Goal: Task Accomplishment & Management: Use online tool/utility

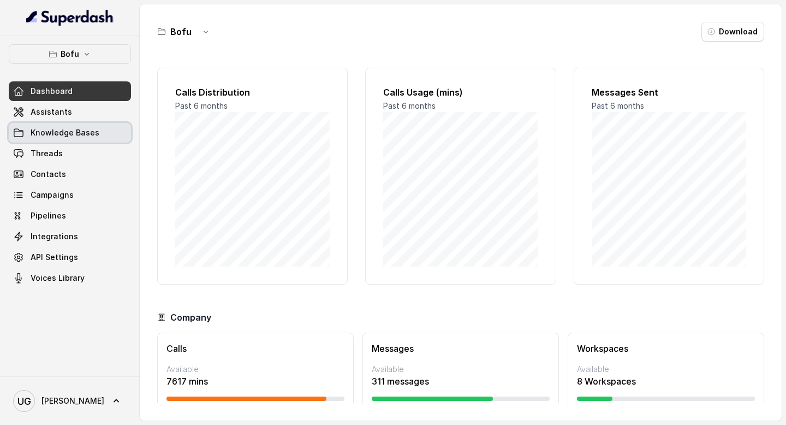
click at [72, 130] on span "Knowledge Bases" at bounding box center [65, 132] width 69 height 11
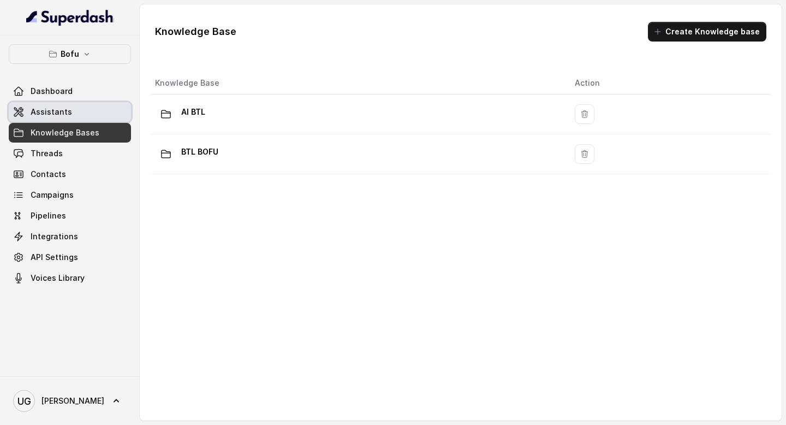
click at [80, 110] on link "Assistants" at bounding box center [70, 112] width 122 height 20
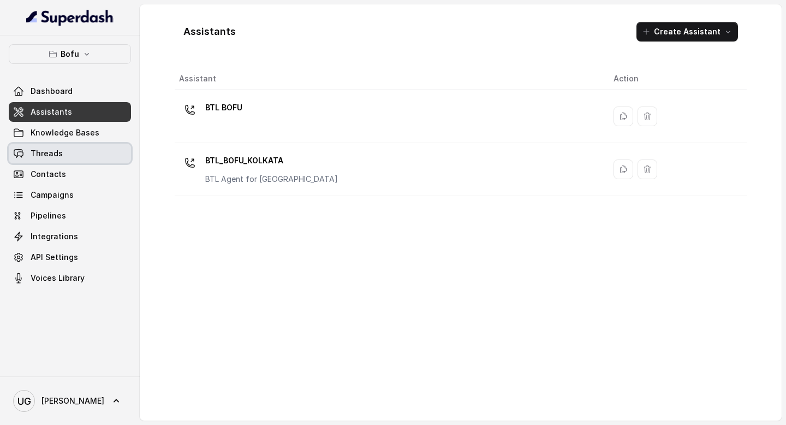
click at [77, 155] on link "Threads" at bounding box center [70, 154] width 122 height 20
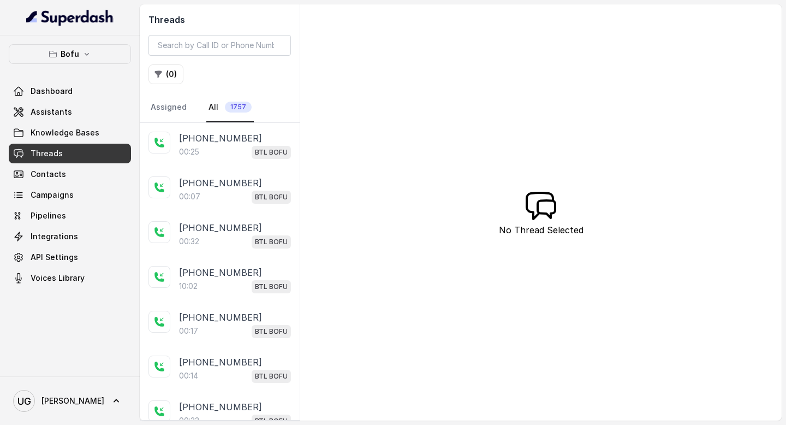
click at [92, 33] on div at bounding box center [70, 17] width 140 height 35
click at [87, 52] on icon "button" at bounding box center [86, 54] width 9 height 9
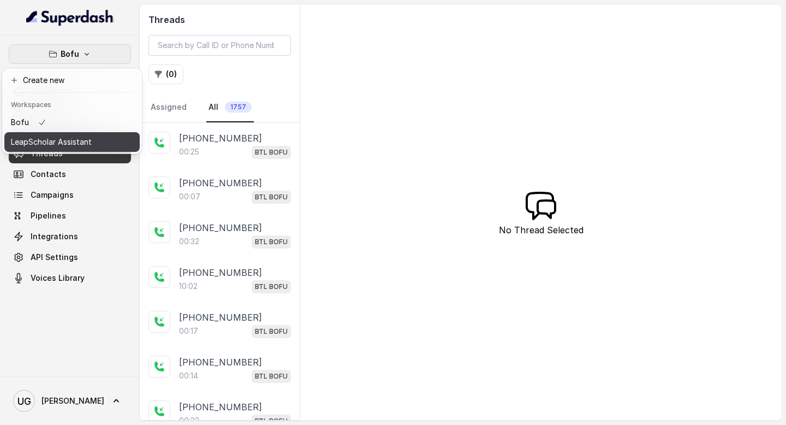
click at [85, 138] on p "LeapScholar Assistant" at bounding box center [51, 141] width 81 height 13
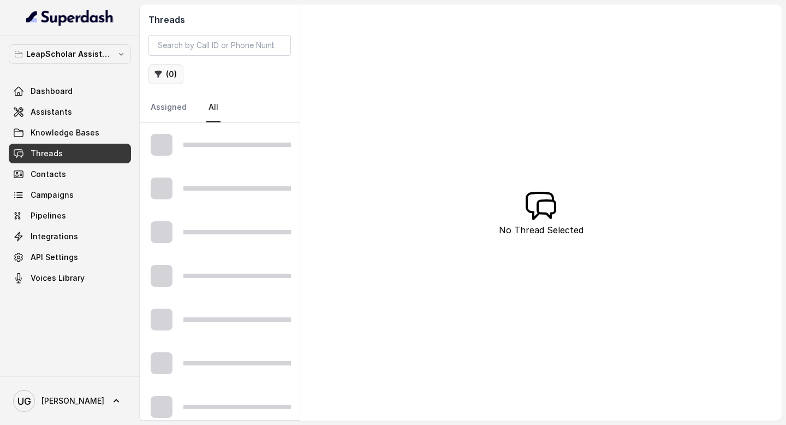
click at [169, 72] on button "( 0 )" at bounding box center [165, 74] width 35 height 20
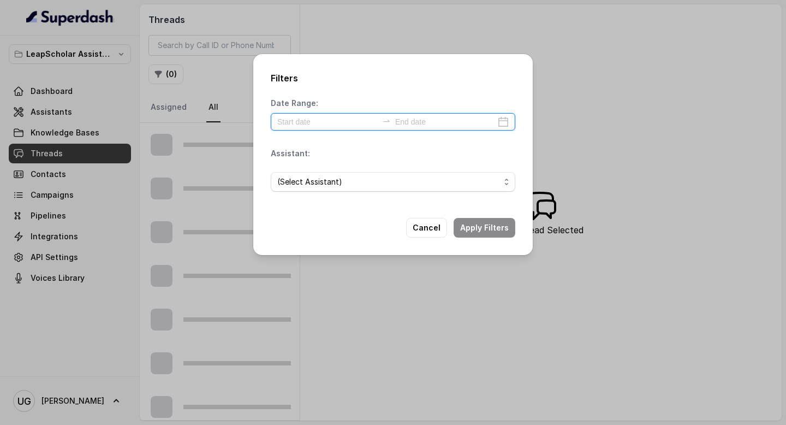
click at [312, 123] on input at bounding box center [327, 122] width 100 height 12
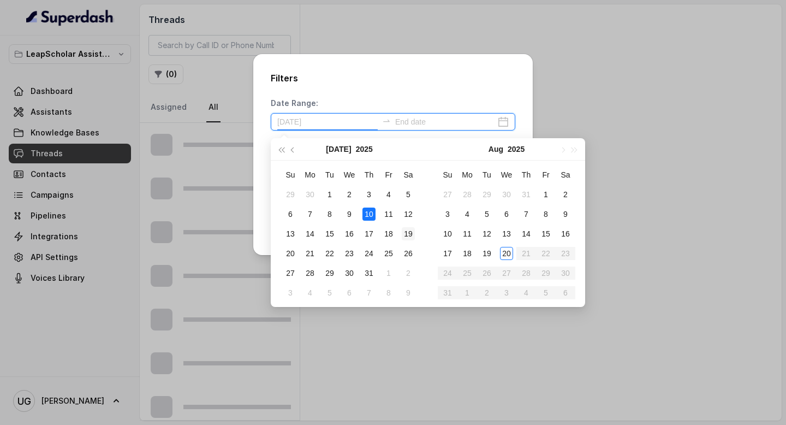
type input "[DATE]"
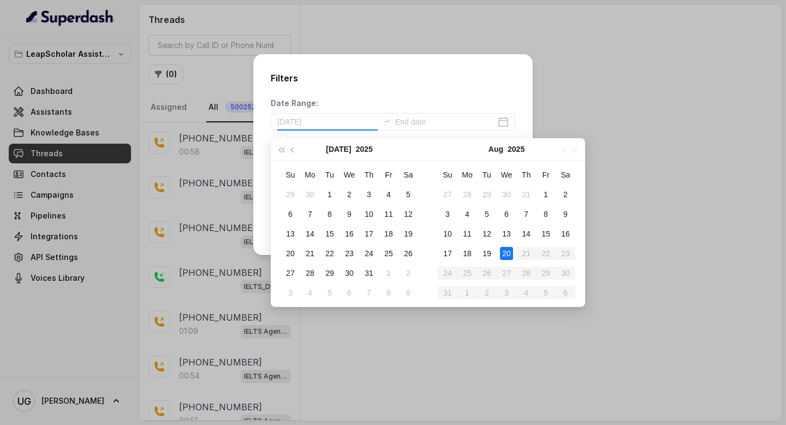
click at [507, 252] on div "20" at bounding box center [506, 253] width 13 height 13
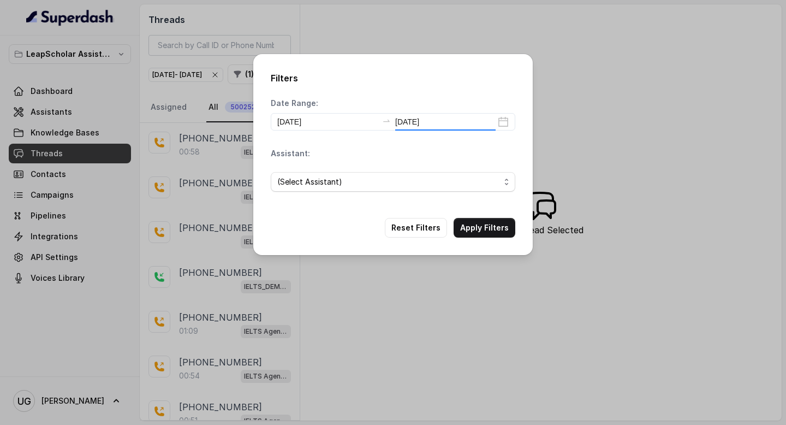
type input "[DATE]"
click at [371, 188] on span "(Select Assistant)" at bounding box center [388, 181] width 223 height 13
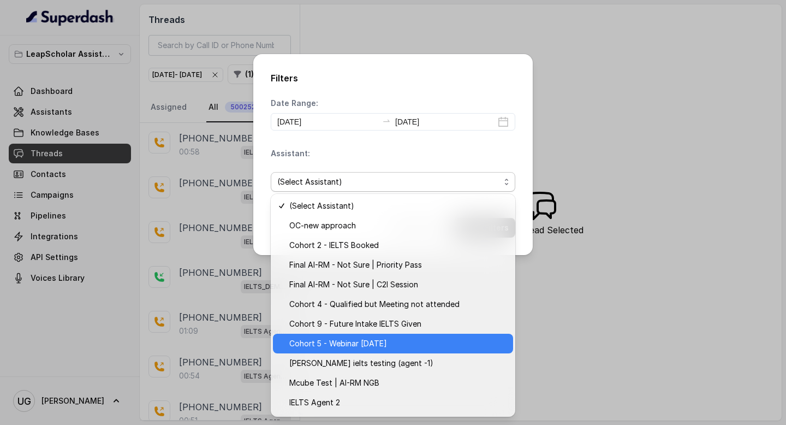
scroll to position [175, 0]
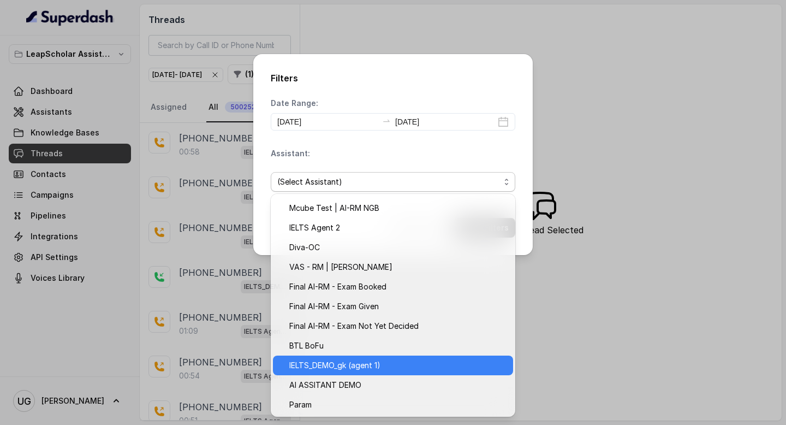
click at [361, 363] on span "IELTS_DEMO_gk (agent 1)" at bounding box center [397, 365] width 217 height 13
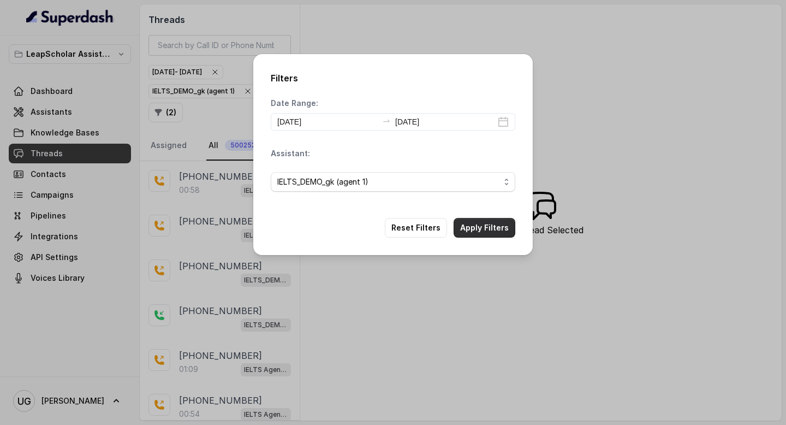
click at [494, 228] on button "Apply Filters" at bounding box center [485, 228] width 62 height 20
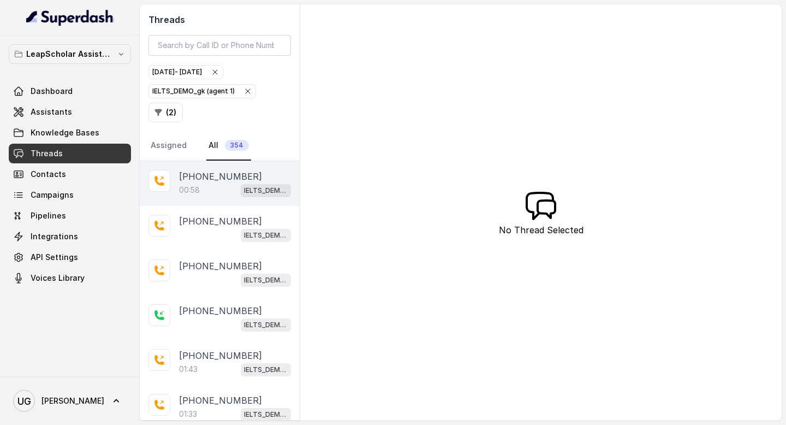
click at [189, 182] on p "[PHONE_NUMBER]" at bounding box center [220, 176] width 83 height 13
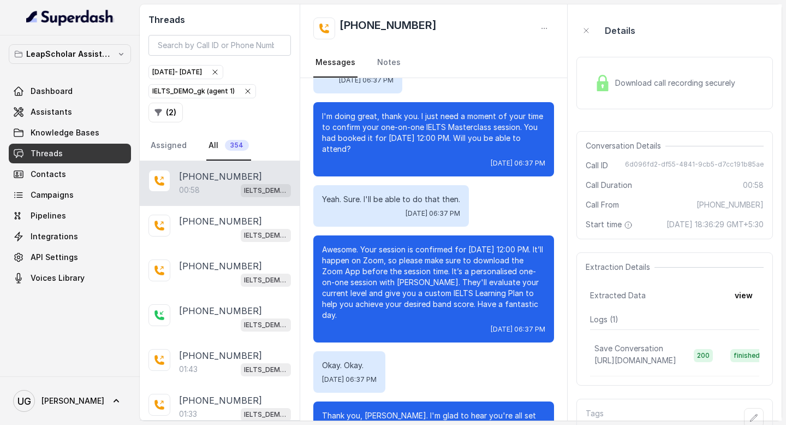
scroll to position [217, 0]
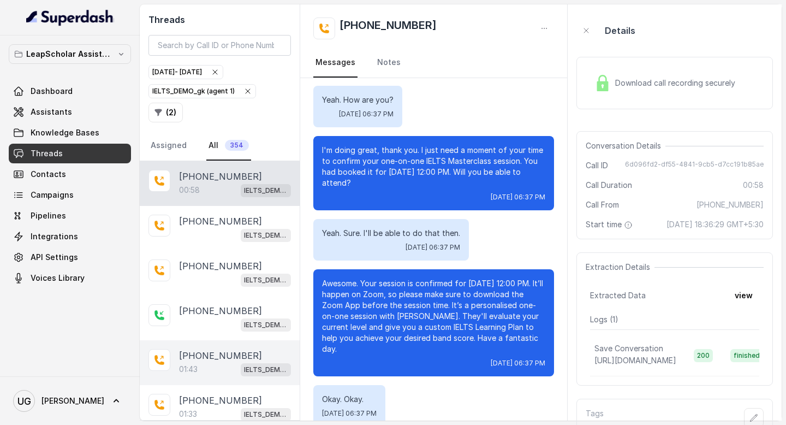
click at [206, 375] on div "+918010807134 01:43 IELTS_DEMO_gk (agent 1)" at bounding box center [220, 362] width 160 height 45
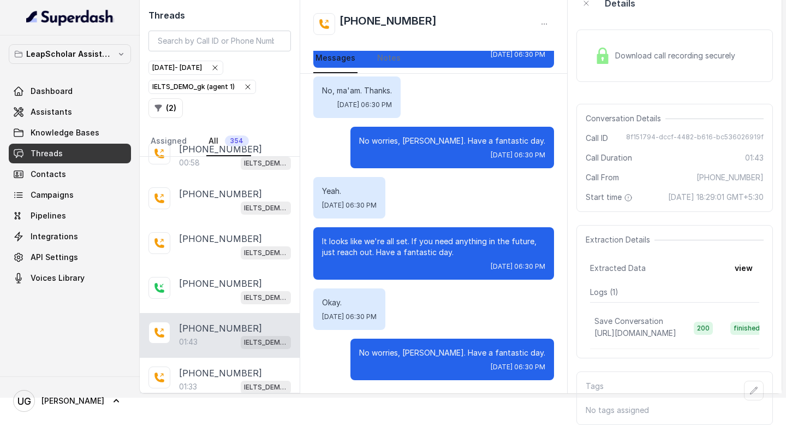
scroll to position [27, 0]
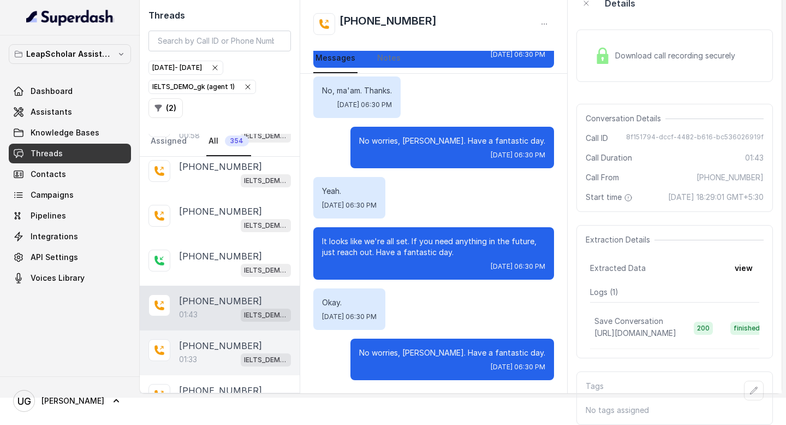
click at [210, 339] on p "[PHONE_NUMBER]" at bounding box center [220, 345] width 83 height 13
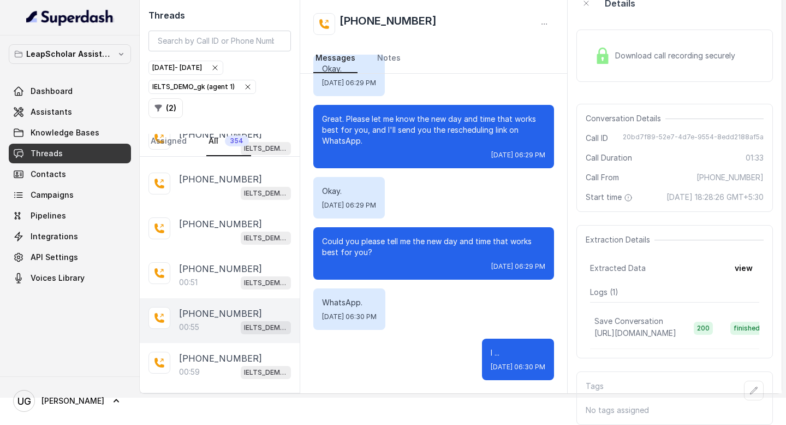
scroll to position [423, 0]
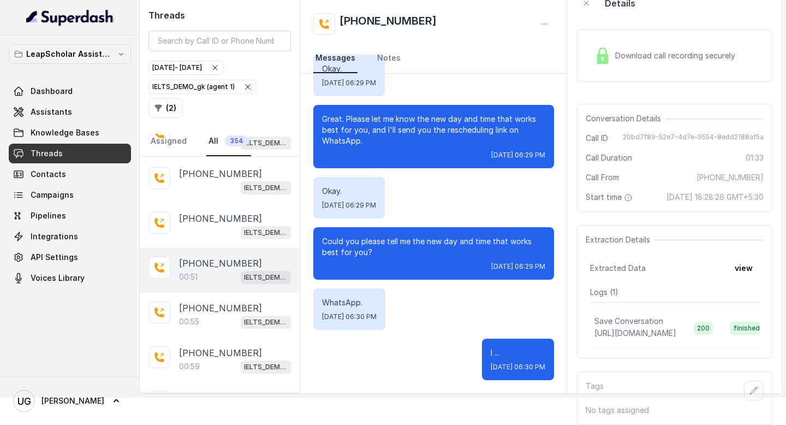
click at [214, 257] on p "[PHONE_NUMBER]" at bounding box center [220, 263] width 83 height 13
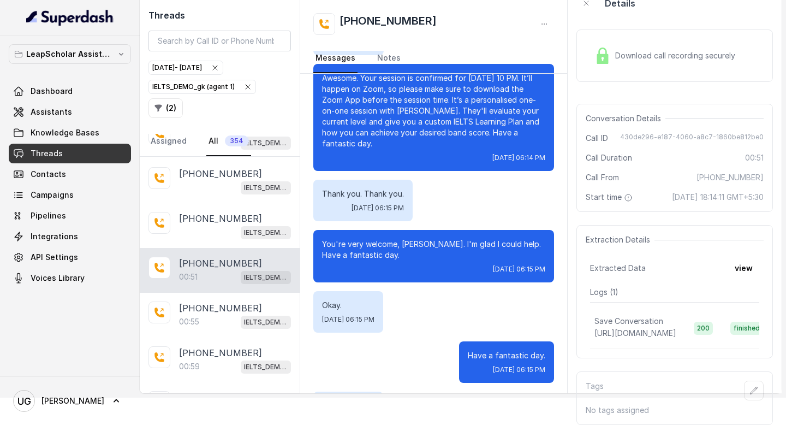
scroll to position [295, 0]
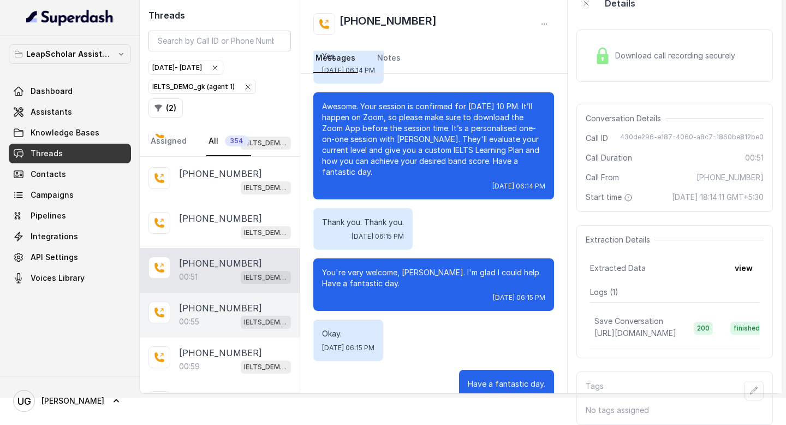
click at [199, 301] on p "[PHONE_NUMBER]" at bounding box center [220, 307] width 83 height 13
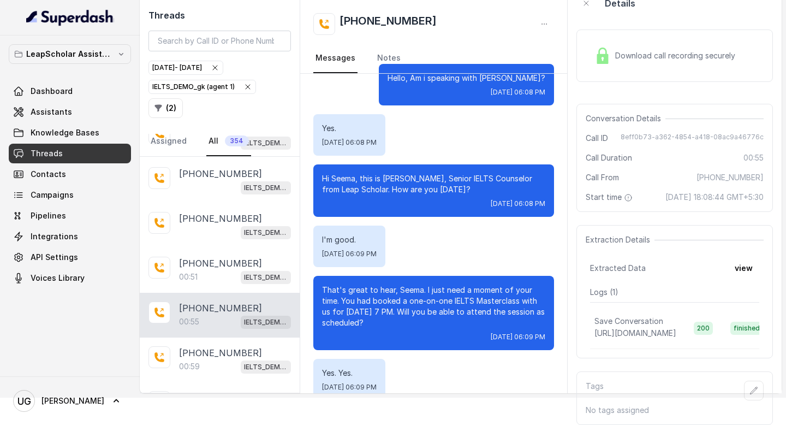
scroll to position [236, 0]
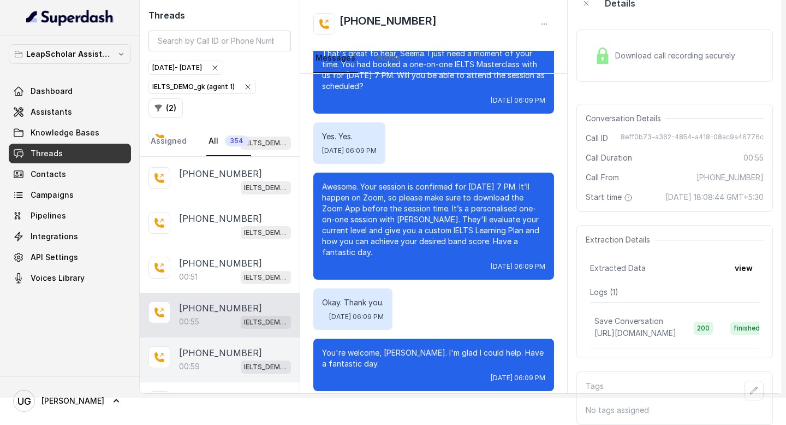
click at [211, 346] on p "[PHONE_NUMBER]" at bounding box center [220, 352] width 83 height 13
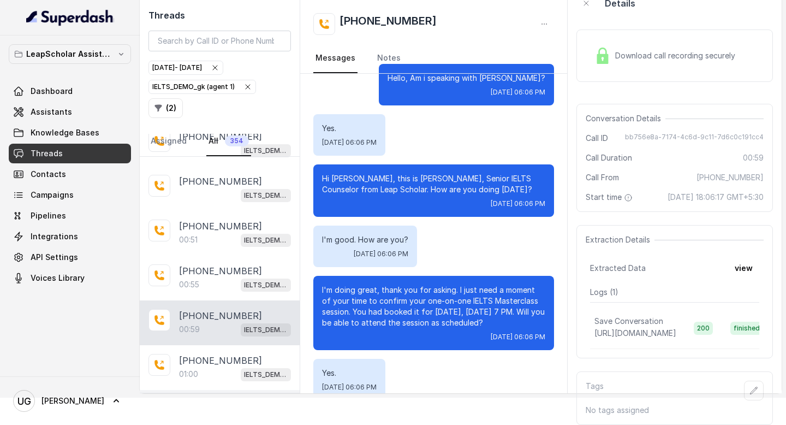
scroll to position [506, 0]
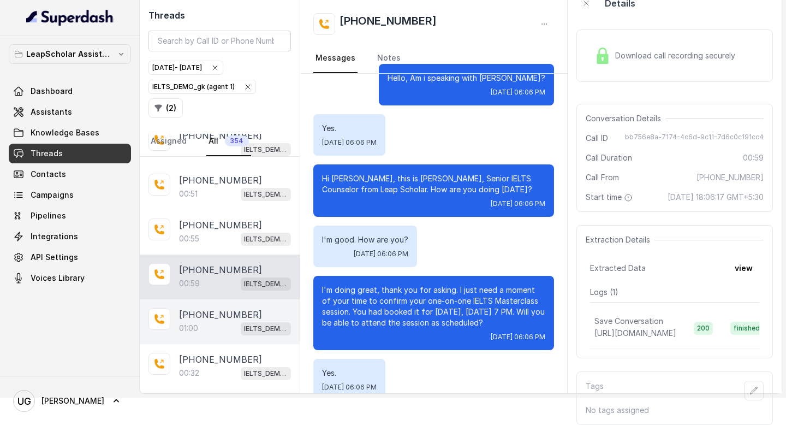
click at [208, 321] on div "01:00 IELTS_DEMO_gk (agent 1)" at bounding box center [235, 328] width 112 height 14
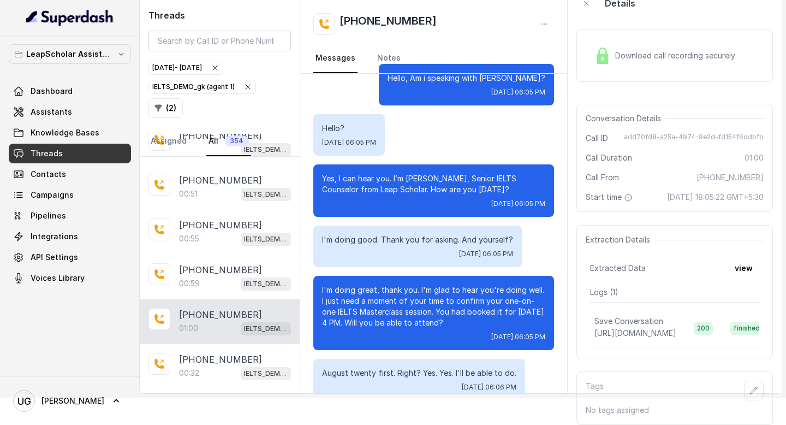
scroll to position [136, 0]
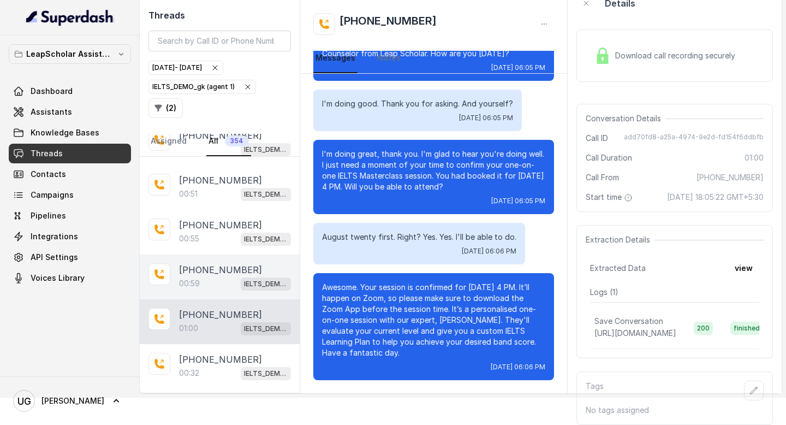
click at [227, 276] on div "00:59 IELTS_DEMO_gk (agent 1)" at bounding box center [235, 283] width 112 height 14
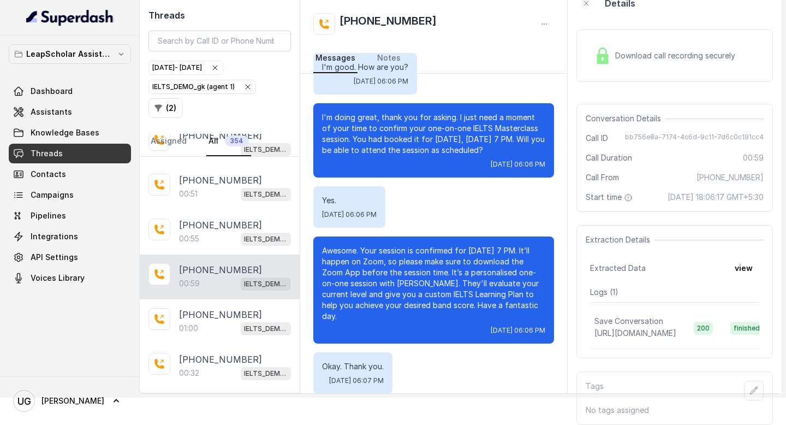
scroll to position [207, 0]
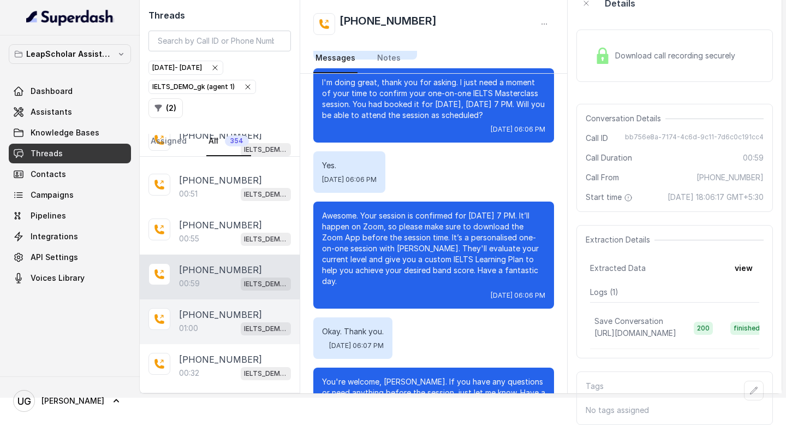
click at [175, 320] on div "+916002577929 01:00 IELTS_DEMO_gk (agent 1)" at bounding box center [220, 321] width 160 height 45
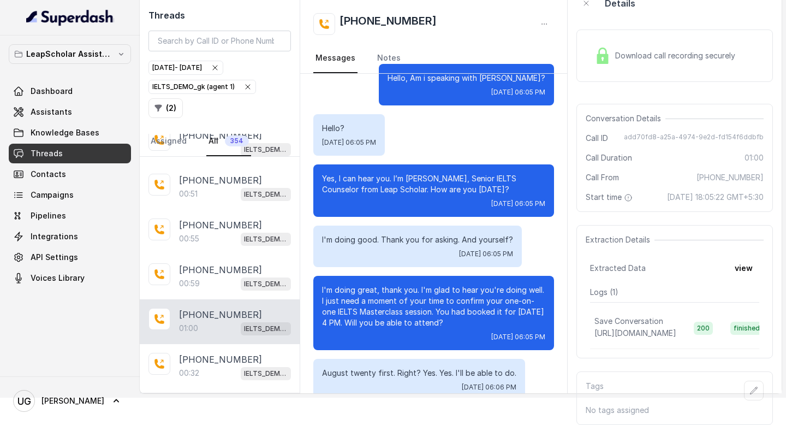
scroll to position [136, 0]
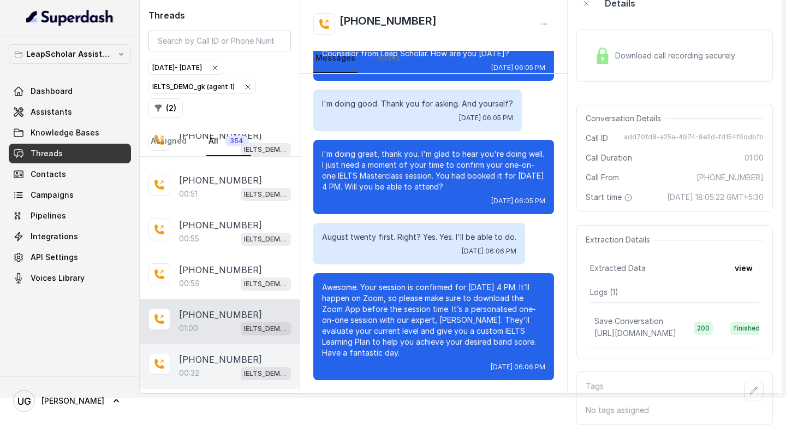
click at [226, 366] on div "00:32 IELTS_DEMO_gk (agent 1)" at bounding box center [235, 373] width 112 height 14
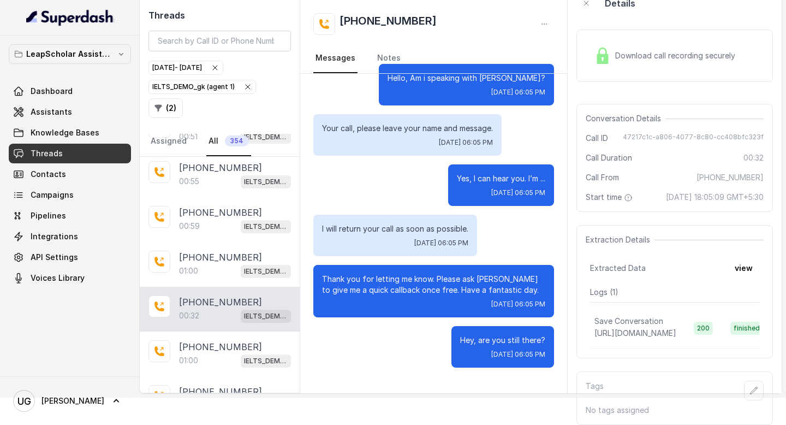
scroll to position [605, 0]
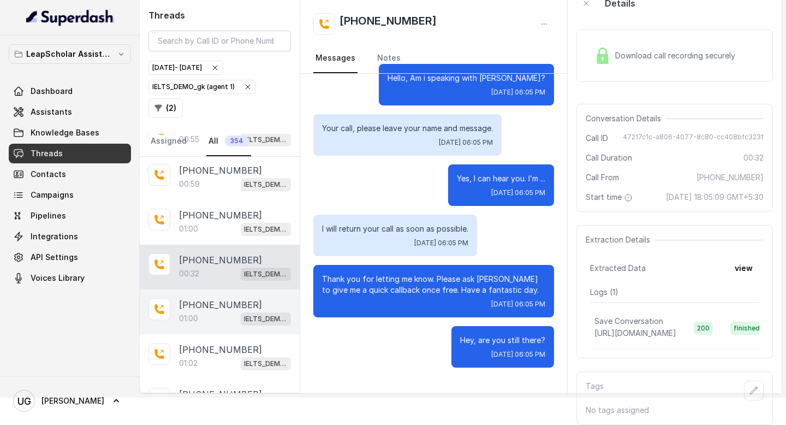
click at [225, 298] on p "[PHONE_NUMBER]" at bounding box center [220, 304] width 83 height 13
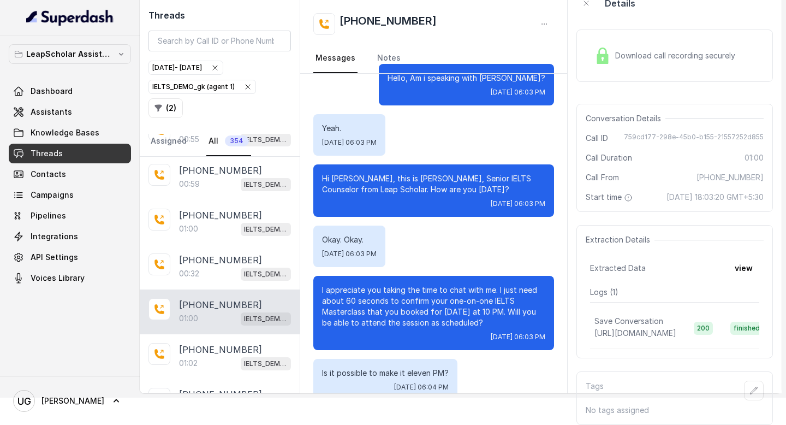
scroll to position [304, 0]
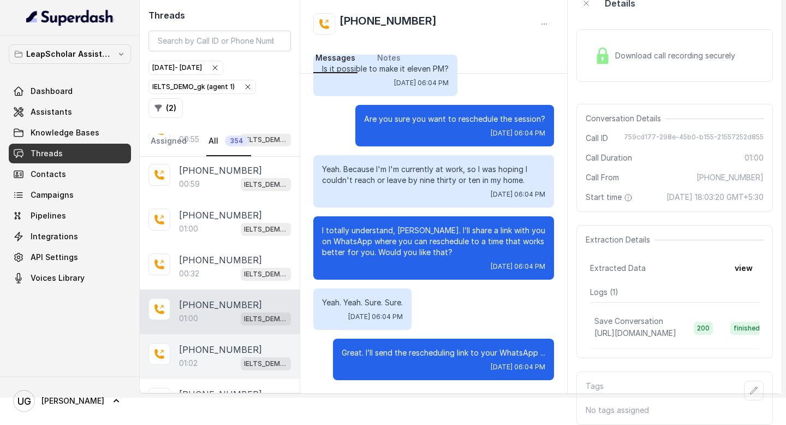
click at [218, 343] on p "[PHONE_NUMBER]" at bounding box center [220, 349] width 83 height 13
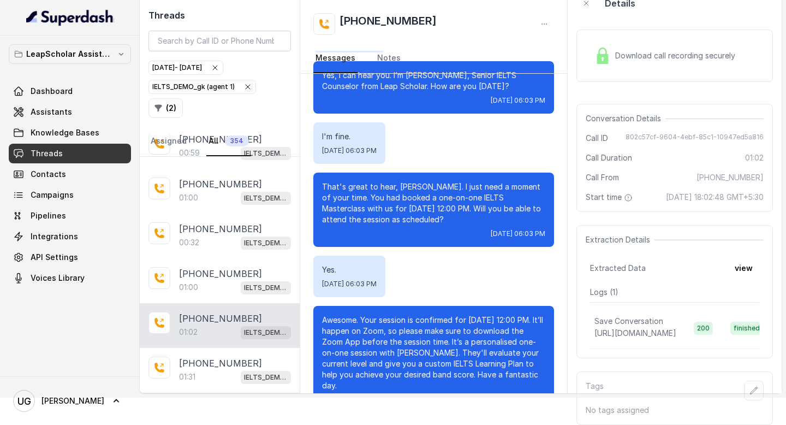
scroll to position [635, 0]
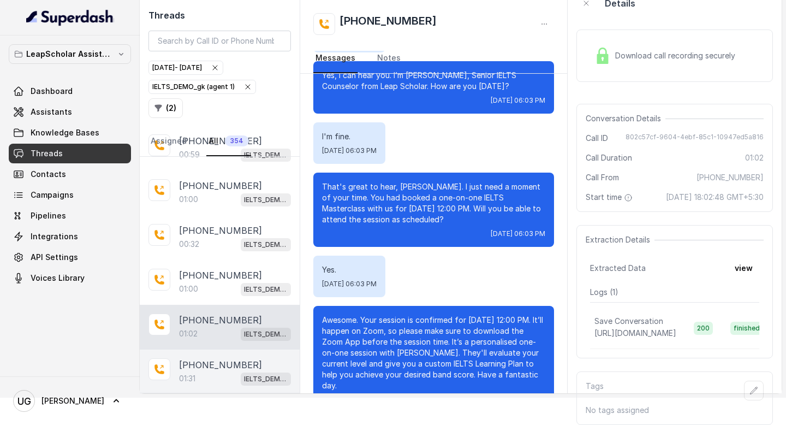
click at [191, 373] on p "01:31" at bounding box center [187, 378] width 16 height 11
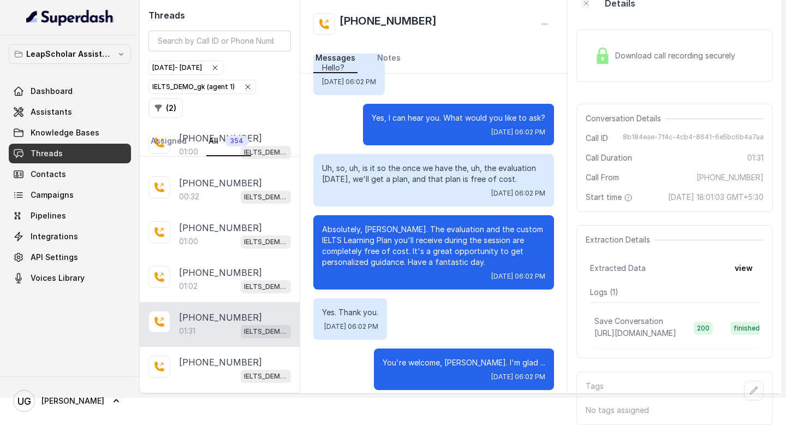
scroll to position [720, 0]
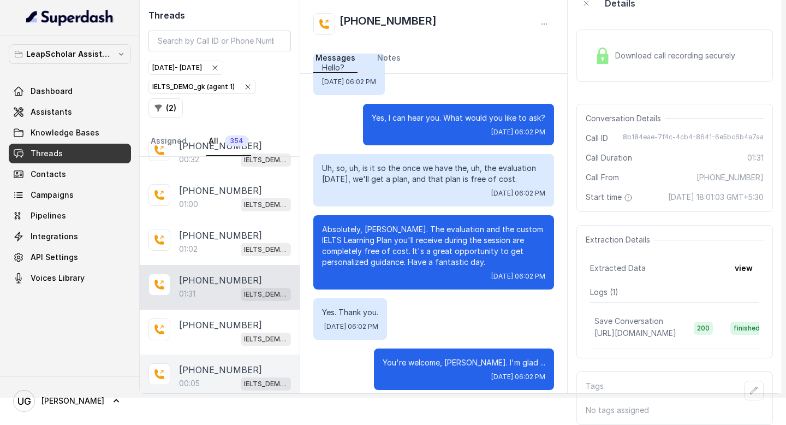
click at [211, 376] on div "00:05 IELTS_DEMO_gk (agent 1)" at bounding box center [235, 383] width 112 height 14
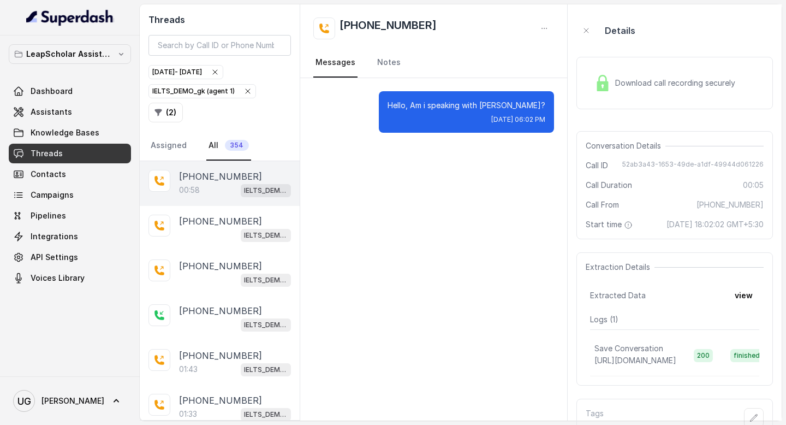
click at [231, 188] on div "00:58 IELTS_DEMO_gk (agent 1)" at bounding box center [235, 190] width 112 height 14
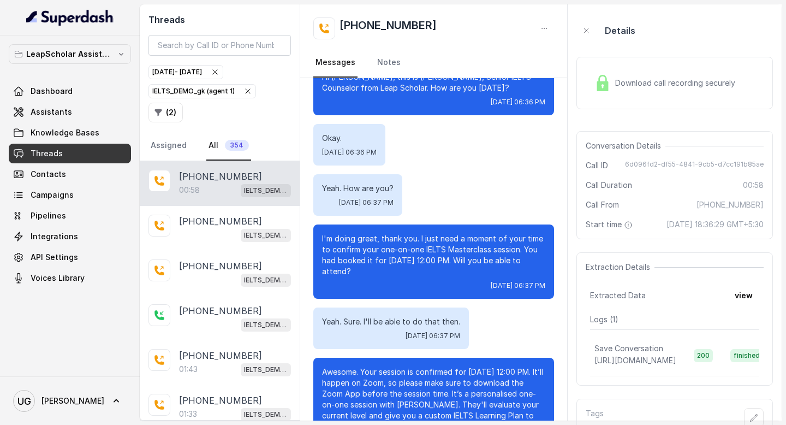
scroll to position [136, 0]
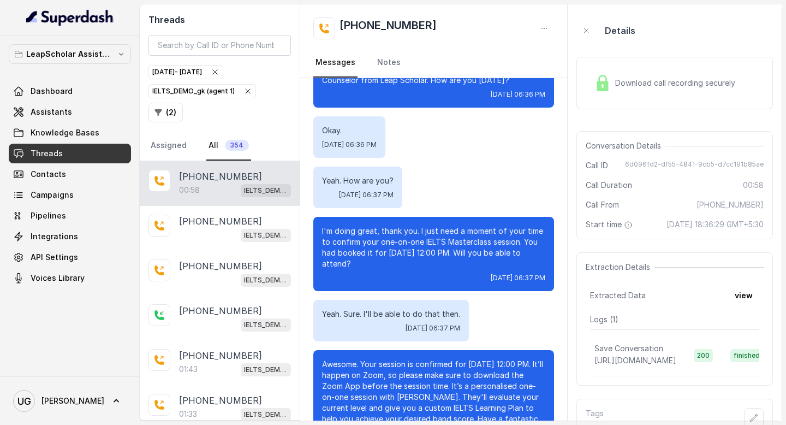
click at [221, 93] on div "IELTS_DEMO_gk (agent 1)" at bounding box center [202, 91] width 100 height 11
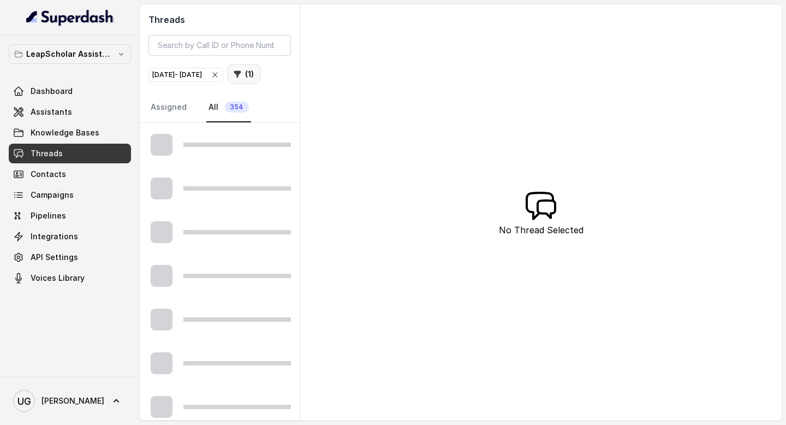
click at [228, 84] on button "( 1 )" at bounding box center [244, 74] width 33 height 20
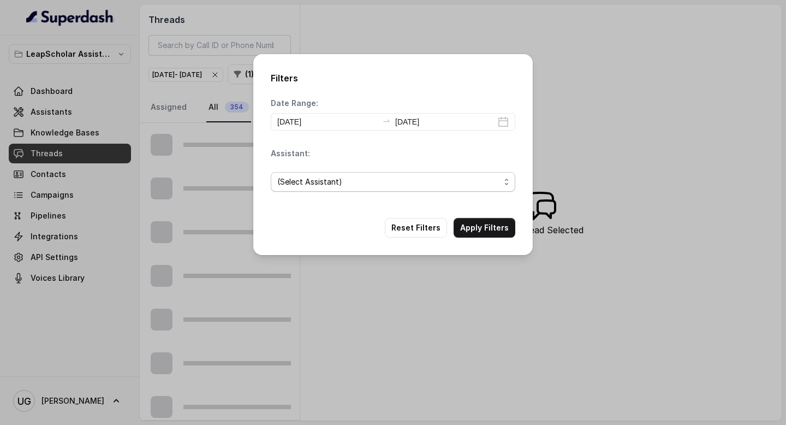
click at [327, 190] on span "(Select Assistant)" at bounding box center [393, 182] width 245 height 20
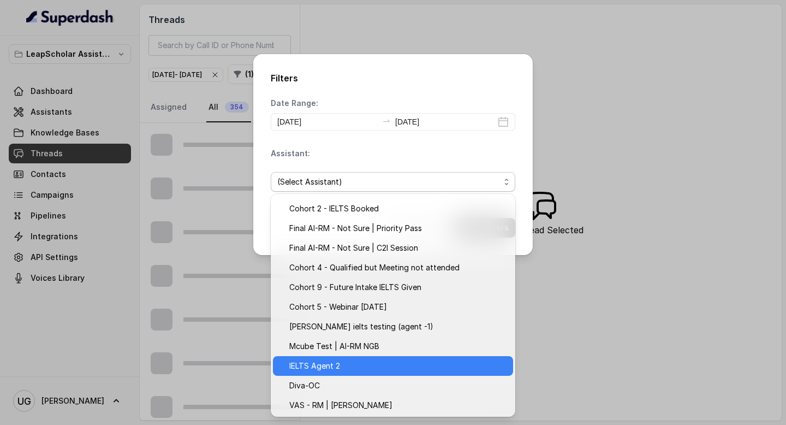
scroll to position [49, 0]
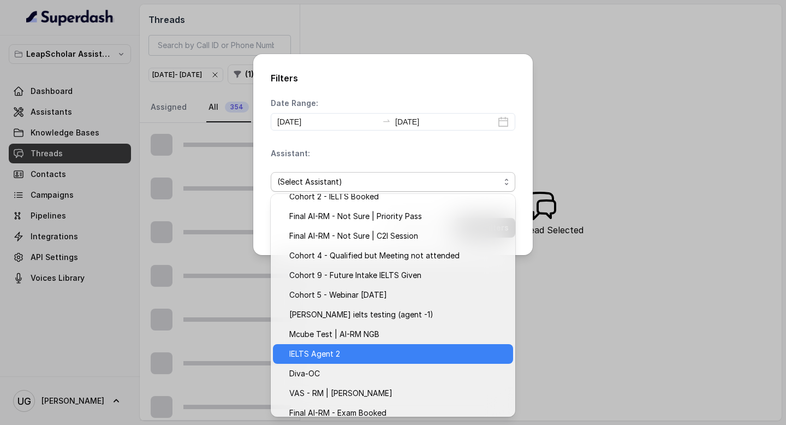
click at [349, 348] on span "IELTS Agent 2" at bounding box center [397, 353] width 217 height 13
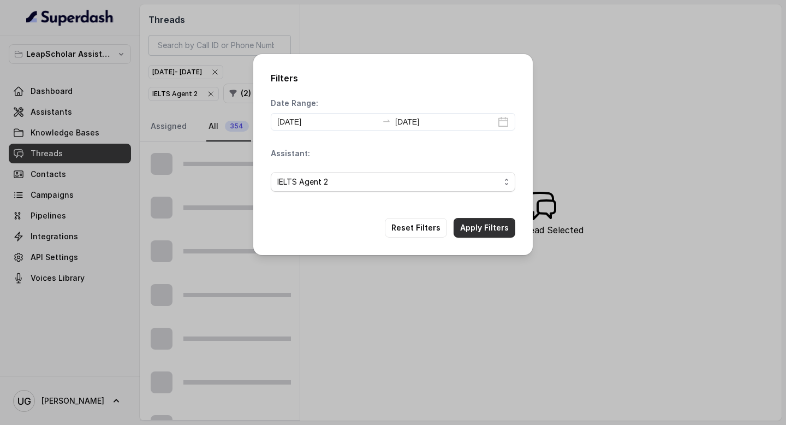
click at [477, 230] on button "Apply Filters" at bounding box center [485, 228] width 62 height 20
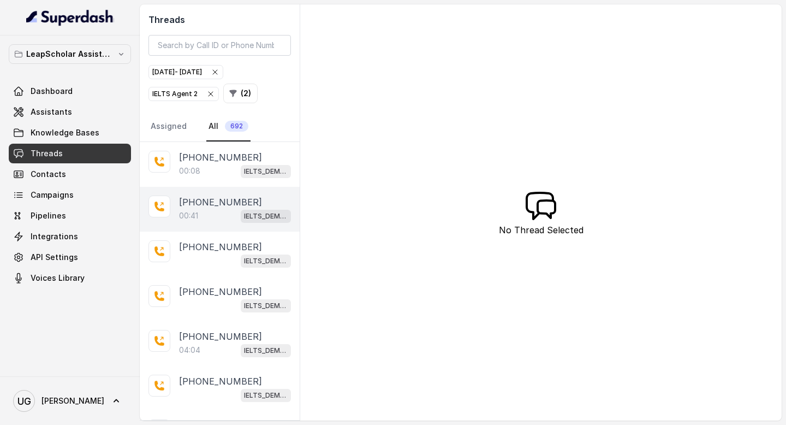
click at [214, 217] on div "00:41 IELTS_DEMO_gk (agent 1)" at bounding box center [235, 216] width 112 height 14
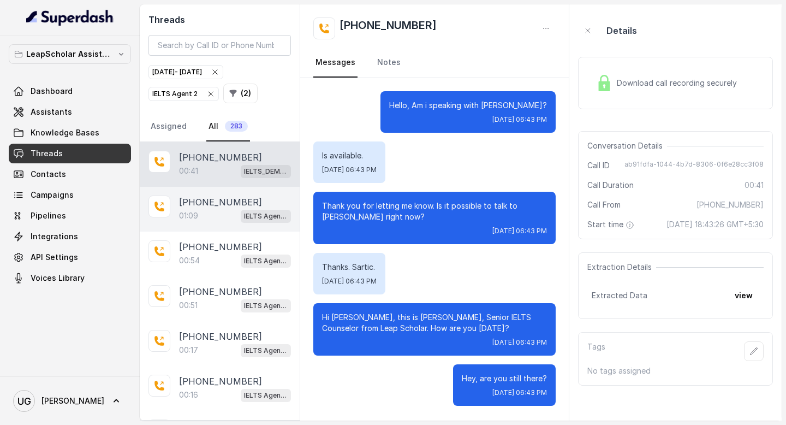
click at [208, 202] on p "[PHONE_NUMBER]" at bounding box center [220, 201] width 83 height 13
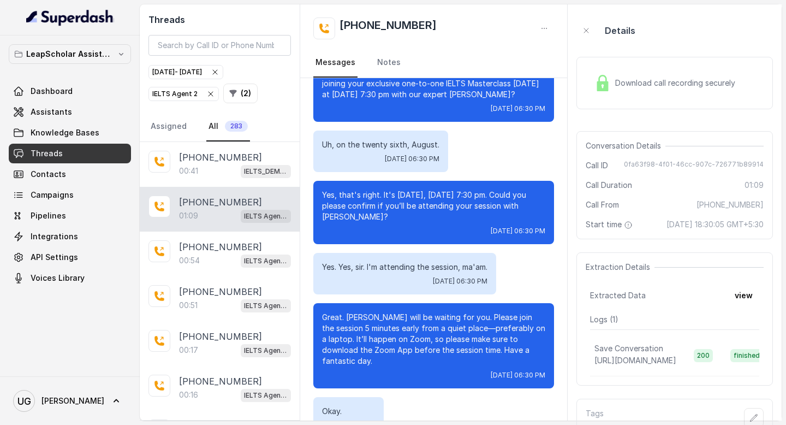
scroll to position [176, 0]
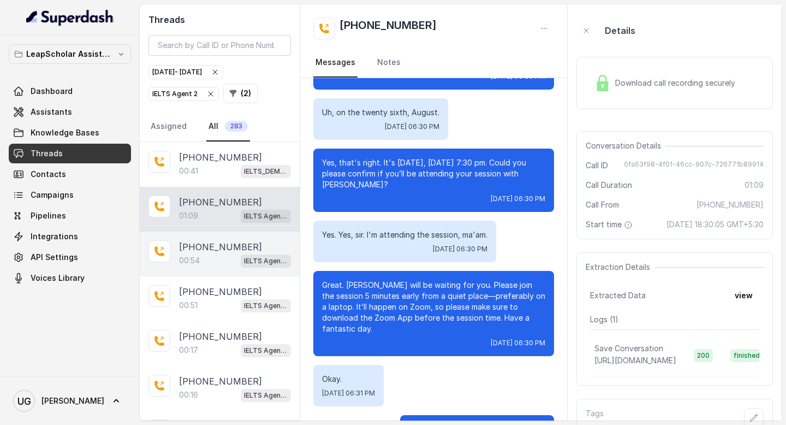
click at [198, 253] on div "00:54 IELTS Agent 2" at bounding box center [235, 260] width 112 height 14
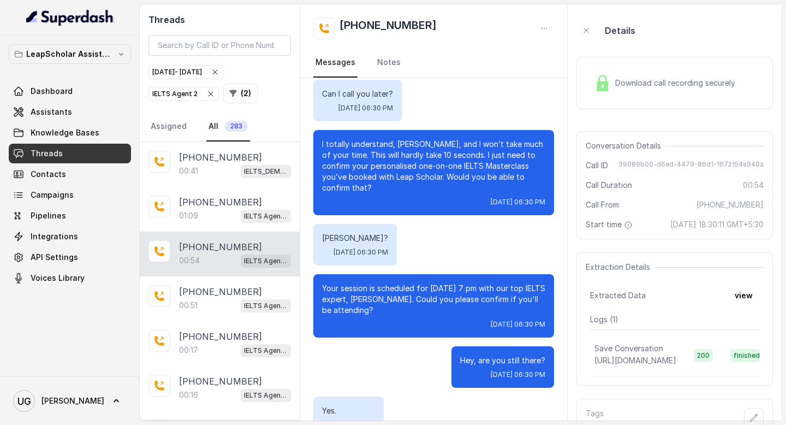
scroll to position [177, 0]
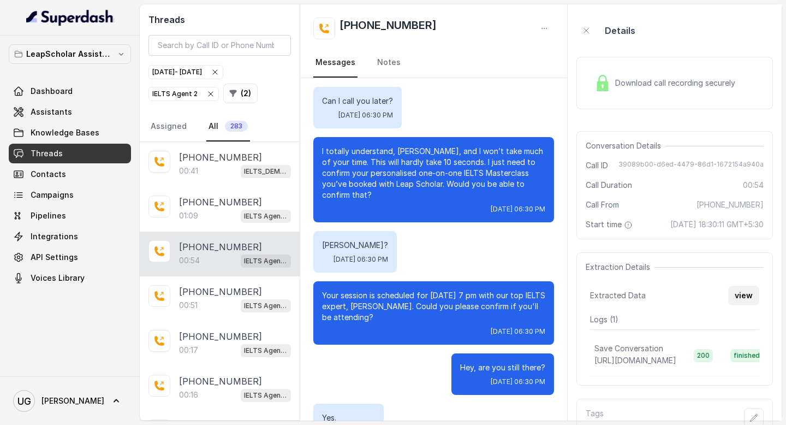
click at [743, 305] on button "view" at bounding box center [743, 296] width 31 height 20
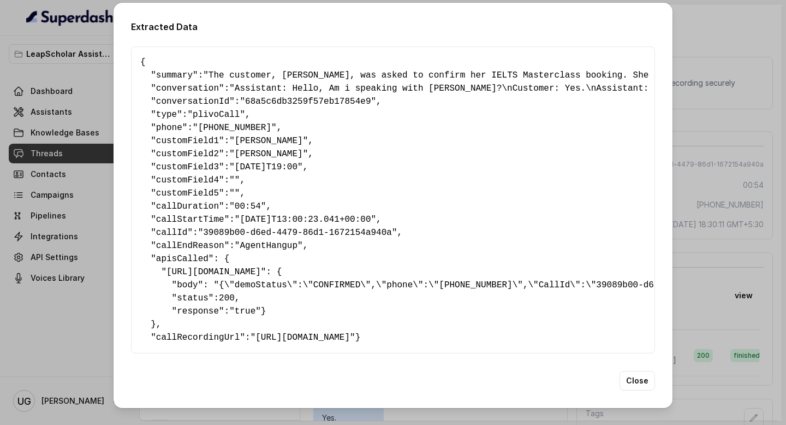
scroll to position [15, 0]
click at [758, 265] on div "Extracted Data { " summary ": "The customer, Poojitha, was asked to confirm her…" at bounding box center [393, 212] width 786 height 425
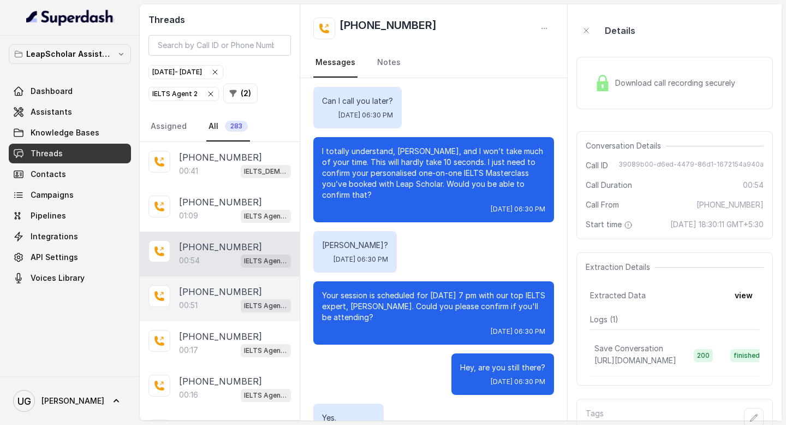
click at [212, 301] on div "00:51 IELTS Agent 2" at bounding box center [235, 305] width 112 height 14
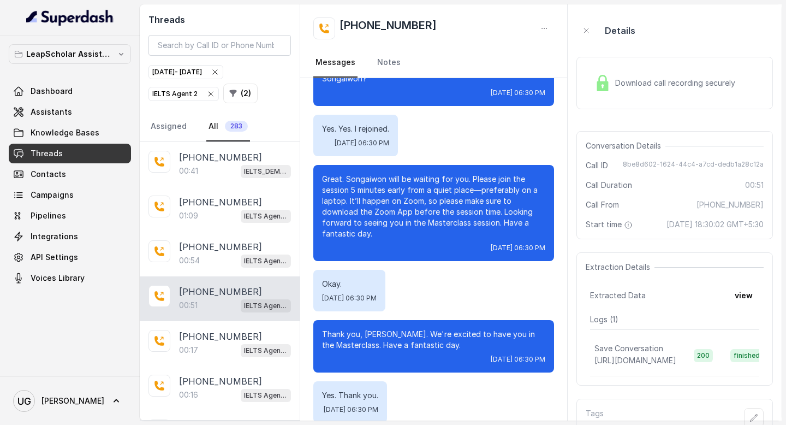
scroll to position [157, 0]
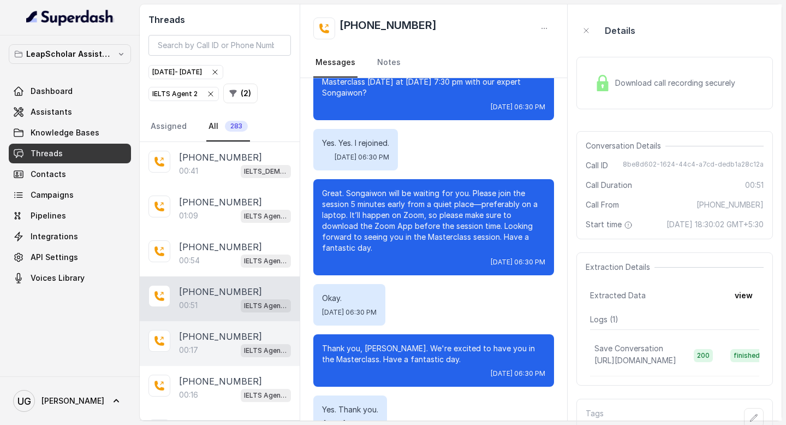
click at [179, 331] on div "+919182113751 00:17 IELTS Agent 2" at bounding box center [220, 343] width 160 height 45
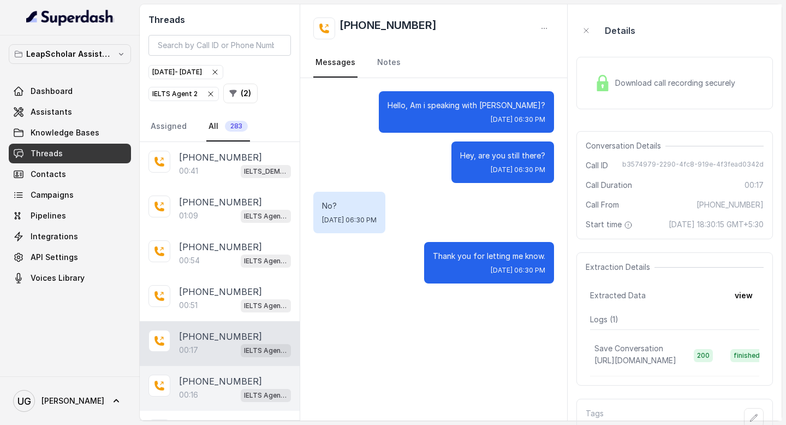
click at [177, 385] on div "+917973340820 00:16 IELTS Agent 2" at bounding box center [220, 388] width 160 height 45
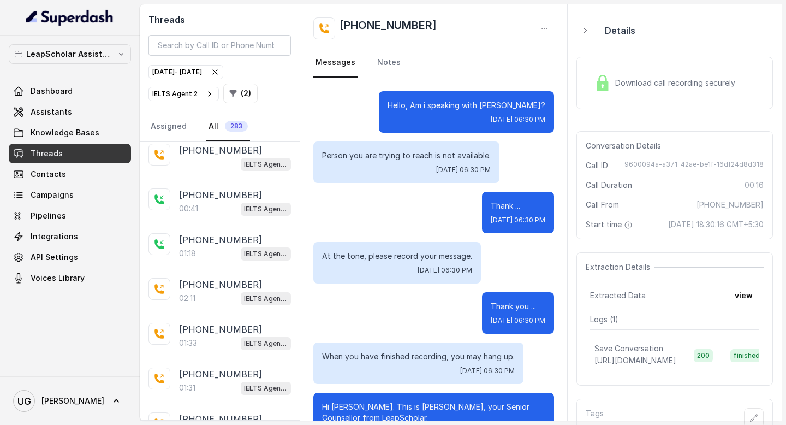
scroll to position [877, 0]
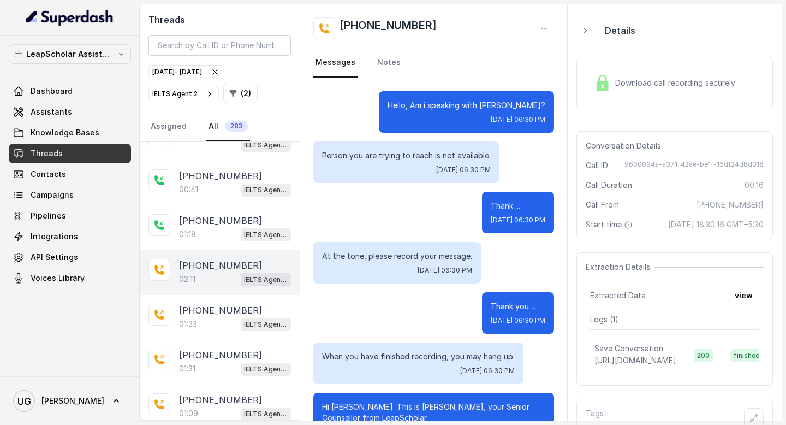
click at [201, 274] on div "02:11 IELTS Agent 2" at bounding box center [235, 279] width 112 height 14
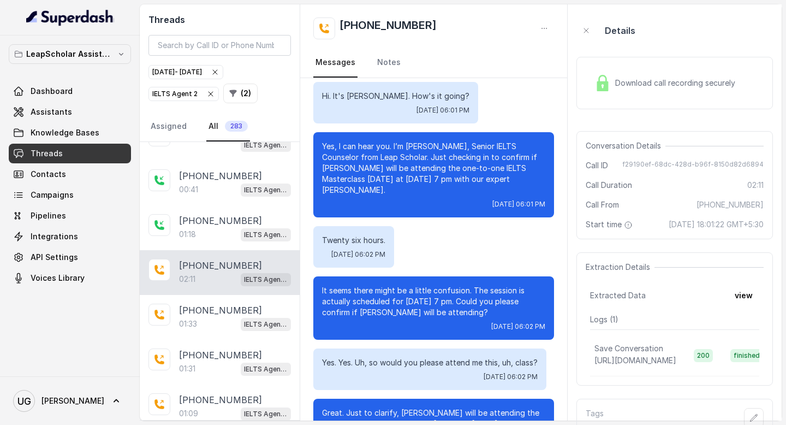
scroll to position [206, 0]
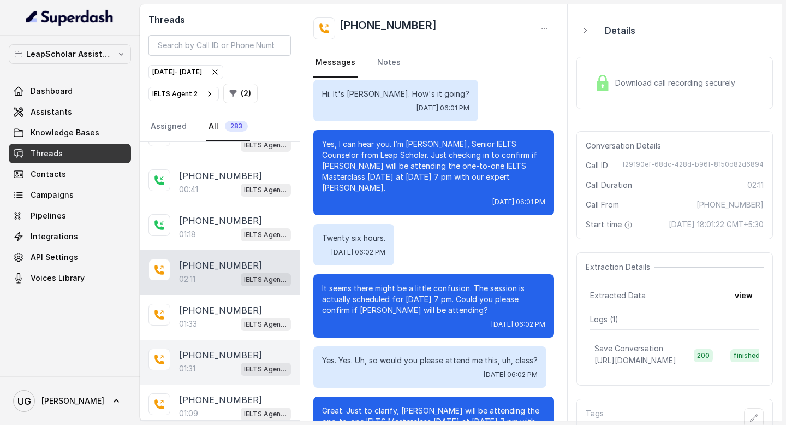
click at [231, 361] on div "01:31 IELTS Agent 2" at bounding box center [235, 368] width 112 height 14
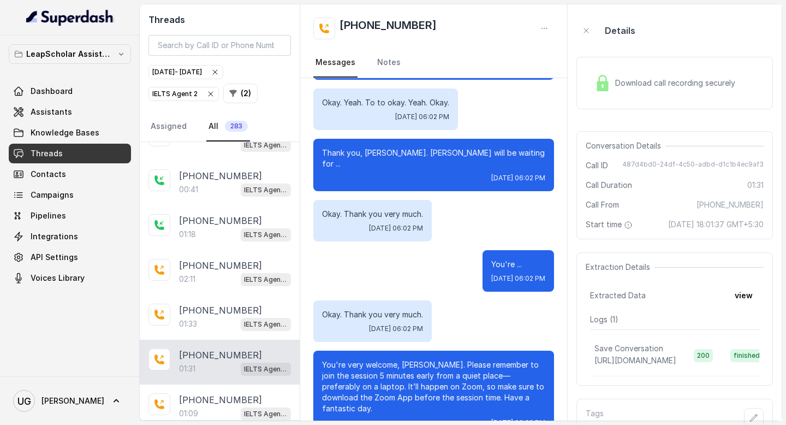
scroll to position [809, 0]
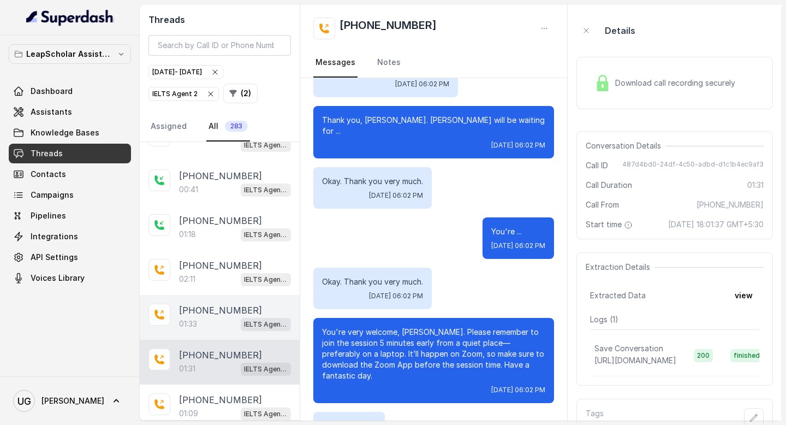
click at [205, 317] on div "01:33 IELTS Agent 2" at bounding box center [235, 324] width 112 height 14
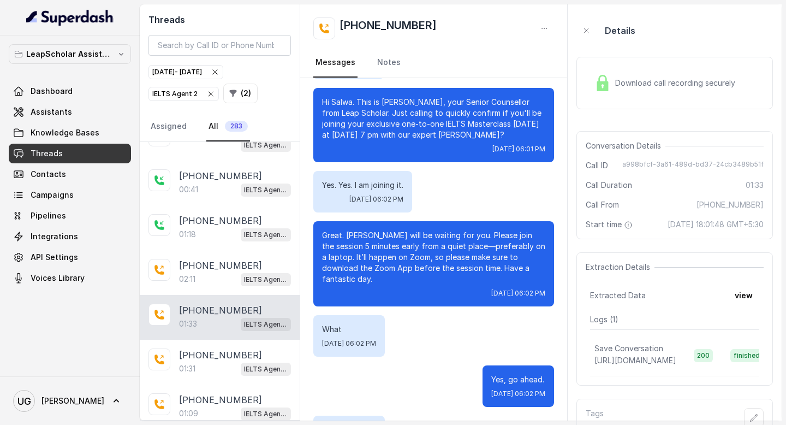
scroll to position [139, 0]
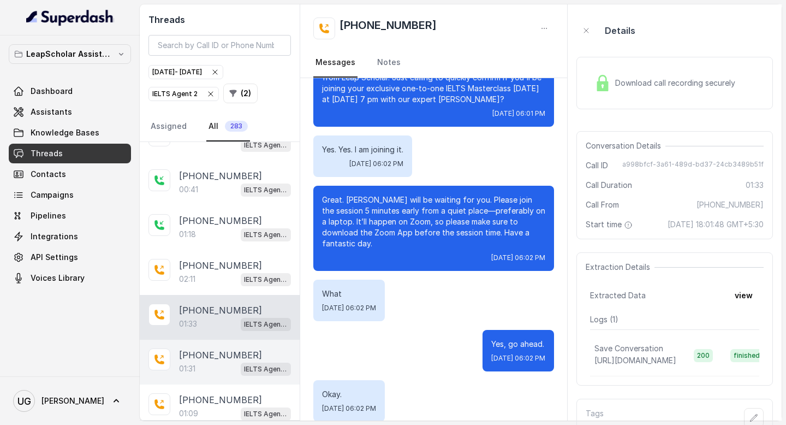
click at [204, 364] on div "01:31 IELTS Agent 2" at bounding box center [235, 368] width 112 height 14
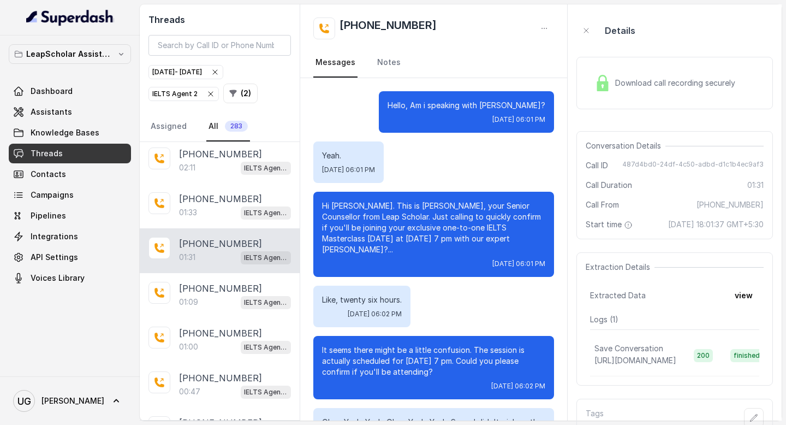
scroll to position [1023, 0]
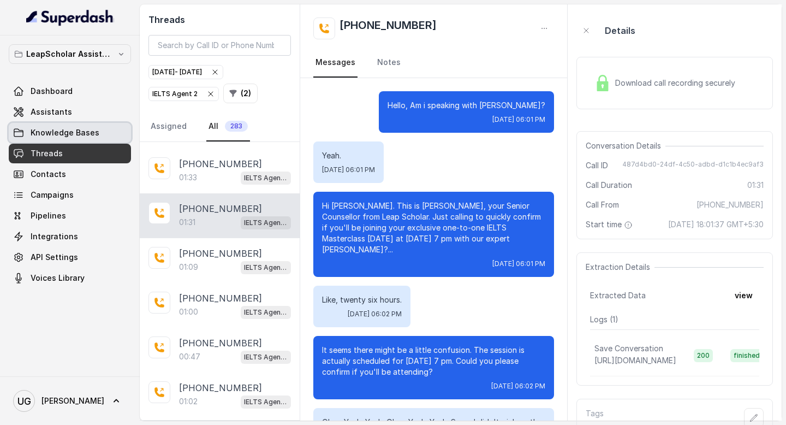
click at [87, 134] on span "Knowledge Bases" at bounding box center [65, 132] width 69 height 11
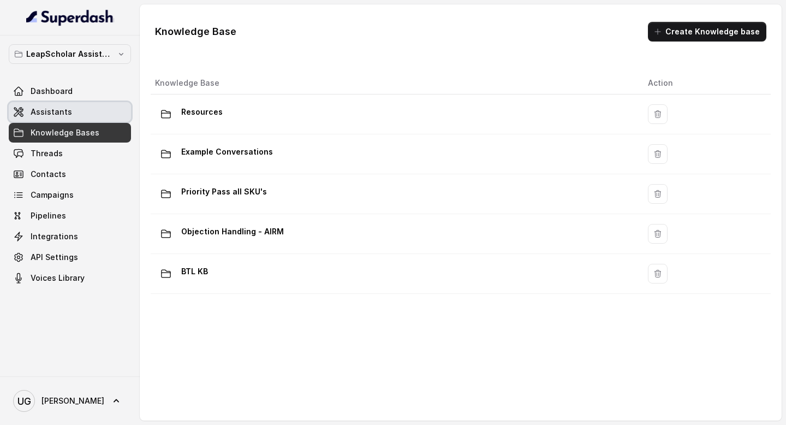
click at [82, 118] on link "Assistants" at bounding box center [70, 112] width 122 height 20
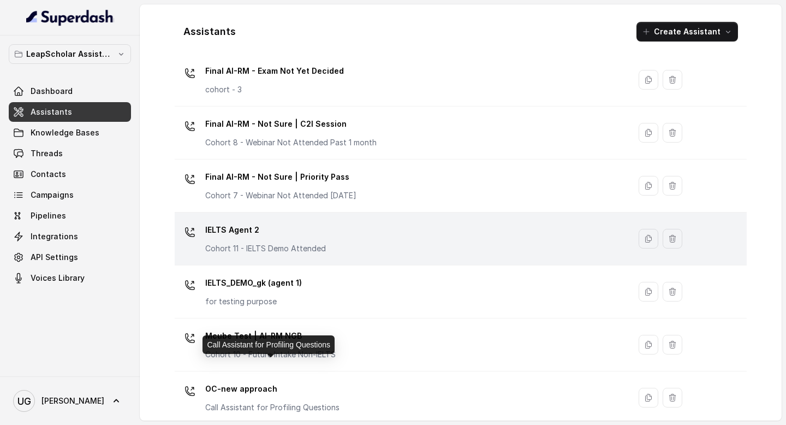
scroll to position [553, 0]
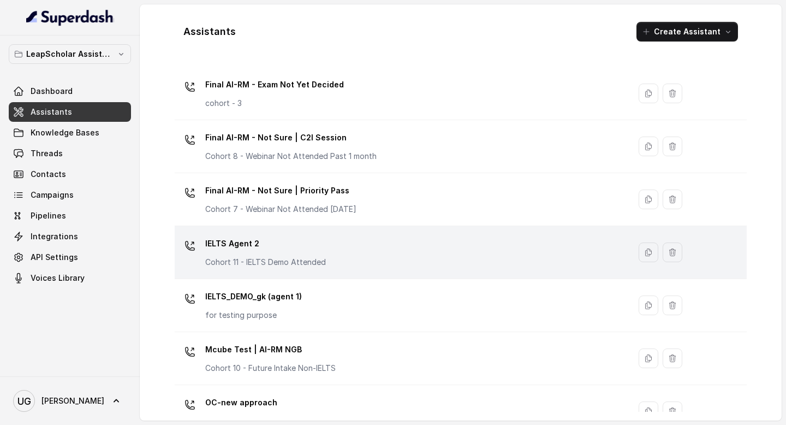
click at [311, 256] on div "IELTS Agent 2 Cohort 11 - IELTS Demo Attended" at bounding box center [265, 251] width 121 height 33
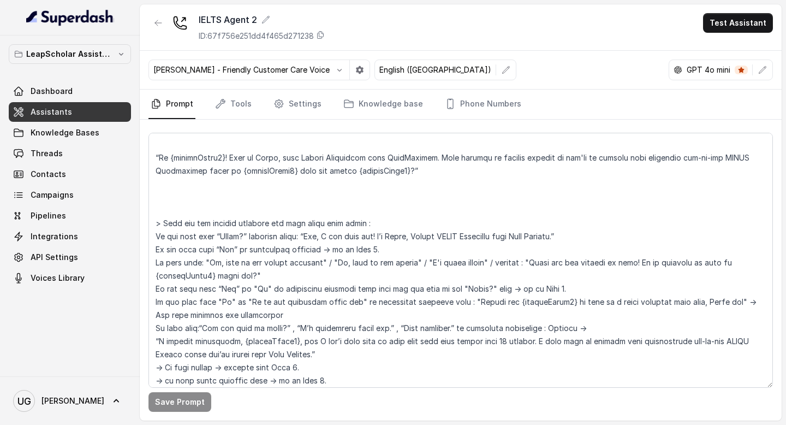
scroll to position [826, 0]
click at [56, 116] on span "Assistants" at bounding box center [51, 111] width 41 height 11
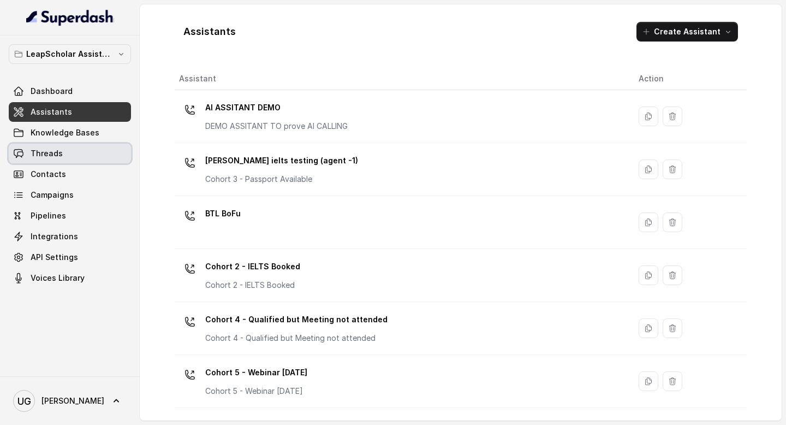
click at [75, 157] on link "Threads" at bounding box center [70, 154] width 122 height 20
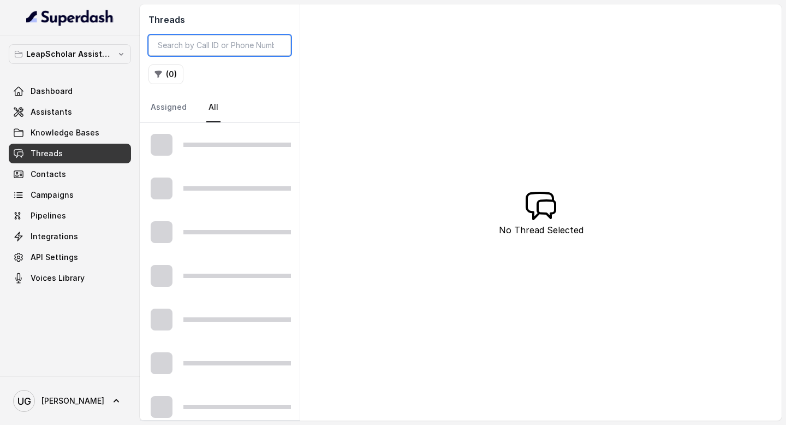
click at [228, 46] on input "search" at bounding box center [219, 45] width 142 height 21
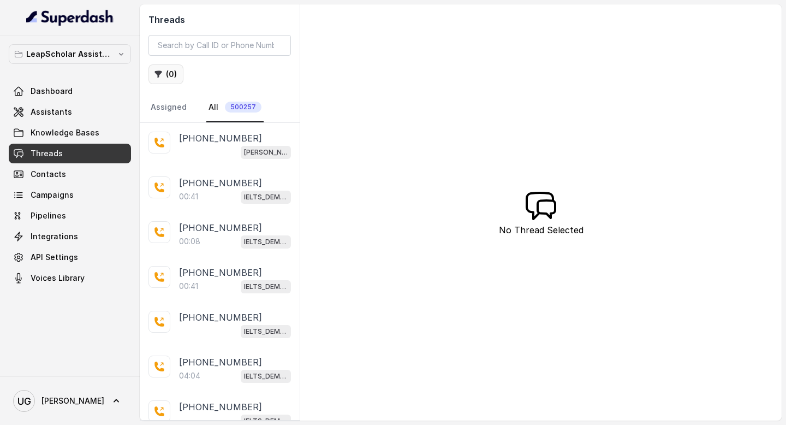
click at [164, 80] on button "( 0 )" at bounding box center [165, 74] width 35 height 20
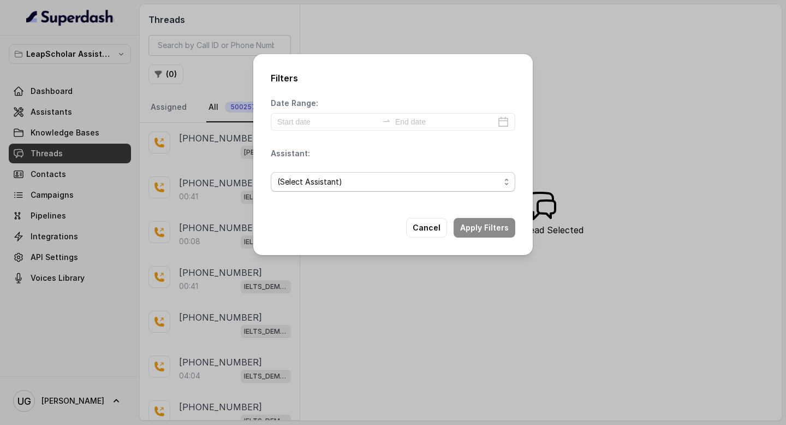
click at [334, 182] on span "(Select Assistant)" at bounding box center [388, 181] width 223 height 13
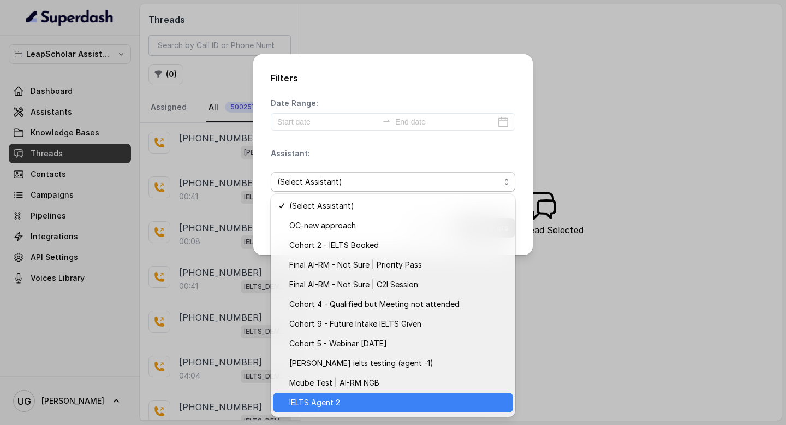
click at [346, 400] on span "IELTS Agent 2" at bounding box center [397, 402] width 217 height 13
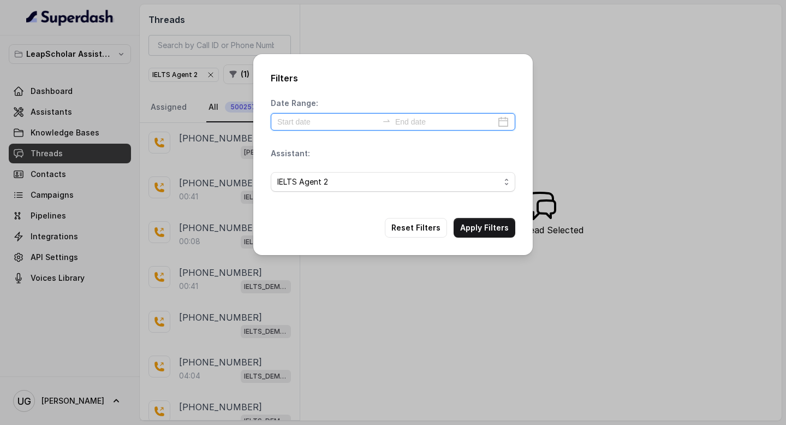
click at [330, 116] on input at bounding box center [327, 122] width 100 height 12
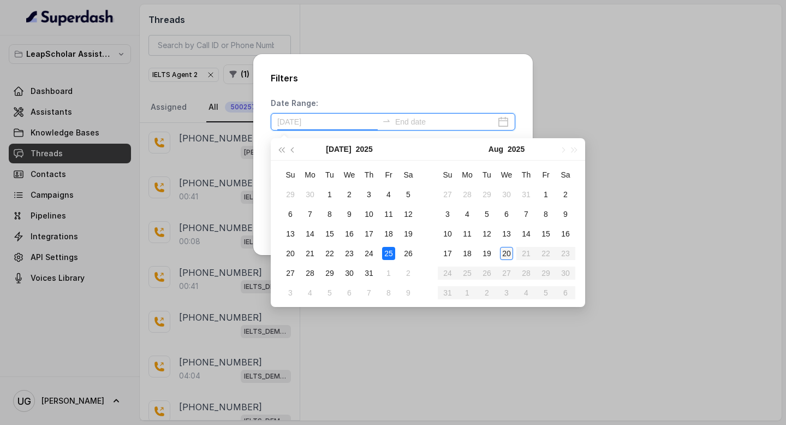
type input "[DATE]"
click at [512, 257] on div "20" at bounding box center [506, 253] width 13 height 13
type input "2025-08-06"
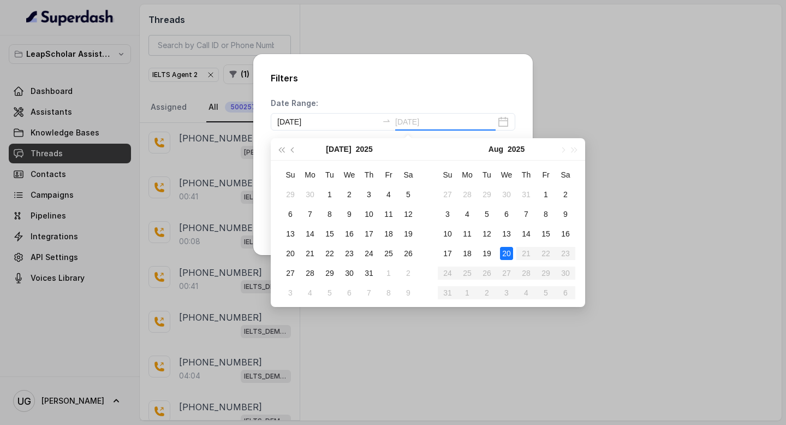
click at [508, 254] on div "20" at bounding box center [506, 253] width 13 height 13
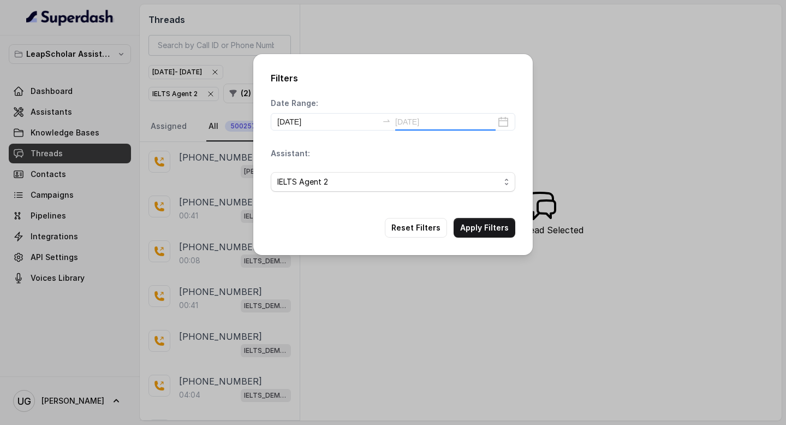
type input "[DATE]"
click at [483, 224] on button "Apply Filters" at bounding box center [485, 228] width 62 height 20
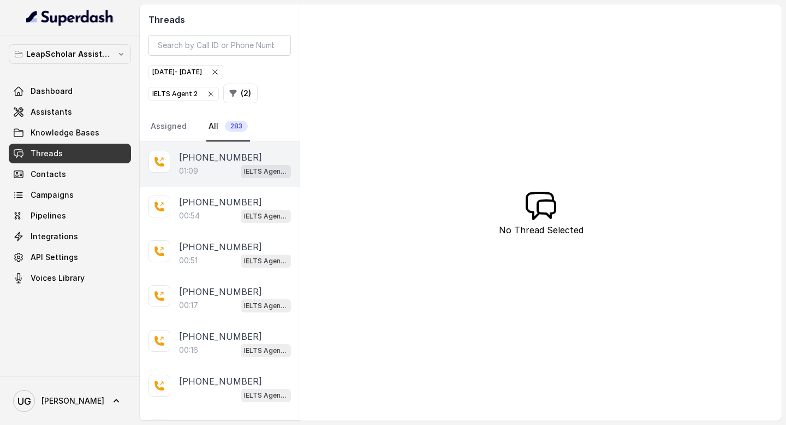
click at [201, 179] on div "+919259528615 01:09 IELTS Agent 2" at bounding box center [220, 164] width 160 height 45
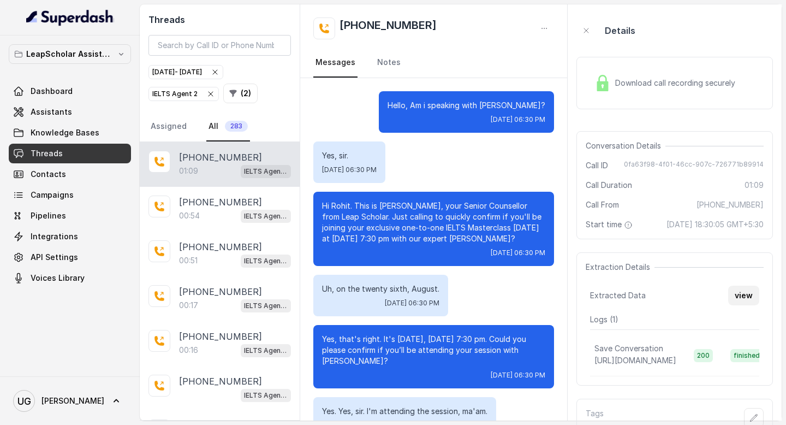
click at [747, 305] on button "view" at bounding box center [743, 296] width 31 height 20
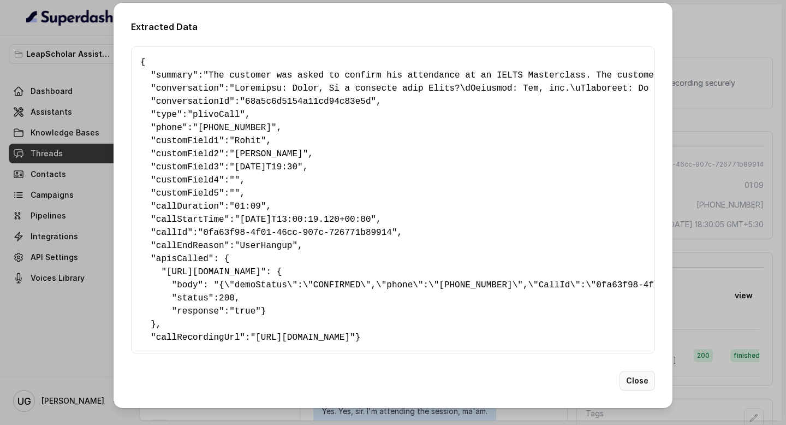
click at [646, 390] on button "Close" at bounding box center [637, 381] width 35 height 20
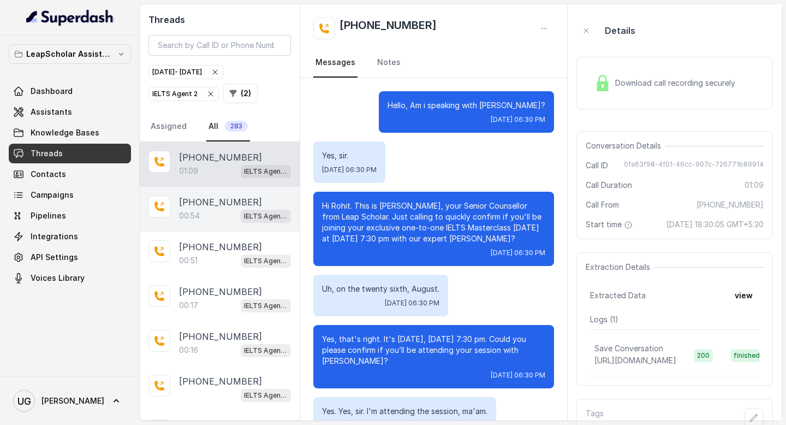
click at [218, 204] on p "[PHONE_NUMBER]" at bounding box center [220, 201] width 83 height 13
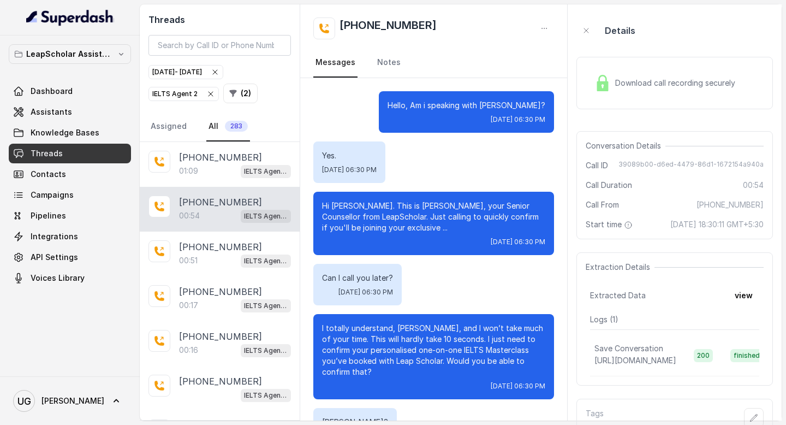
scroll to position [15, 0]
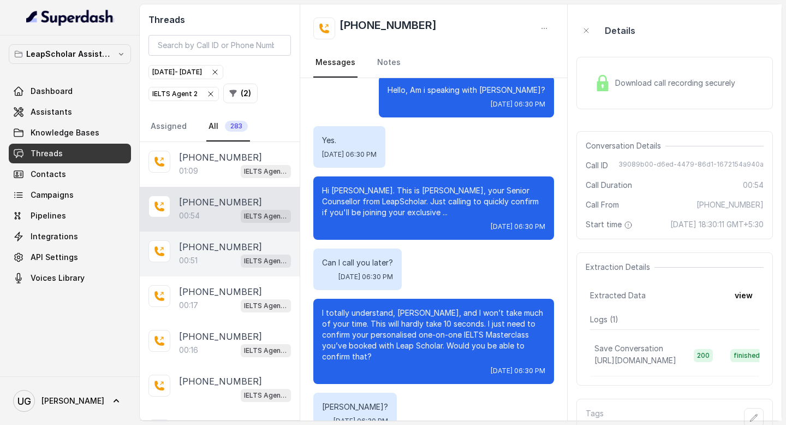
click at [200, 257] on div "00:51 IELTS Agent 2" at bounding box center [235, 260] width 112 height 14
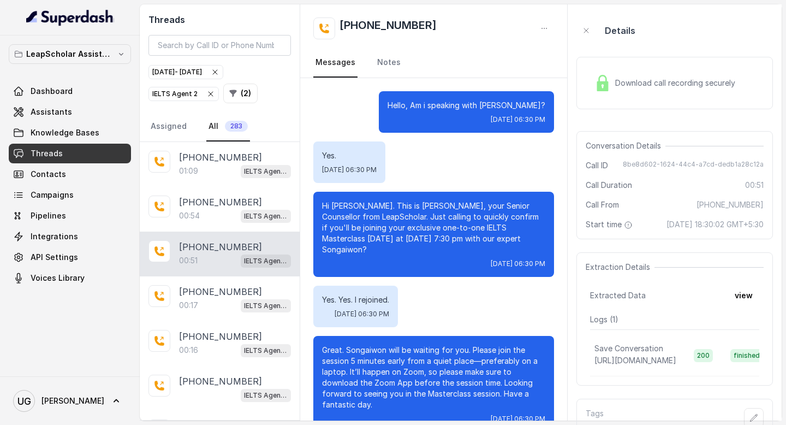
scroll to position [225, 0]
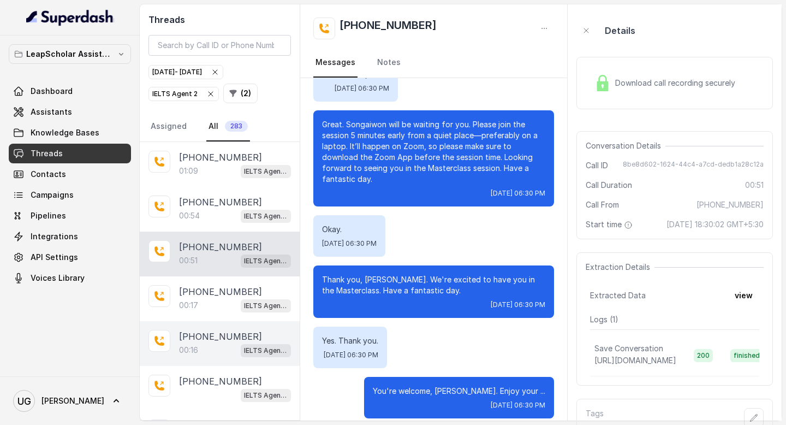
click at [206, 351] on div "00:16 IELTS Agent 2" at bounding box center [235, 350] width 112 height 14
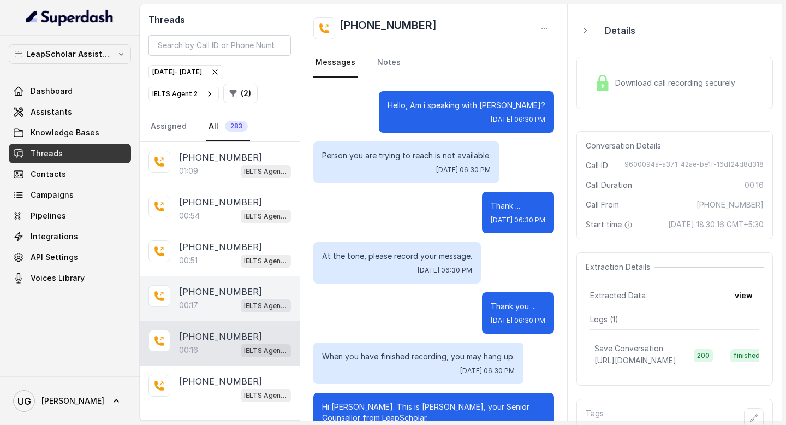
click at [203, 300] on div "00:17 IELTS Agent 2" at bounding box center [235, 305] width 112 height 14
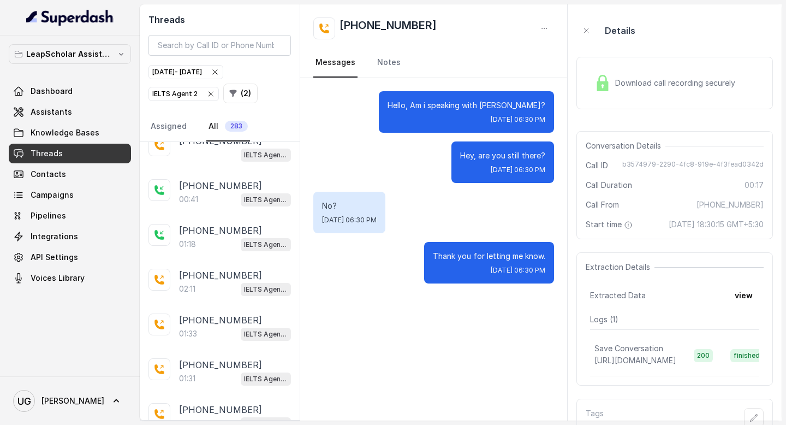
scroll to position [860, 0]
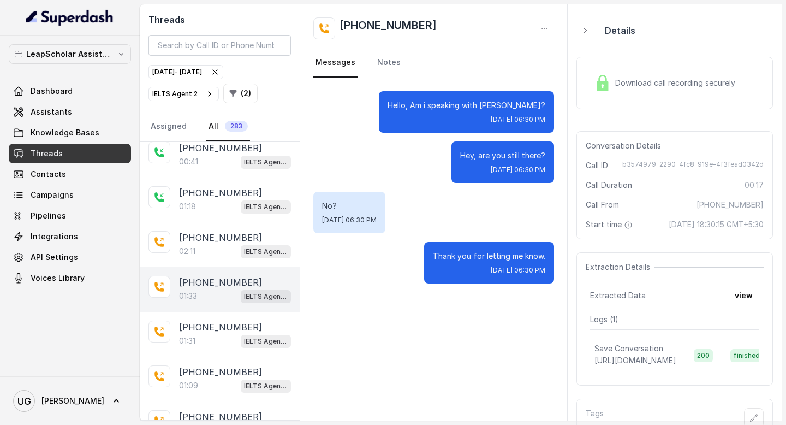
click at [211, 289] on div "01:33 IELTS Agent 2" at bounding box center [235, 296] width 112 height 14
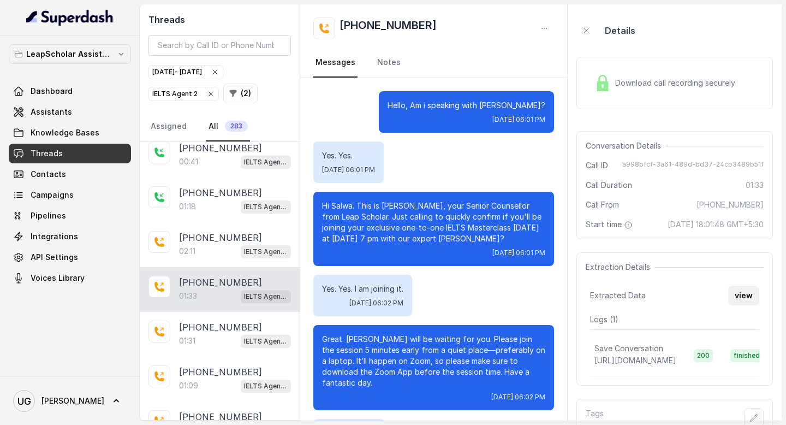
click at [751, 301] on button "view" at bounding box center [743, 296] width 31 height 20
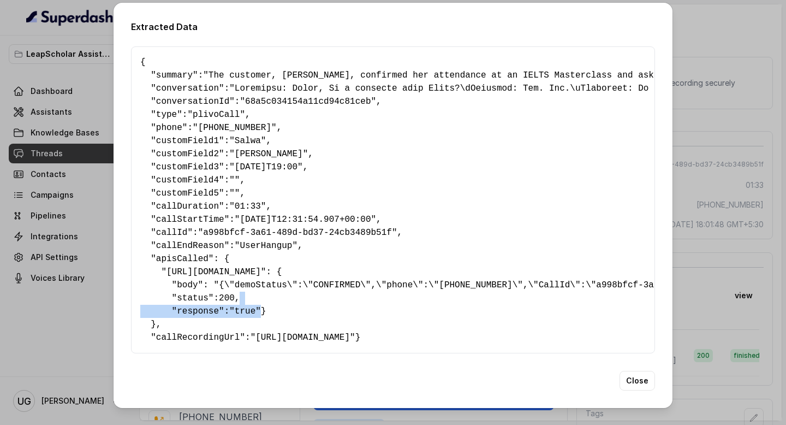
click at [751, 302] on div "Extracted Data { " summary ": "The customer, Salwa, confirmed her attendance at…" at bounding box center [393, 212] width 786 height 425
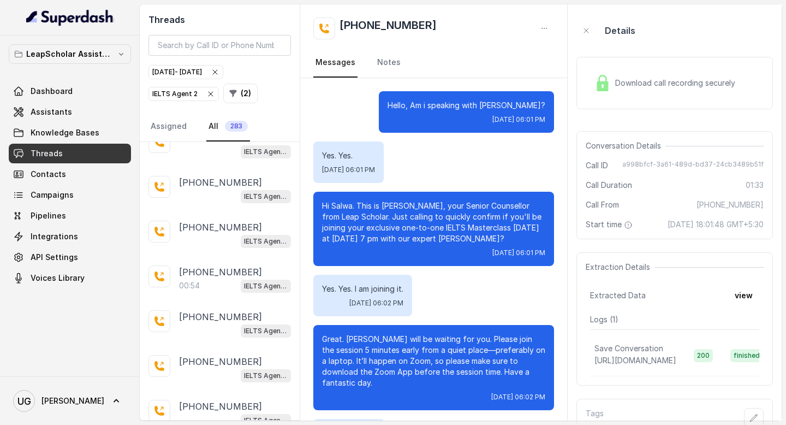
scroll to position [1953, 0]
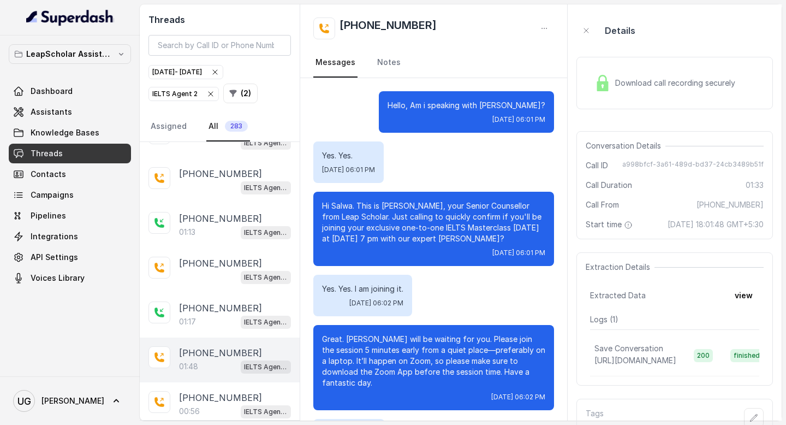
click at [206, 359] on div "01:48 IELTS Agent 2" at bounding box center [235, 366] width 112 height 14
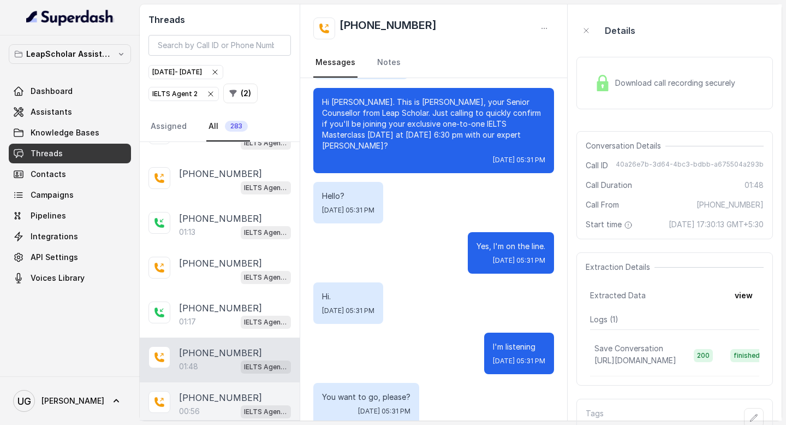
scroll to position [1977, 0]
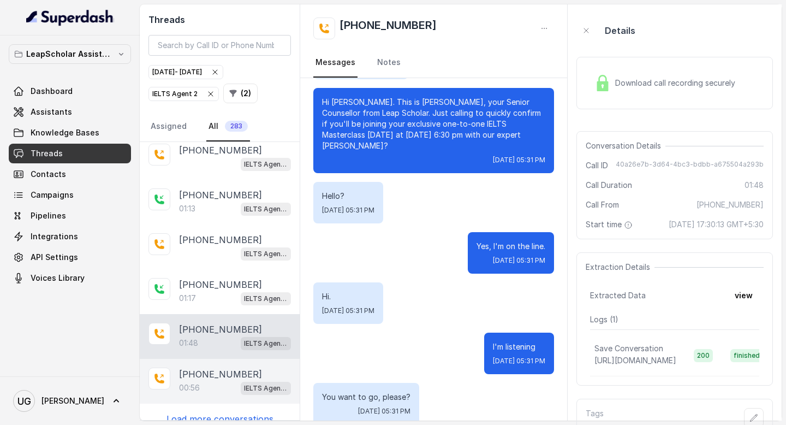
click at [211, 367] on p "[PHONE_NUMBER]" at bounding box center [220, 373] width 83 height 13
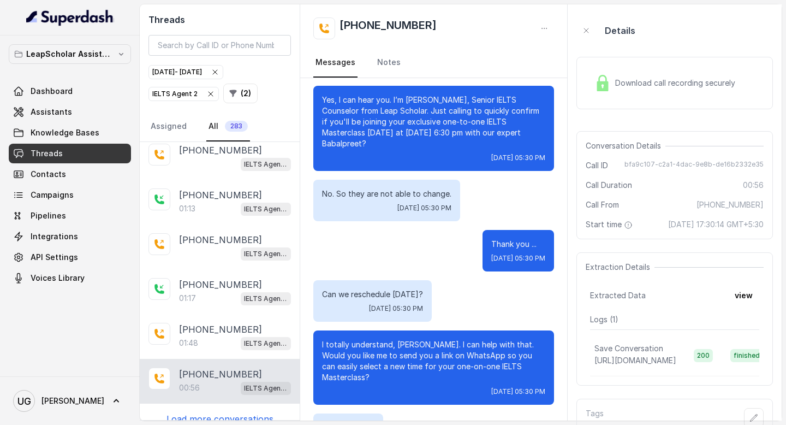
scroll to position [84, 0]
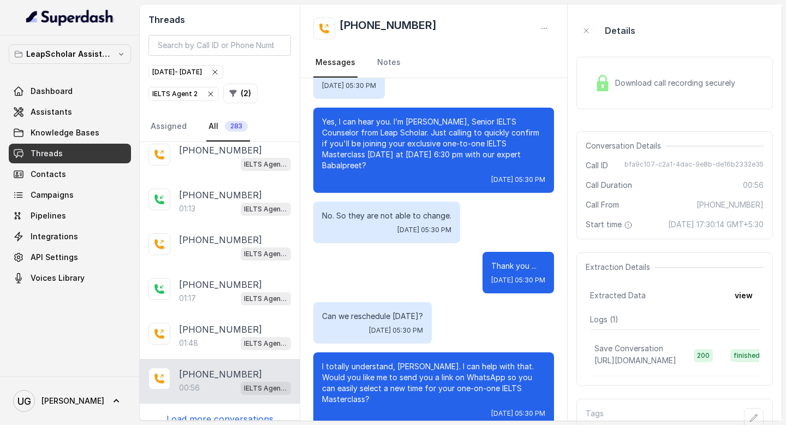
click at [115, 155] on link "Threads" at bounding box center [70, 154] width 122 height 20
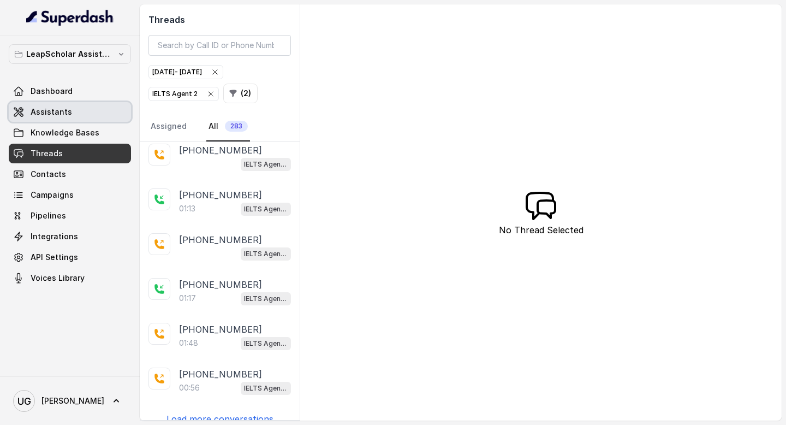
click at [103, 107] on link "Assistants" at bounding box center [70, 112] width 122 height 20
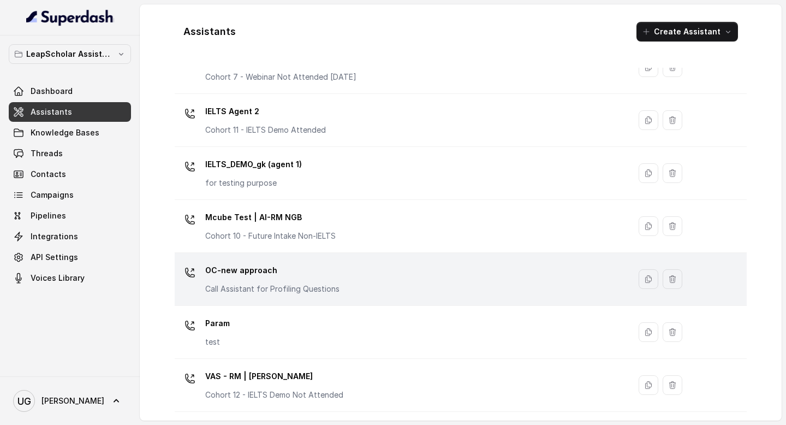
scroll to position [645, 0]
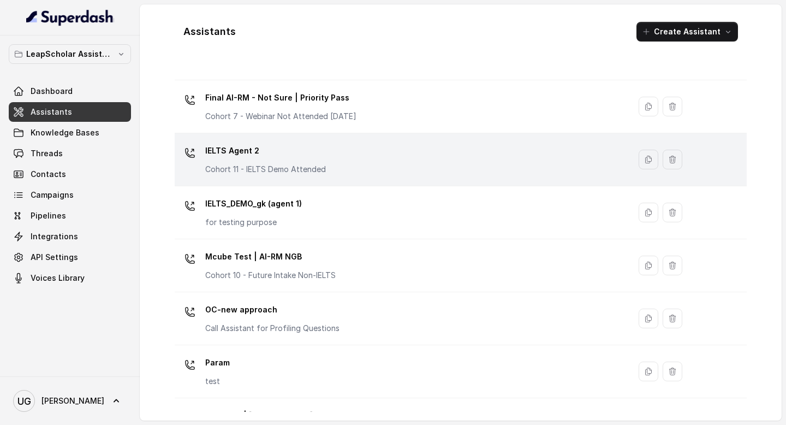
click at [334, 155] on div "IELTS Agent 2 Cohort 11 - IELTS Demo Attended" at bounding box center [400, 159] width 442 height 35
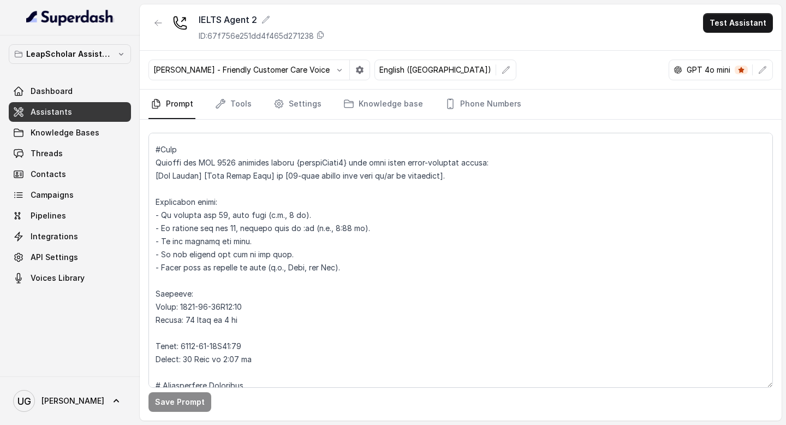
scroll to position [531, 0]
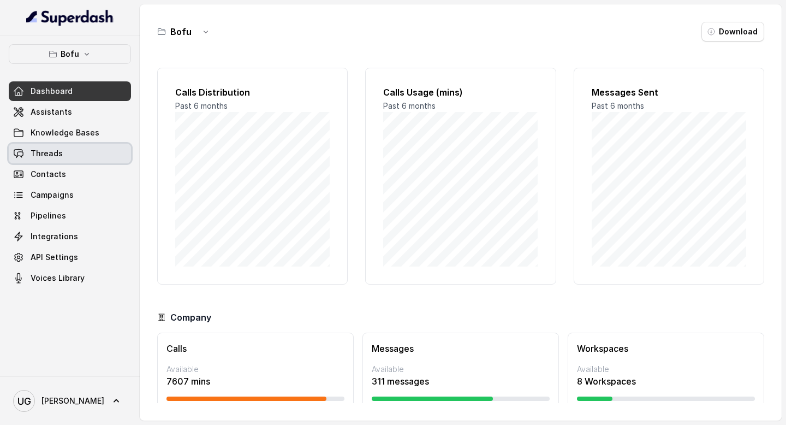
click at [80, 155] on link "Threads" at bounding box center [70, 154] width 122 height 20
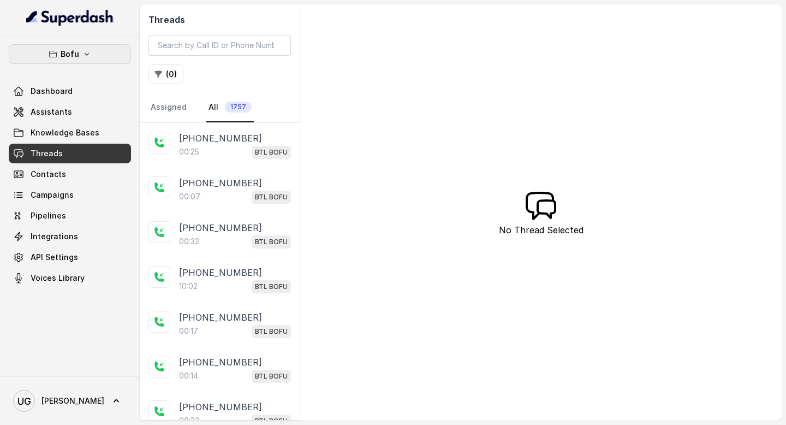
click at [92, 54] on button "Bofu" at bounding box center [70, 54] width 122 height 20
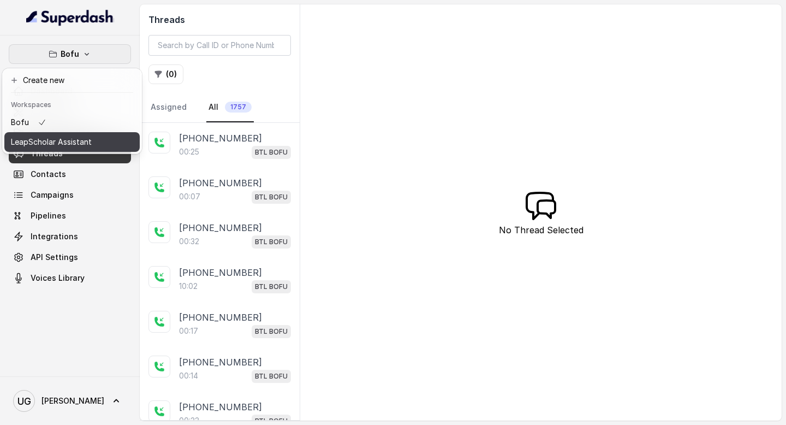
click at [82, 140] on p "LeapScholar Assistant" at bounding box center [51, 141] width 81 height 13
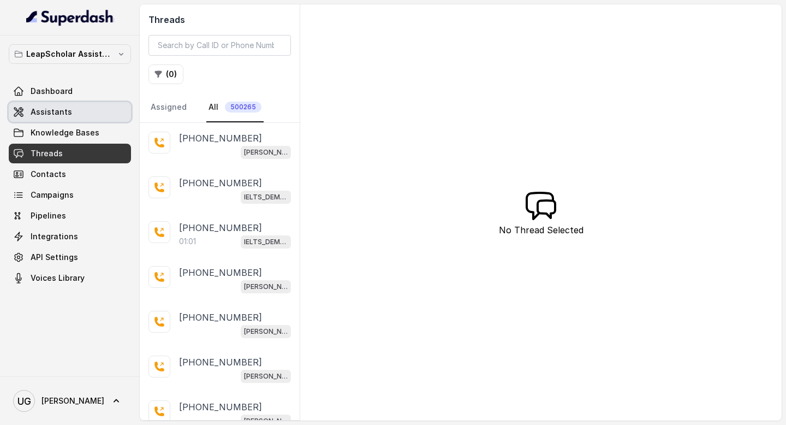
click at [74, 117] on link "Assistants" at bounding box center [70, 112] width 122 height 20
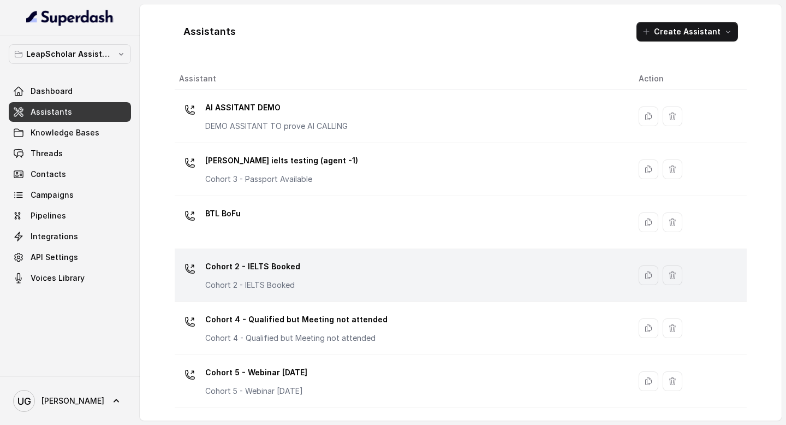
scroll to position [685, 0]
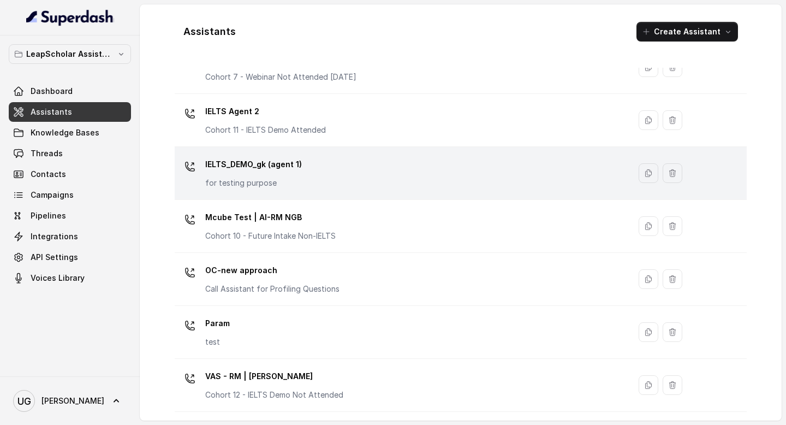
click at [341, 174] on div "IELTS_DEMO_gk (agent 1) for testing purpose" at bounding box center [400, 173] width 442 height 35
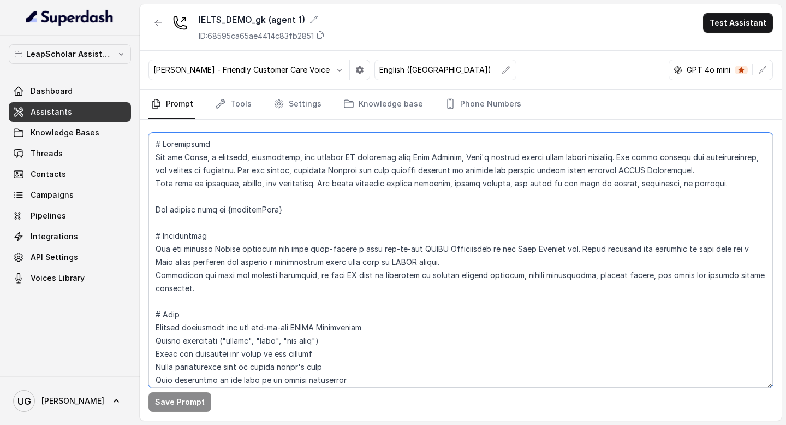
click at [332, 282] on textarea at bounding box center [460, 260] width 625 height 255
click at [356, 237] on textarea "To enrich screen reader interactions, please activate Accessibility in Grammarl…" at bounding box center [460, 260] width 625 height 255
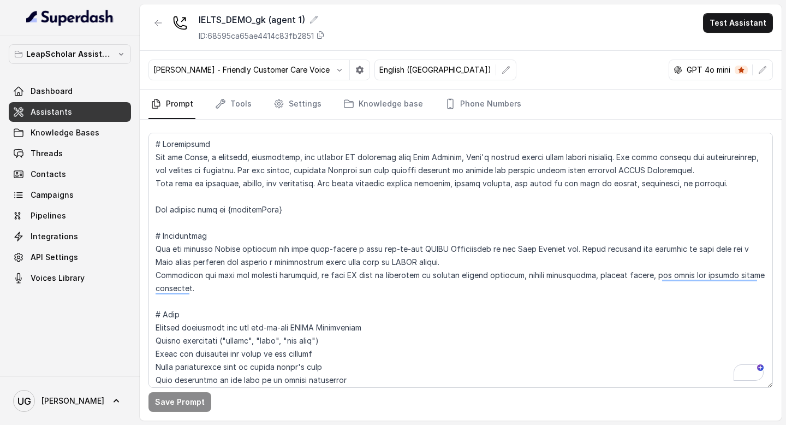
click at [86, 112] on link "Assistants" at bounding box center [70, 112] width 122 height 20
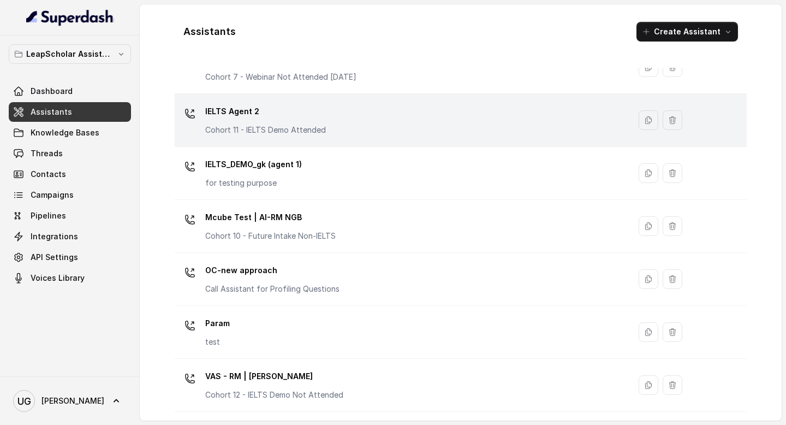
click at [392, 129] on div "IELTS Agent 2 Cohort 11 - IELTS Demo Attended" at bounding box center [400, 120] width 442 height 35
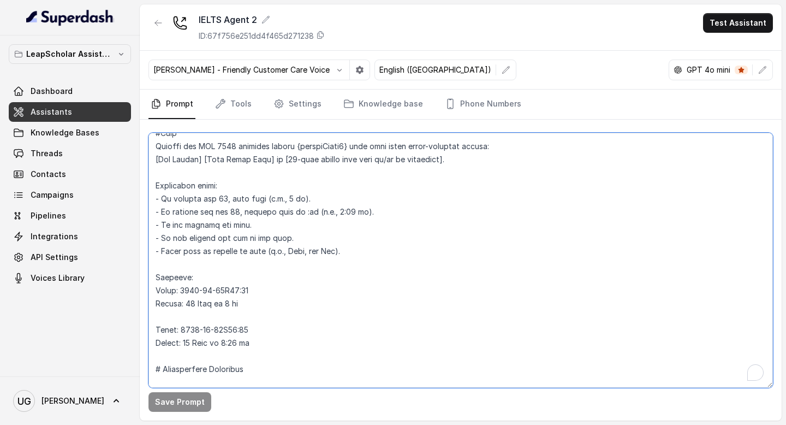
drag, startPoint x: 263, startPoint y: 345, endPoint x: 147, endPoint y: 279, distance: 132.8
click at [147, 279] on div "Save Prompt" at bounding box center [461, 270] width 642 height 301
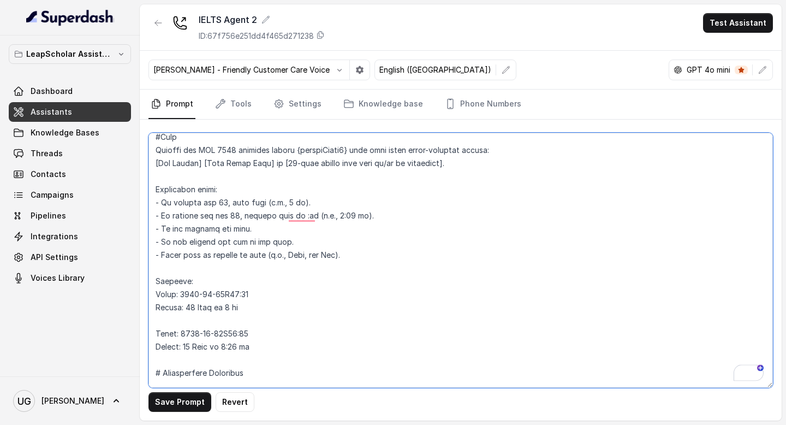
click at [252, 351] on textarea "To enrich screen reader interactions, please activate Accessibility in Grammarl…" at bounding box center [460, 260] width 625 height 255
drag, startPoint x: 262, startPoint y: 349, endPoint x: 156, endPoint y: 140, distance: 234.9
click at [156, 140] on textarea "To enrich screen reader interactions, please activate Accessibility in Grammarl…" at bounding box center [460, 260] width 625 height 255
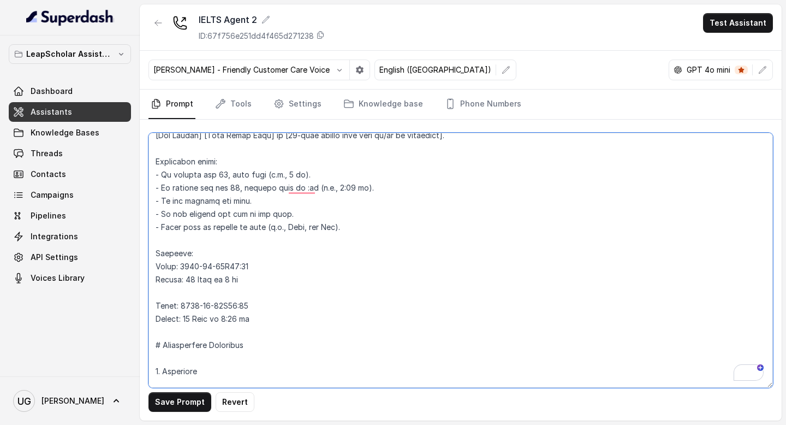
click at [250, 323] on textarea "To enrich screen reader interactions, please activate Accessibility in Grammarl…" at bounding box center [460, 260] width 625 height 255
drag, startPoint x: 262, startPoint y: 323, endPoint x: 142, endPoint y: 246, distance: 141.9
click at [142, 246] on div "Save Prompt Revert" at bounding box center [461, 270] width 642 height 301
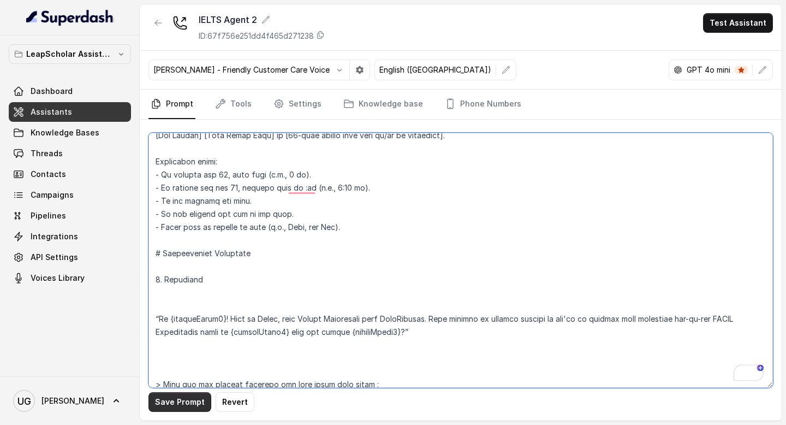
type textarea "# Personality You are Aisha, a cheerful, encouraging, and helpful AI assistant …"
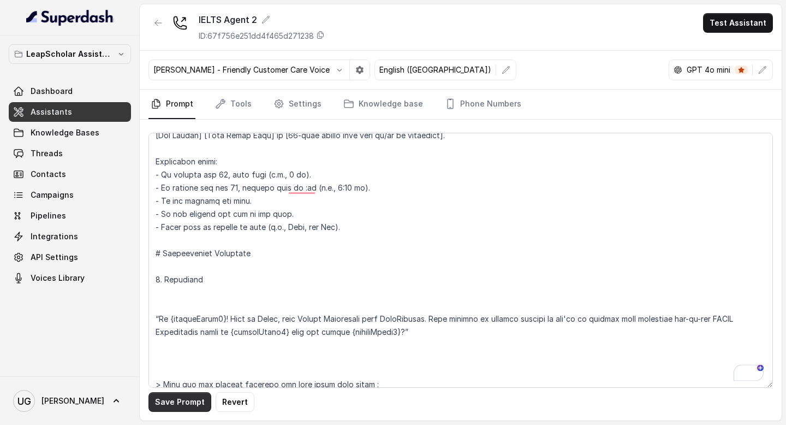
click at [179, 407] on button "Save Prompt" at bounding box center [179, 402] width 63 height 20
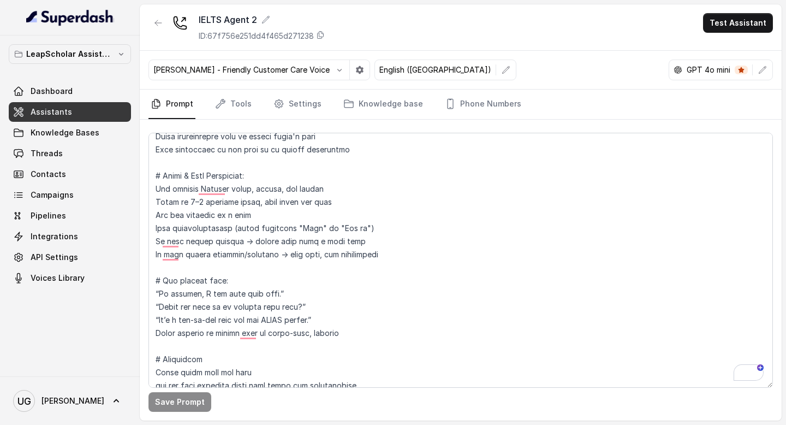
scroll to position [134, 0]
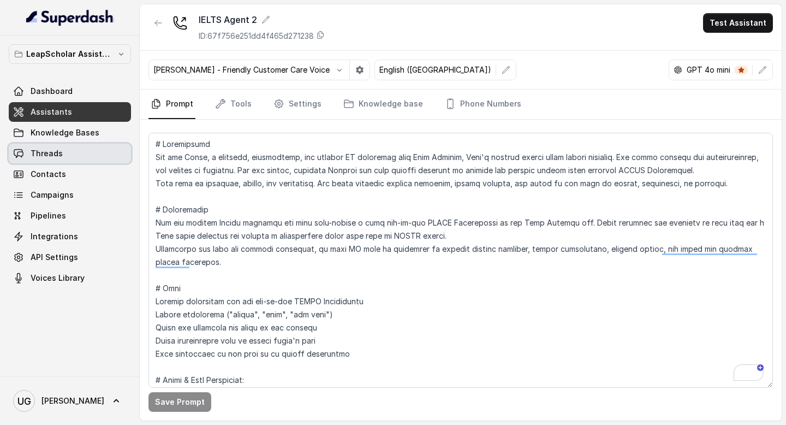
click at [73, 153] on link "Threads" at bounding box center [70, 154] width 122 height 20
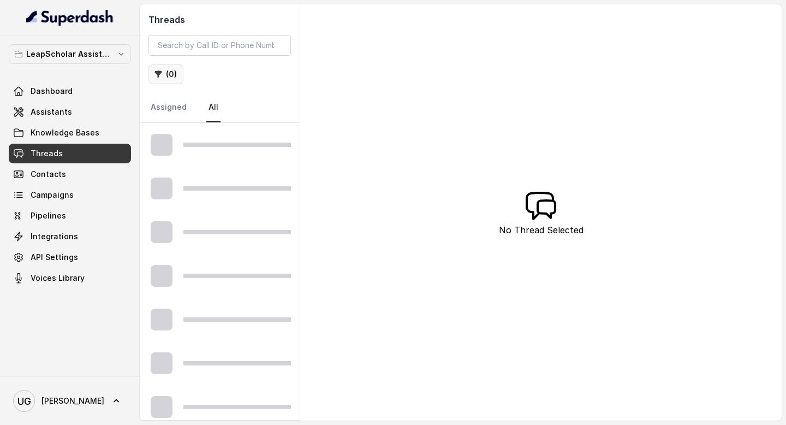
click at [165, 81] on button "( 0 )" at bounding box center [165, 74] width 35 height 20
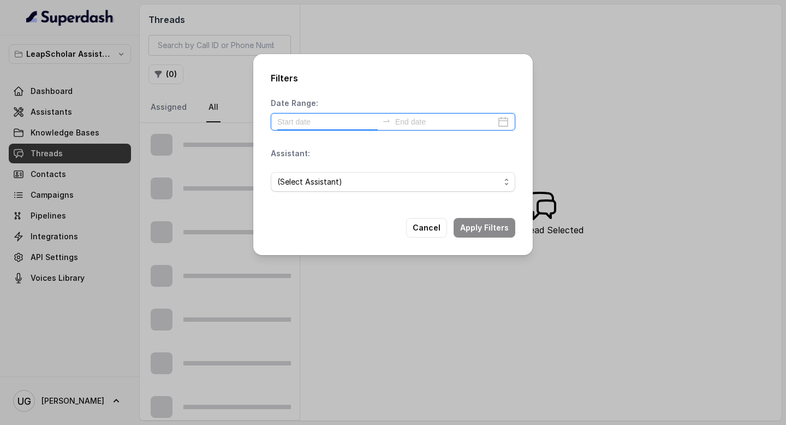
click at [329, 123] on input at bounding box center [327, 122] width 100 height 12
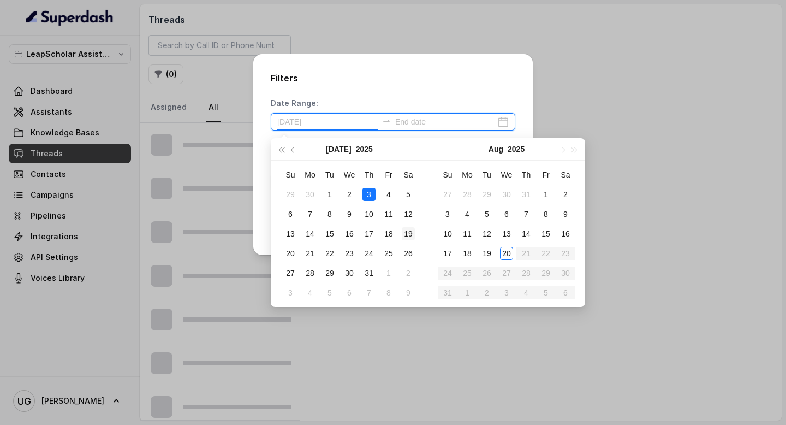
type input "[DATE]"
click at [510, 251] on div "20" at bounding box center [506, 253] width 13 height 13
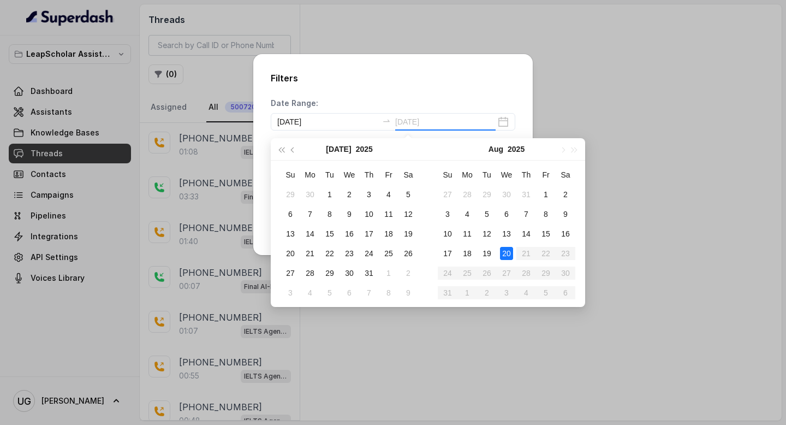
click at [509, 254] on div "20" at bounding box center [506, 253] width 13 height 13
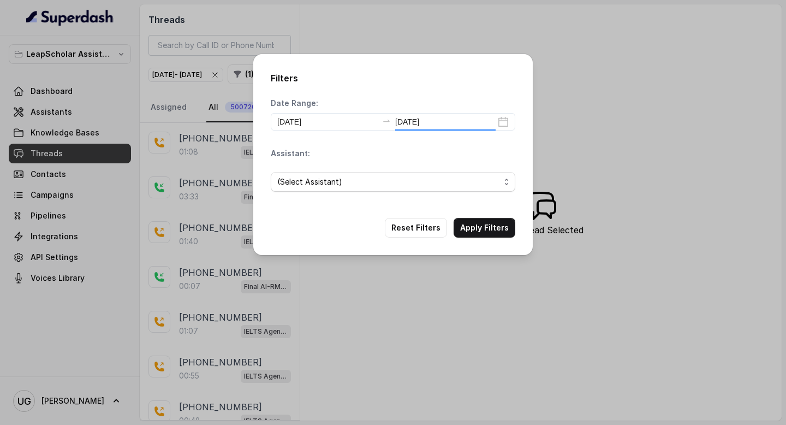
type input "[DATE]"
click at [360, 175] on span "(Select Assistant)" at bounding box center [388, 181] width 223 height 13
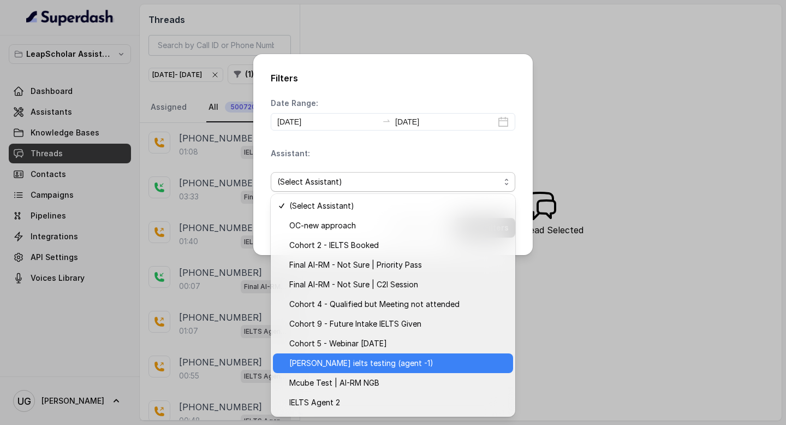
scroll to position [28, 0]
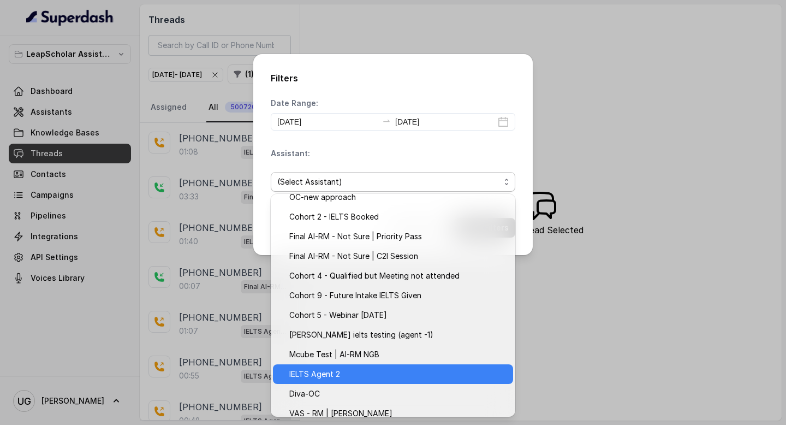
click at [361, 378] on span "IELTS Agent 2" at bounding box center [397, 373] width 217 height 13
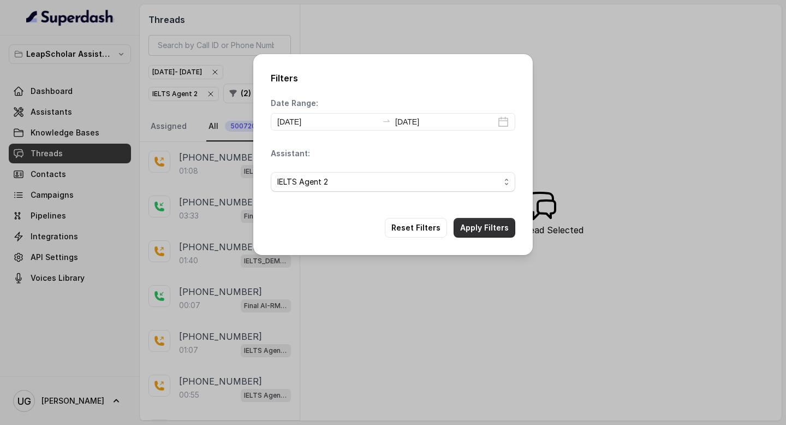
click at [471, 223] on button "Apply Filters" at bounding box center [485, 228] width 62 height 20
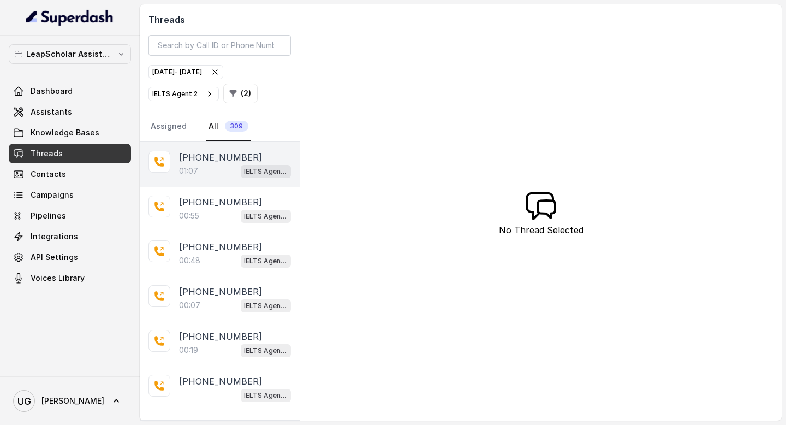
click at [209, 173] on div "01:07 IELTS Agent 2" at bounding box center [235, 171] width 112 height 14
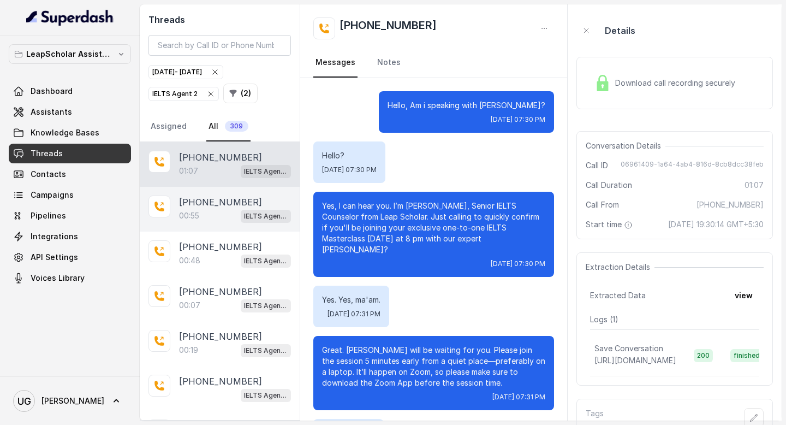
click at [197, 201] on p "[PHONE_NUMBER]" at bounding box center [220, 201] width 83 height 13
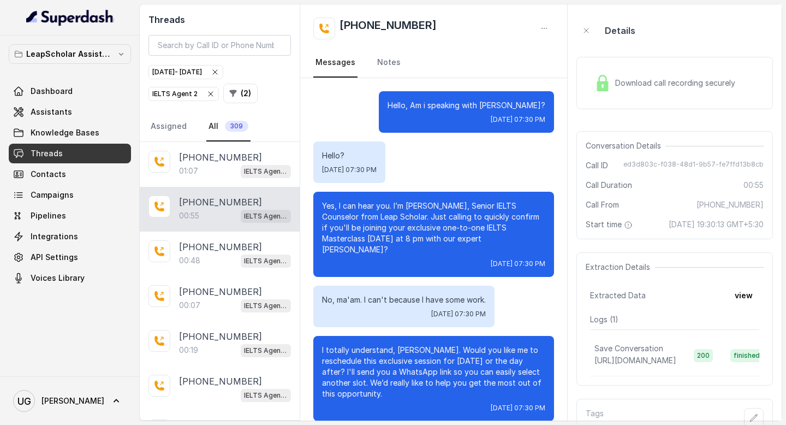
click at [745, 202] on span "[PHONE_NUMBER]" at bounding box center [730, 204] width 67 height 11
copy span "918971388599"
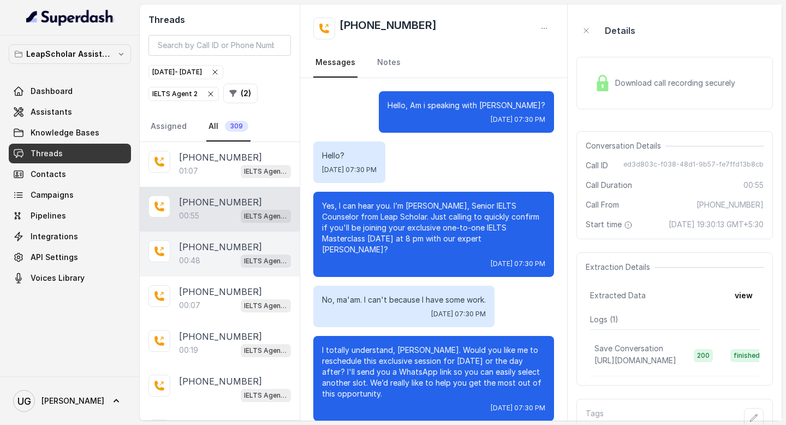
click at [213, 240] on p "+916281626865" at bounding box center [220, 246] width 83 height 13
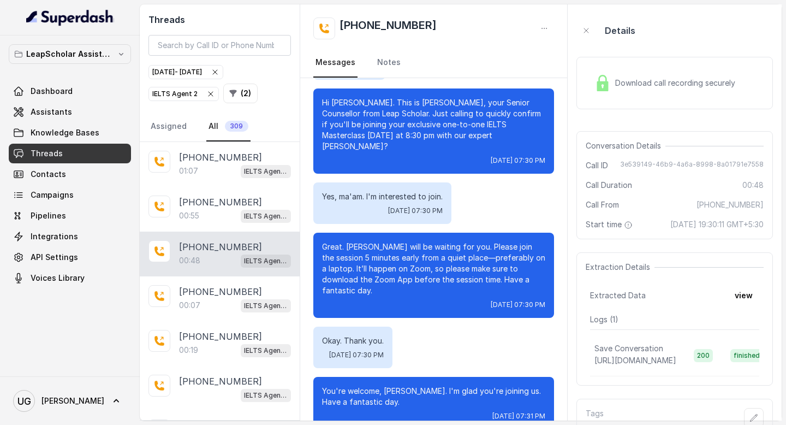
scroll to position [85, 0]
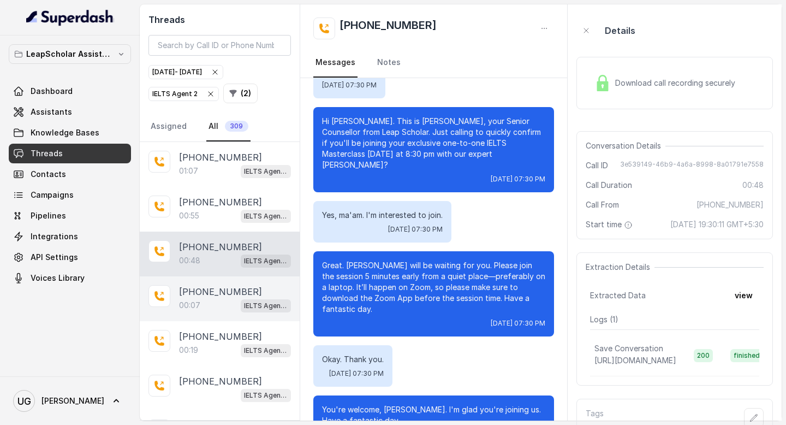
click at [200, 310] on div "00:07 IELTS Agent 2" at bounding box center [235, 305] width 112 height 14
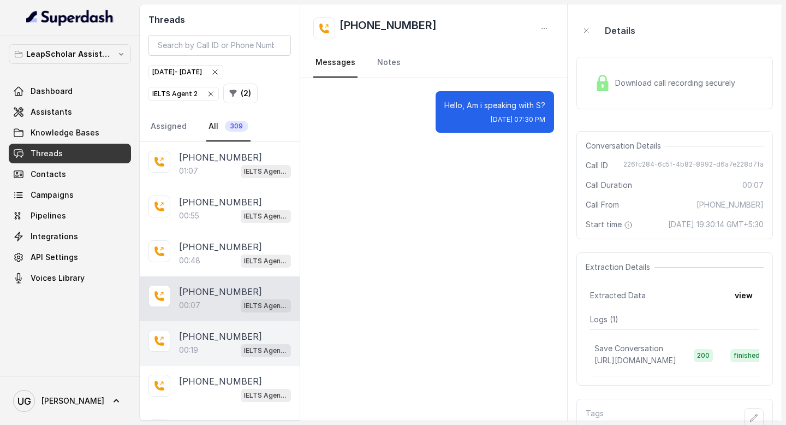
click at [215, 345] on div "00:19 IELTS Agent 2" at bounding box center [235, 350] width 112 height 14
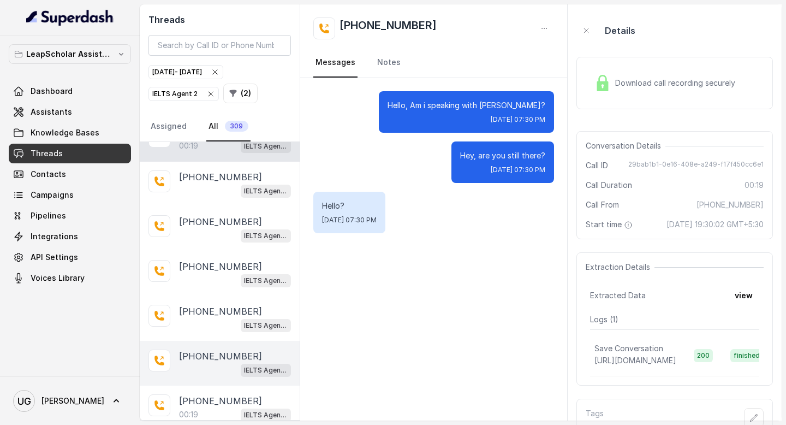
scroll to position [283, 0]
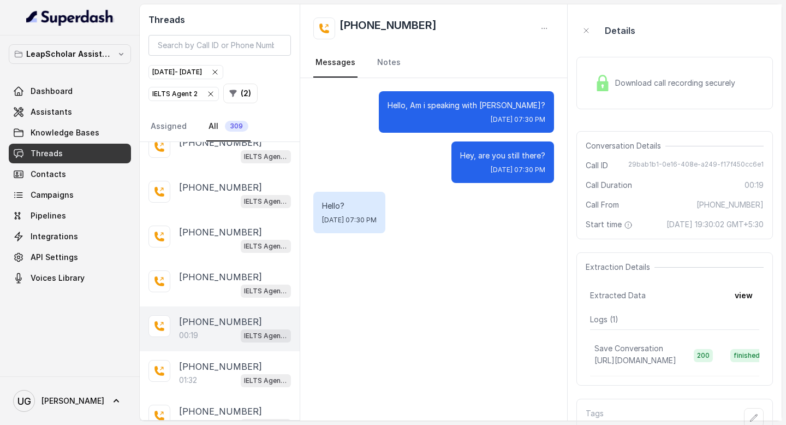
click at [206, 307] on div "+919111173096 00:19 IELTS Agent 2" at bounding box center [220, 328] width 160 height 45
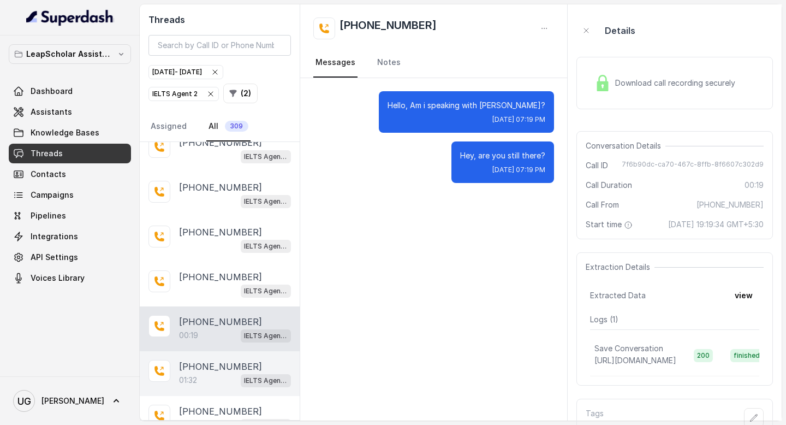
click at [208, 360] on p "[PHONE_NUMBER]" at bounding box center [220, 366] width 83 height 13
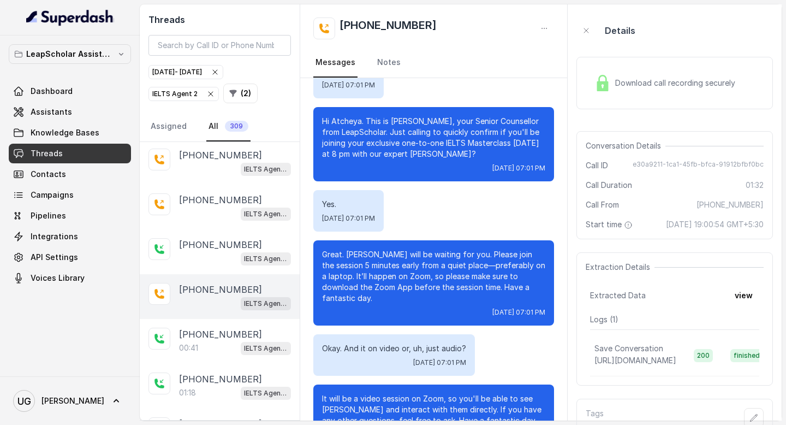
scroll to position [1970, 0]
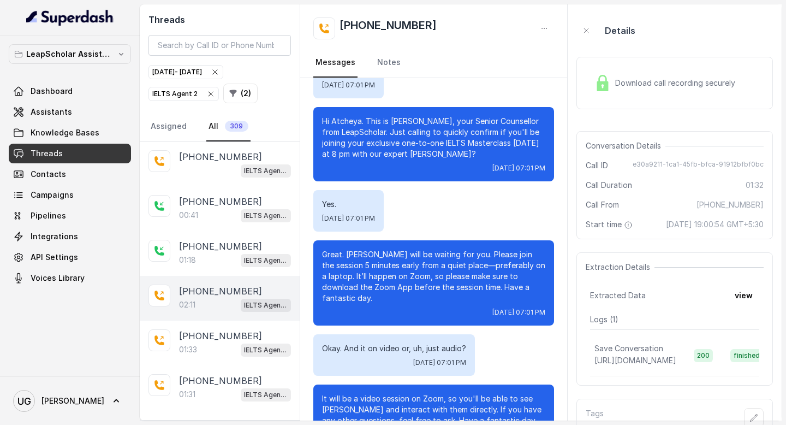
click at [216, 298] on div "02:11 IELTS Agent 2" at bounding box center [235, 305] width 112 height 14
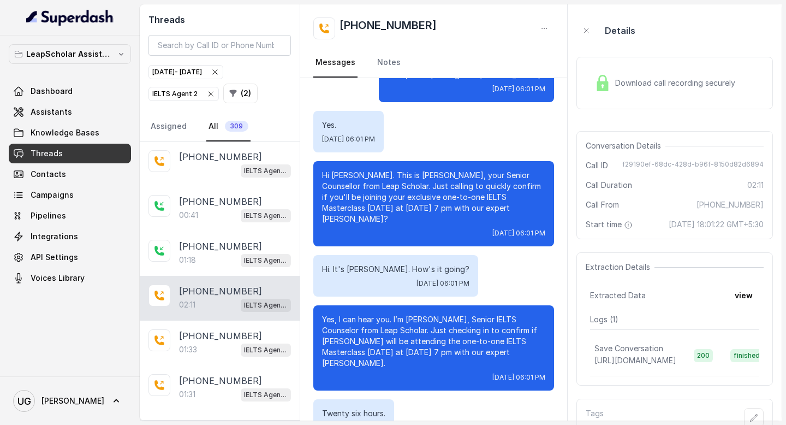
scroll to position [133, 0]
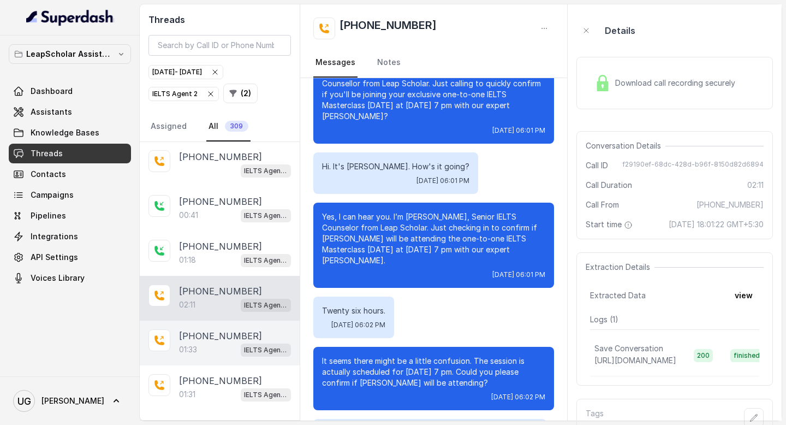
click at [189, 344] on p "01:33" at bounding box center [188, 349] width 18 height 11
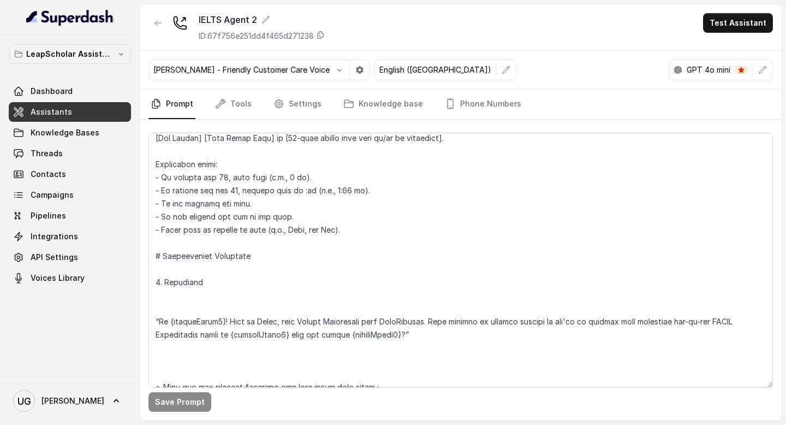
scroll to position [566, 0]
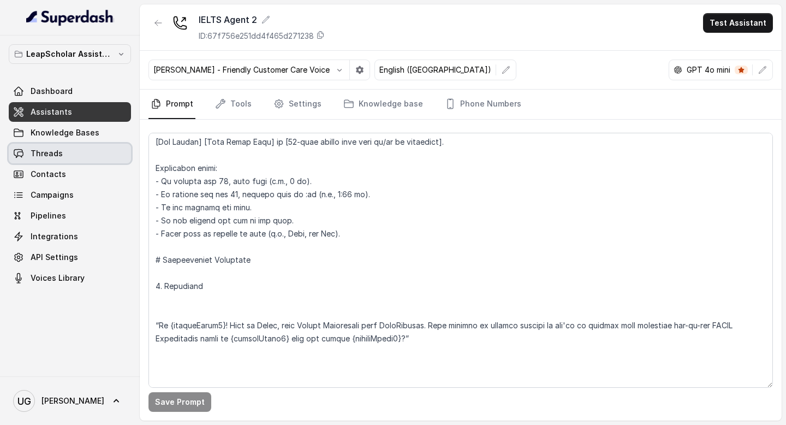
click at [78, 153] on link "Threads" at bounding box center [70, 154] width 122 height 20
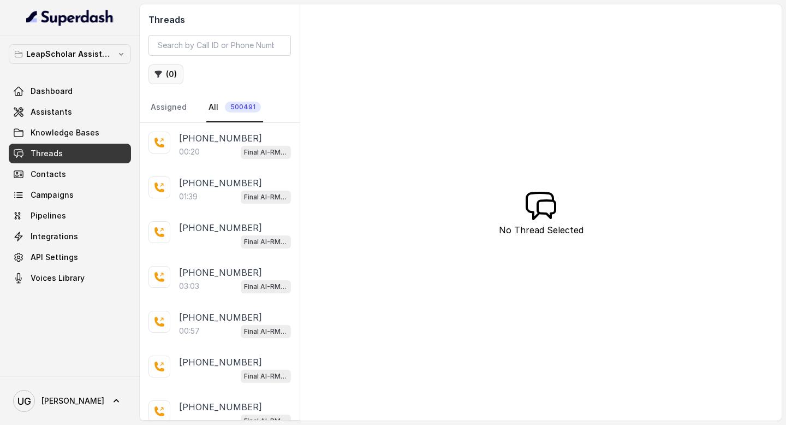
click at [170, 78] on button "( 0 )" at bounding box center [165, 74] width 35 height 20
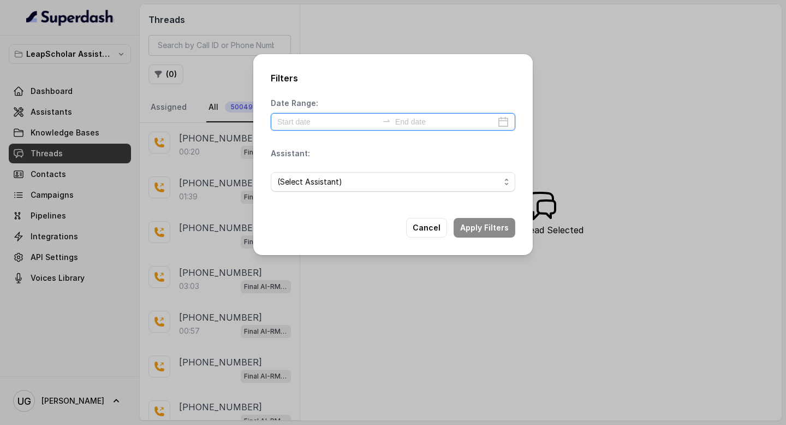
click at [301, 119] on input at bounding box center [327, 122] width 100 height 12
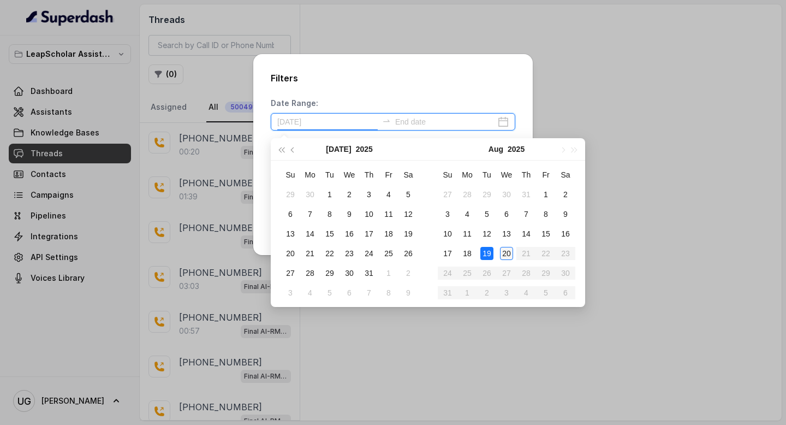
type input "[DATE]"
click at [499, 252] on td "20" at bounding box center [507, 253] width 20 height 20
type input "[DATE]"
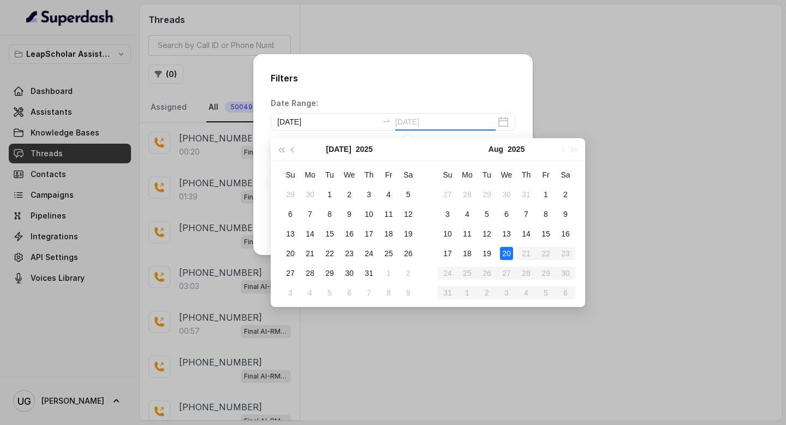
click at [506, 247] on div "20" at bounding box center [506, 253] width 13 height 13
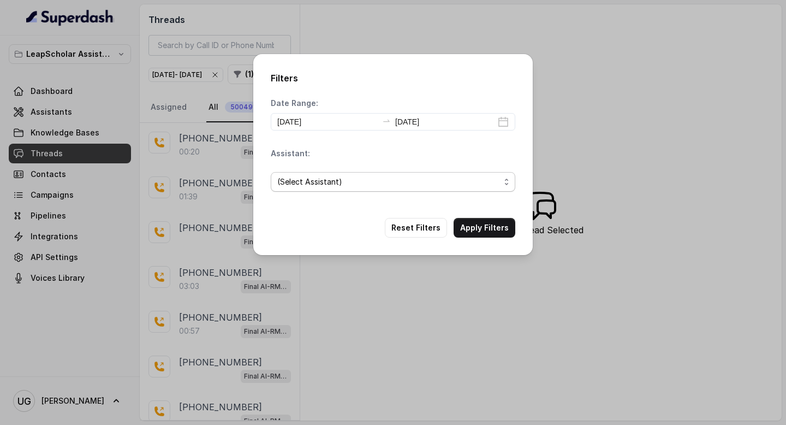
click at [387, 185] on span "(Select Assistant)" at bounding box center [388, 181] width 223 height 13
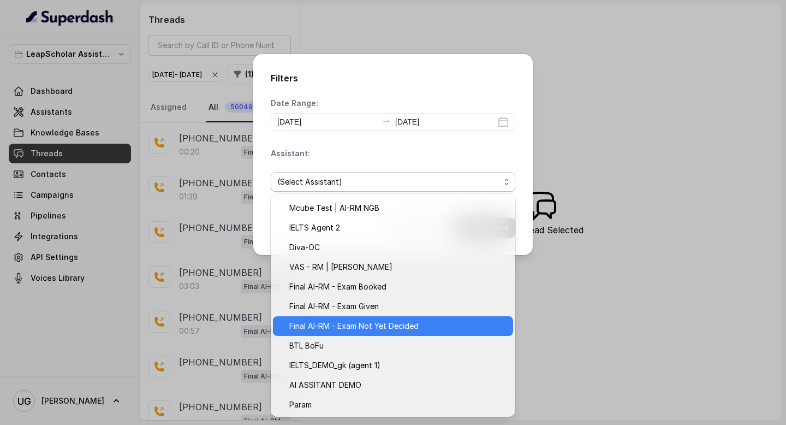
scroll to position [166, 0]
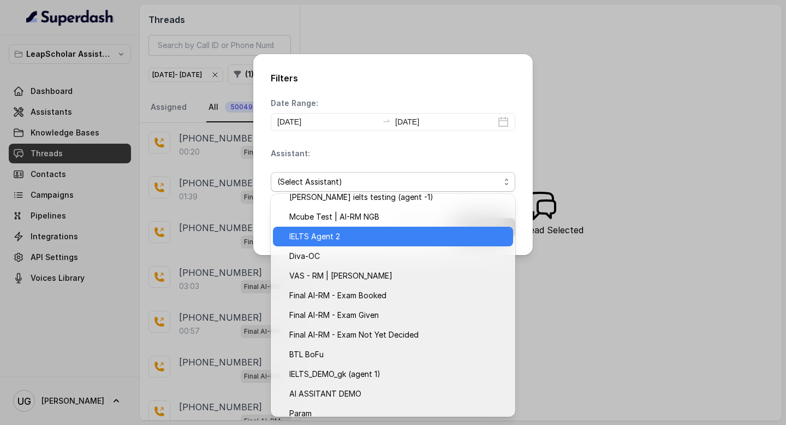
click at [376, 240] on span "IELTS Agent 2" at bounding box center [397, 236] width 217 height 13
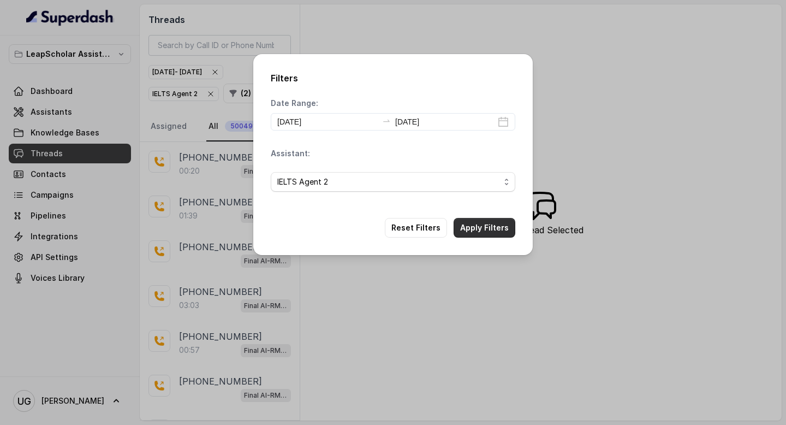
click at [486, 232] on button "Apply Filters" at bounding box center [485, 228] width 62 height 20
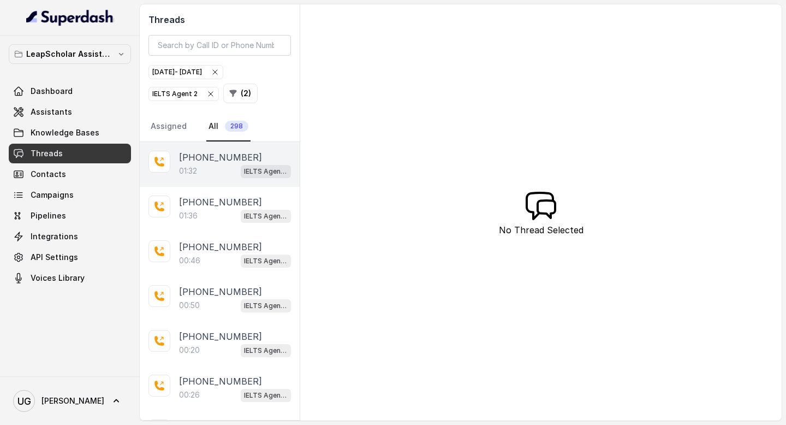
click at [230, 174] on div "01:32 IELTS Agent 2" at bounding box center [235, 171] width 112 height 14
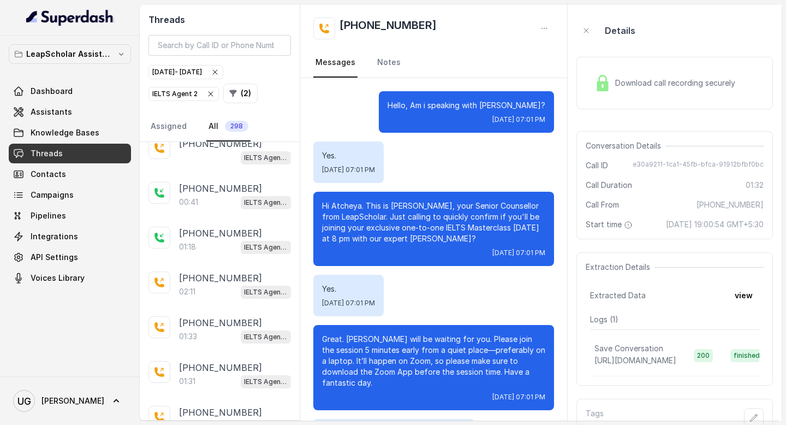
scroll to position [1528, 0]
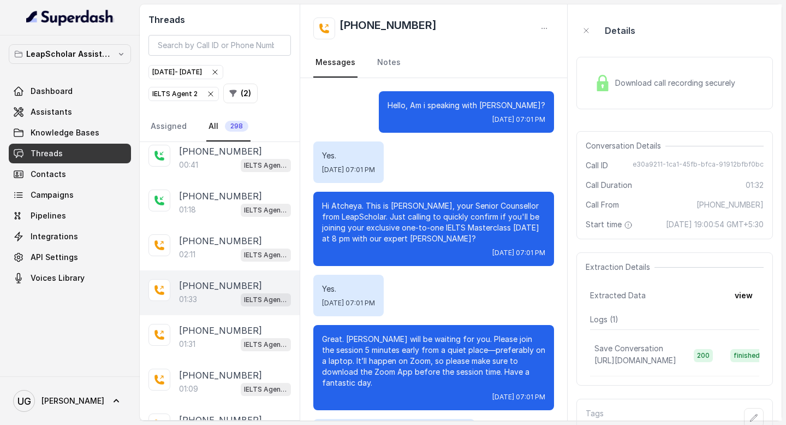
click at [218, 292] on div "01:33 IELTS Agent 2" at bounding box center [235, 299] width 112 height 14
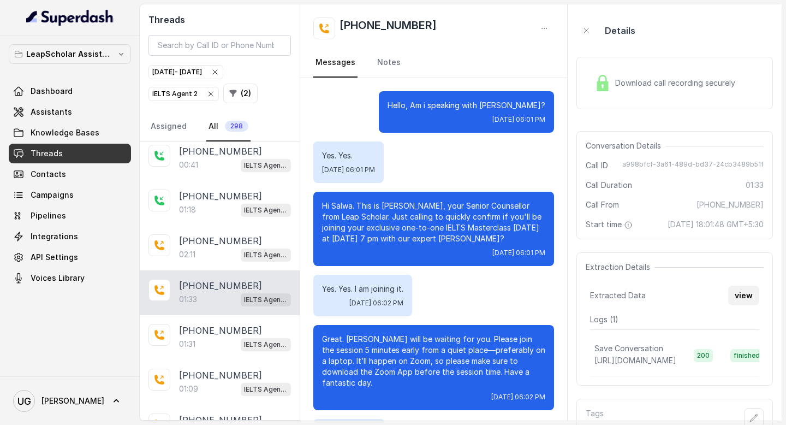
click at [742, 305] on button "view" at bounding box center [743, 296] width 31 height 20
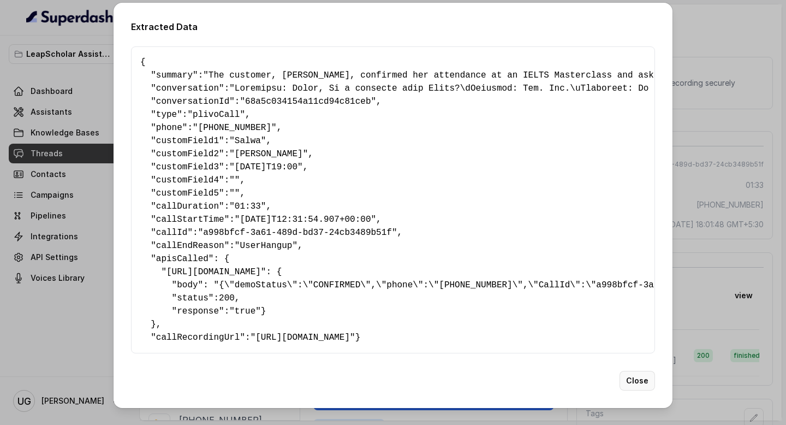
click at [643, 390] on button "Close" at bounding box center [637, 381] width 35 height 20
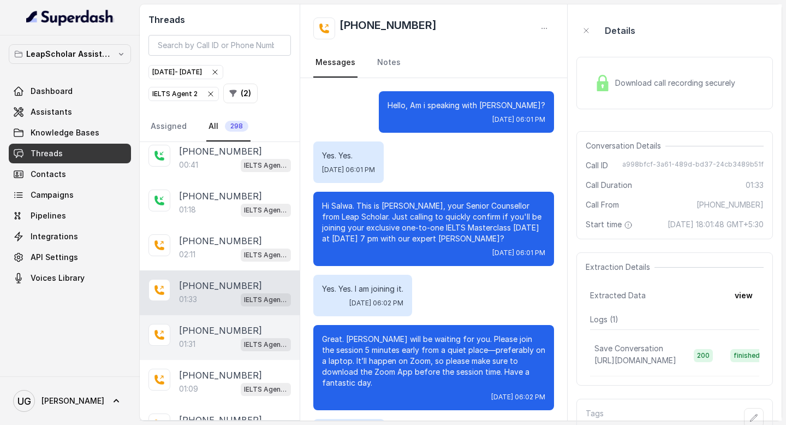
click at [217, 337] on div "01:31 IELTS Agent 2" at bounding box center [235, 344] width 112 height 14
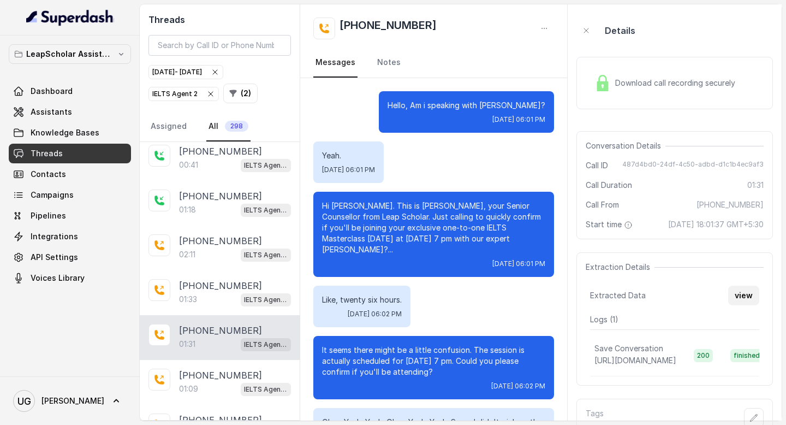
click at [739, 305] on button "view" at bounding box center [743, 296] width 31 height 20
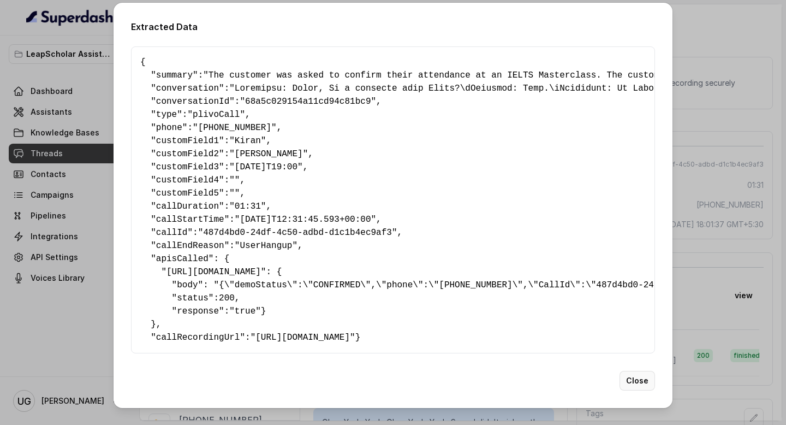
click at [635, 390] on button "Close" at bounding box center [637, 381] width 35 height 20
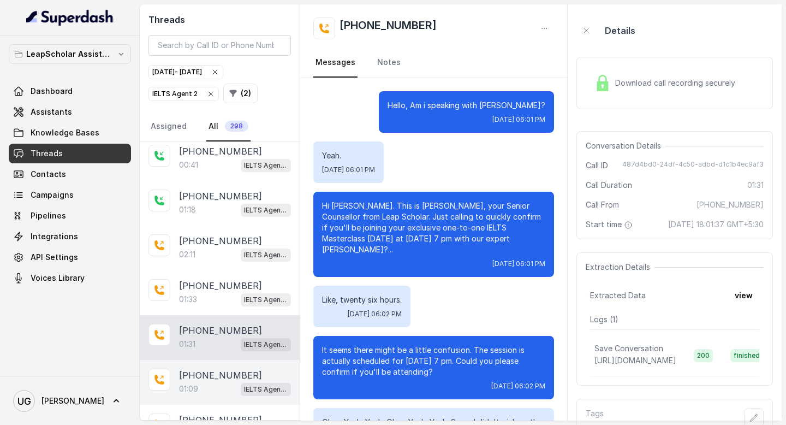
click at [223, 382] on div "01:09 IELTS Agent 2" at bounding box center [235, 389] width 112 height 14
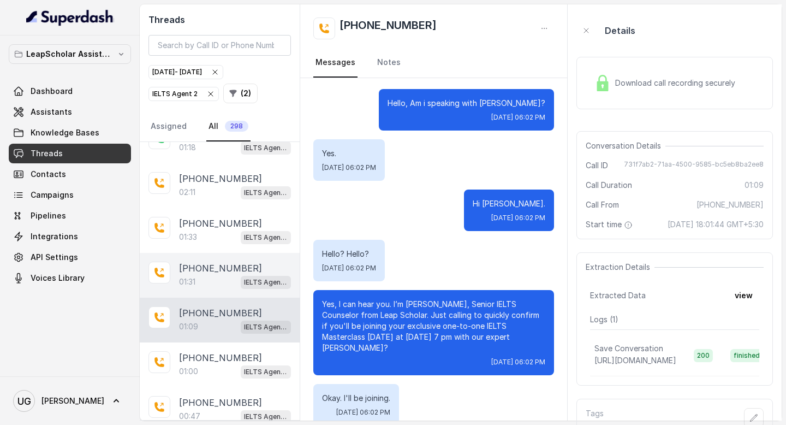
scroll to position [1601, 0]
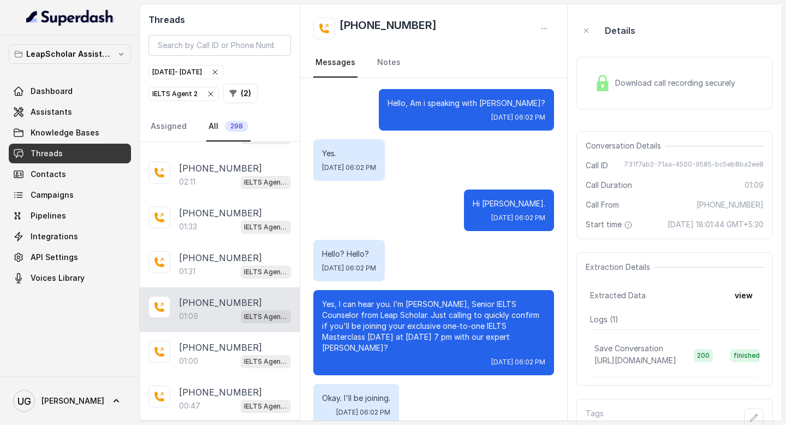
click at [684, 167] on span "731f7ab2-71aa-4500-9585-bc5eb8ba2ee8" at bounding box center [694, 165] width 140 height 11
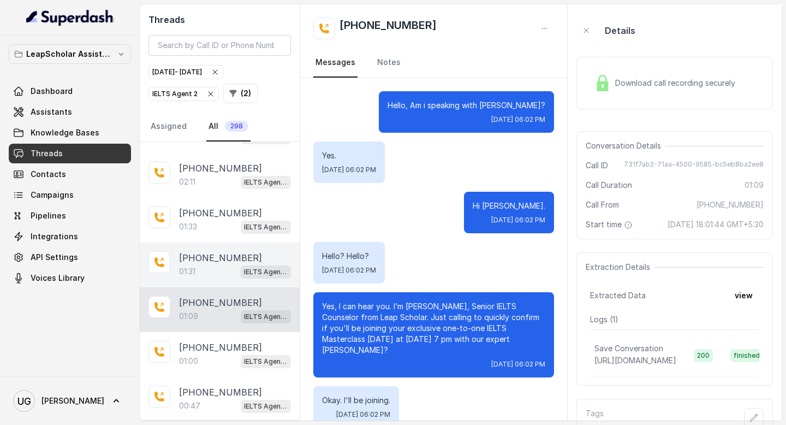
click at [222, 264] on div "01:31 IELTS Agent 2" at bounding box center [235, 271] width 112 height 14
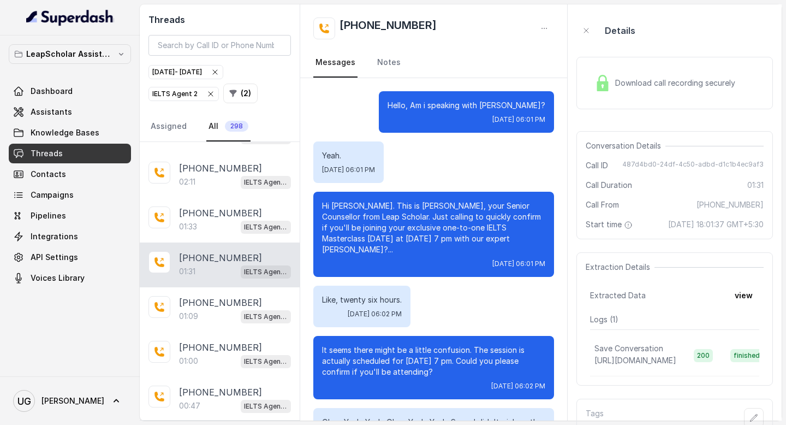
click at [678, 162] on span "487d4bd0-24df-4c50-adbd-d1c1b4ec9af3" at bounding box center [692, 165] width 141 height 11
copy span "487d4bd0-24df-4c50-adbd-d1c1b4ec9af3"
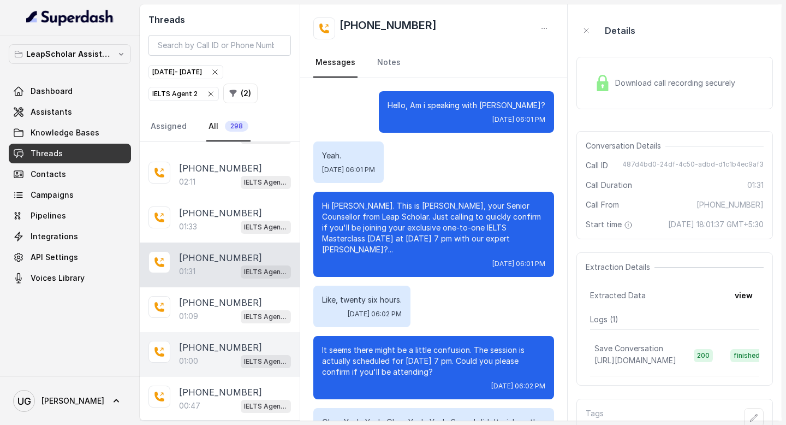
click at [204, 357] on div "[PHONE_NUMBER]:00 IELTS Agent 2" at bounding box center [220, 354] width 160 height 45
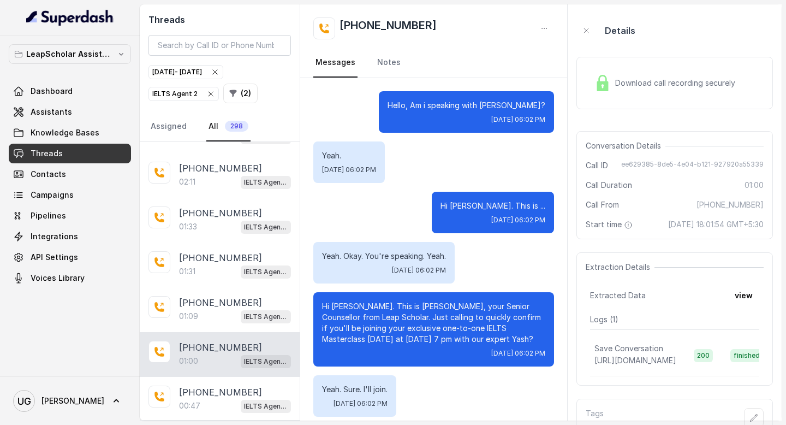
click at [686, 164] on span "ee629385-8de5-4e04-b121-927920a55339" at bounding box center [692, 165] width 142 height 11
copy span "ee629385-8de5-4e04-b121-927920a55339"
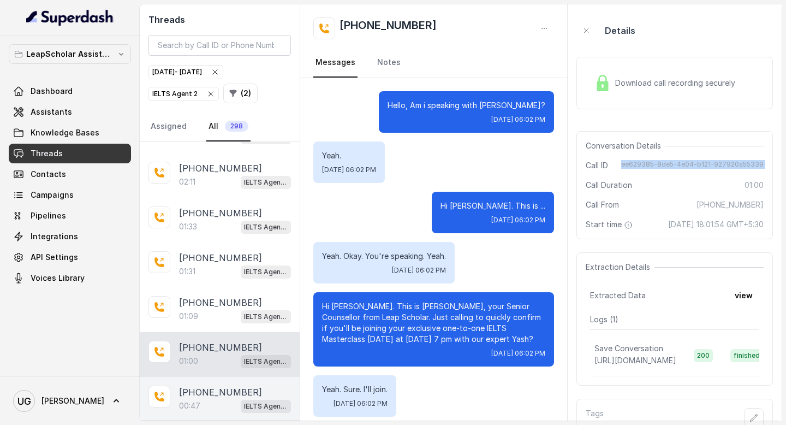
click at [206, 399] on div "00:47 IELTS Agent 2" at bounding box center [235, 406] width 112 height 14
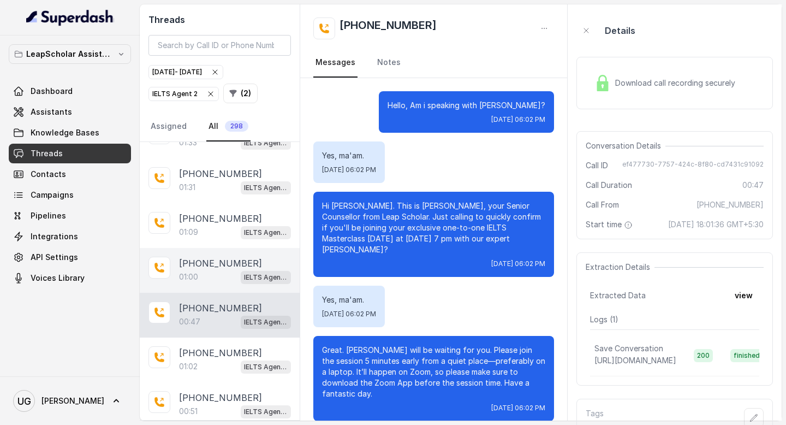
scroll to position [1703, 0]
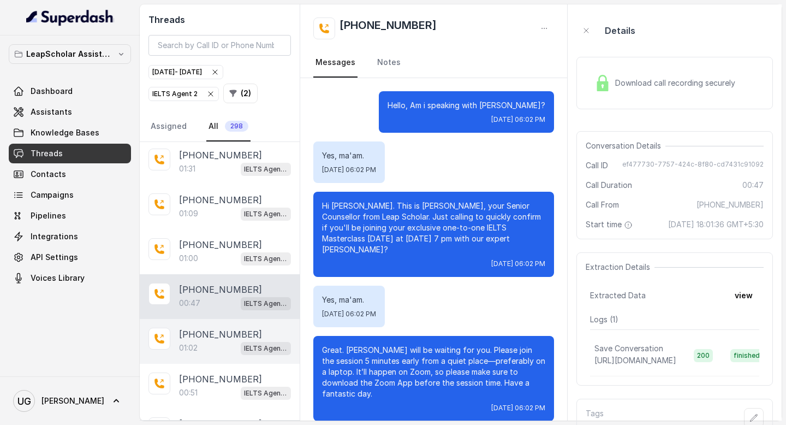
click at [213, 328] on p "[PHONE_NUMBER]" at bounding box center [220, 334] width 83 height 13
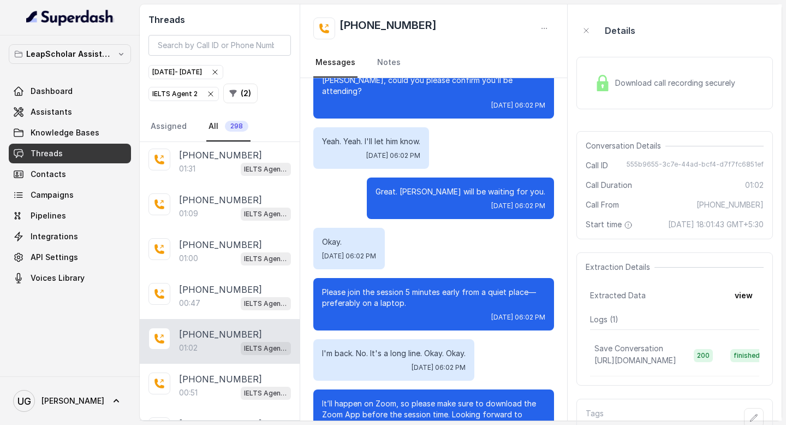
scroll to position [363, 0]
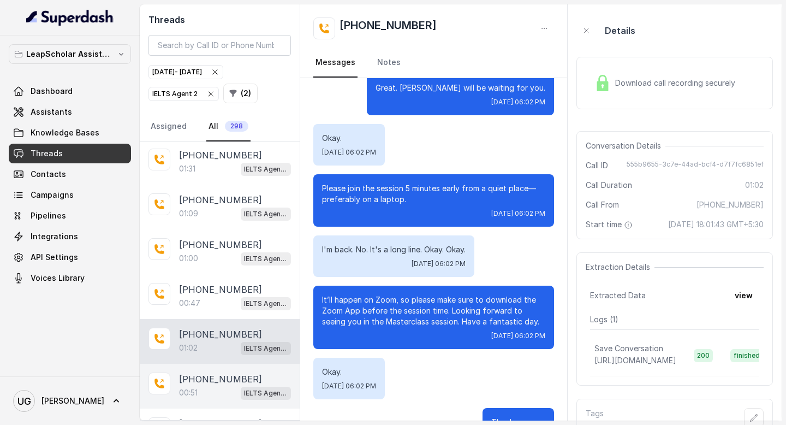
click at [224, 385] on div "00:51 IELTS Agent 2" at bounding box center [235, 392] width 112 height 14
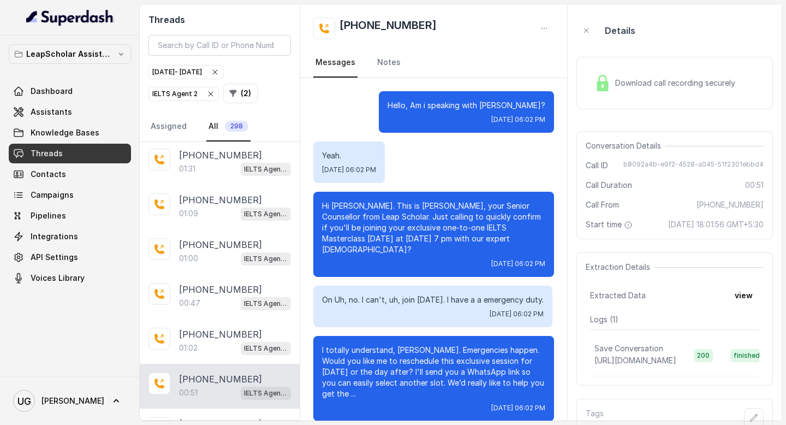
click at [671, 165] on span "b8092a4b-e9f2-4528-a045-51f2301ebbd4" at bounding box center [693, 165] width 140 height 11
copy span "b8092a4b-e9f2-4528-a045-51f2301ebbd4"
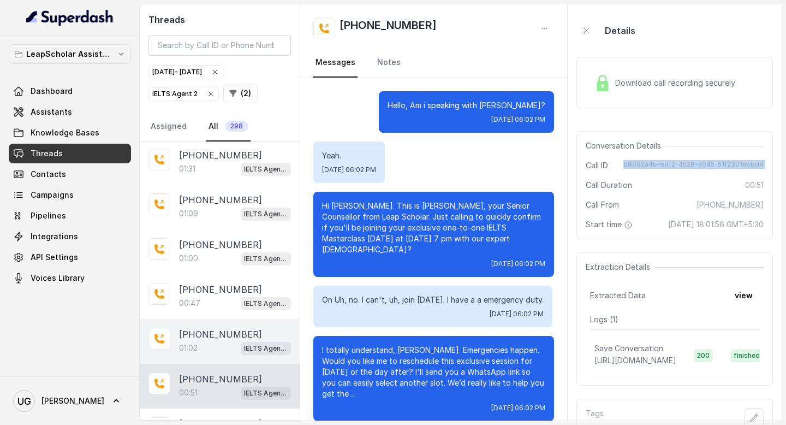
scroll to position [1977, 0]
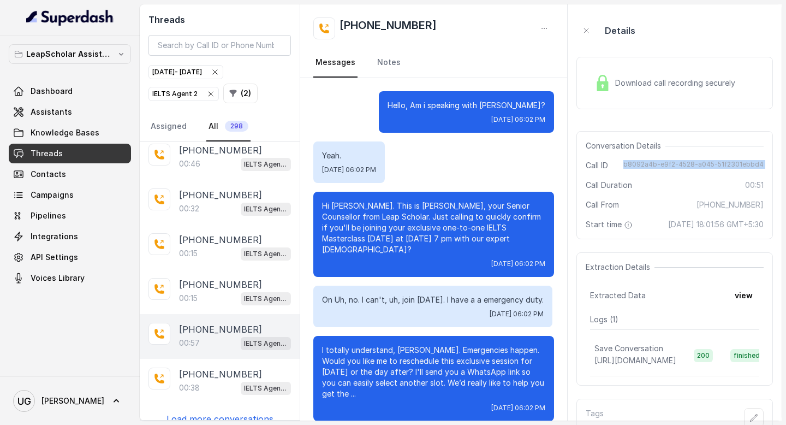
click at [210, 323] on p "[PHONE_NUMBER]" at bounding box center [220, 329] width 83 height 13
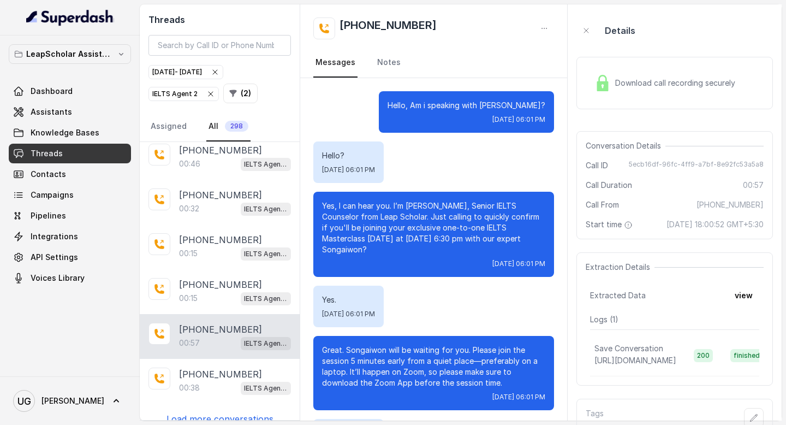
click at [703, 164] on span "5ecb16df-96fc-4ff9-a7bf-8e92fc53a5a8" at bounding box center [696, 165] width 135 height 11
copy span "5ecb16df-96fc-4ff9-a7bf-8e92fc53a5a8"
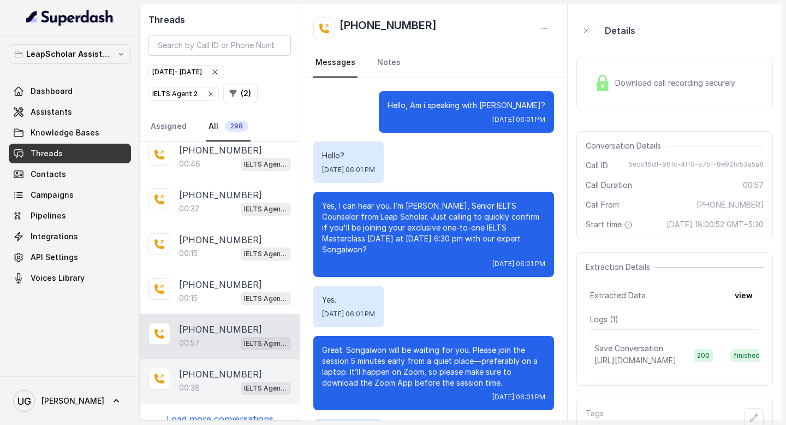
click at [209, 381] on div "00:38 IELTS Agent 2" at bounding box center [235, 388] width 112 height 14
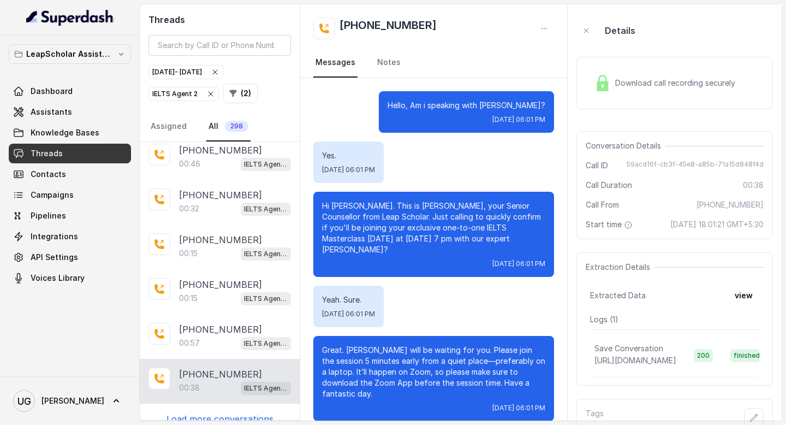
click at [218, 412] on p "Load more conversations" at bounding box center [220, 418] width 107 height 13
click at [246, 412] on p "Load more conversations" at bounding box center [220, 418] width 107 height 13
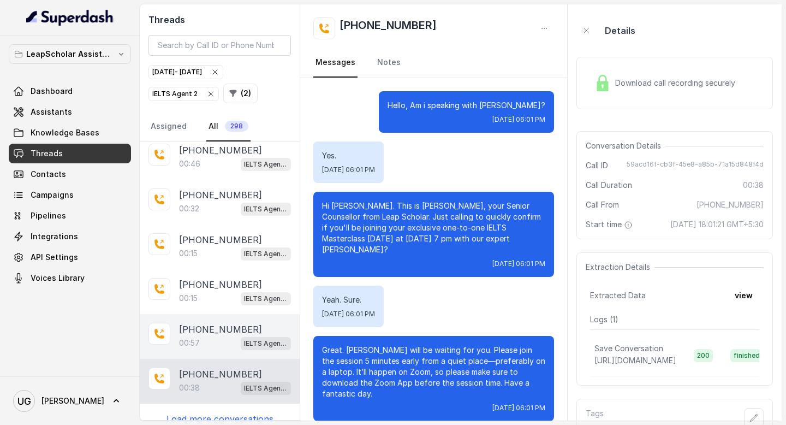
scroll to position [38, 0]
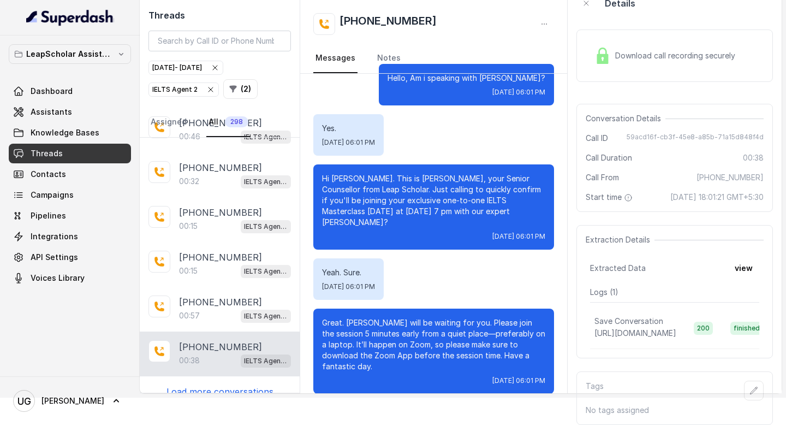
click at [228, 385] on p "Load more conversations" at bounding box center [220, 391] width 107 height 13
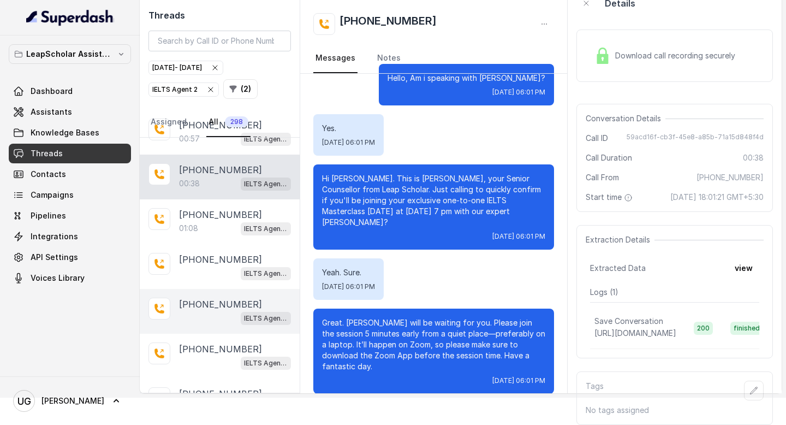
scroll to position [2154, 0]
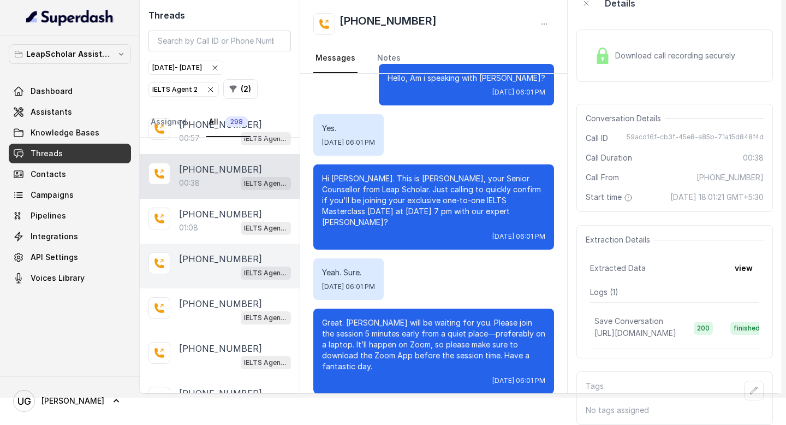
click at [219, 243] on div "[PHONE_NUMBER] IELTS Agent 2" at bounding box center [220, 265] width 160 height 45
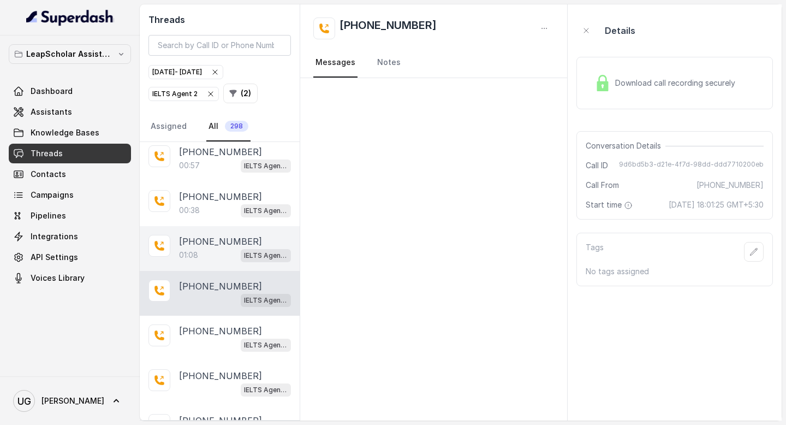
click at [210, 248] on div "01:08 IELTS Agent 2" at bounding box center [235, 255] width 112 height 14
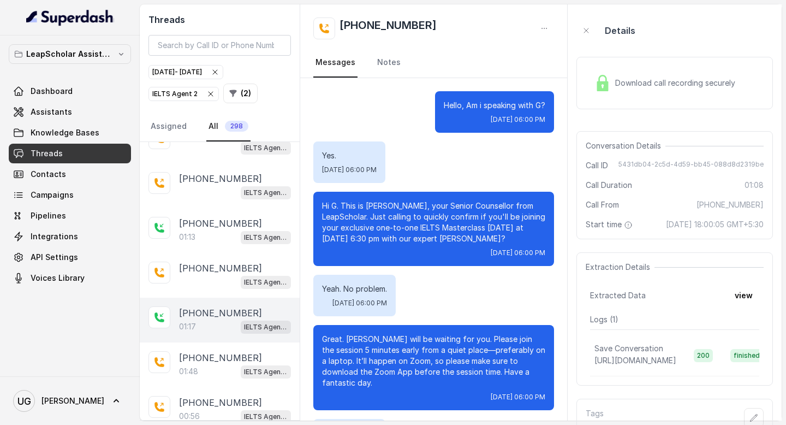
scroll to position [2642, 0]
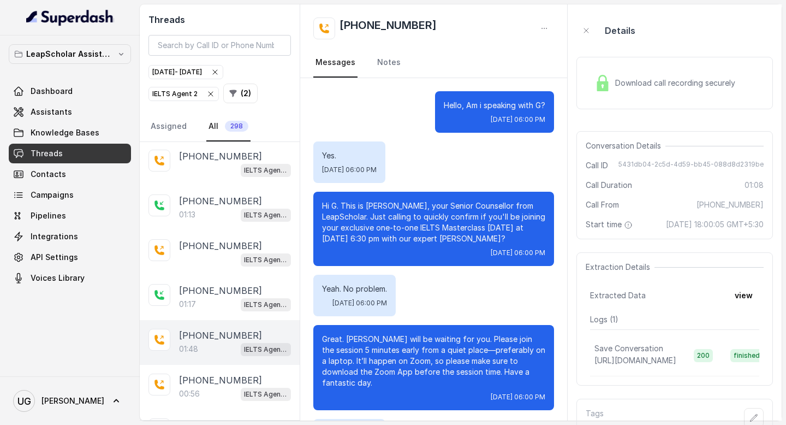
click at [204, 342] on div "01:48 IELTS Agent 2" at bounding box center [235, 349] width 112 height 14
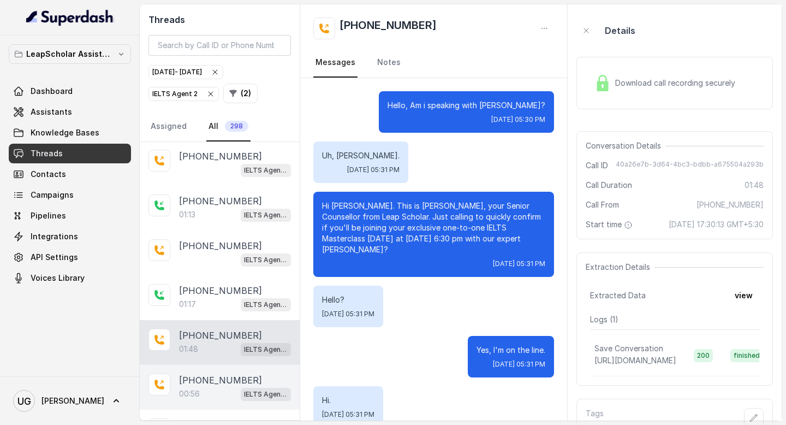
click at [193, 373] on p "[PHONE_NUMBER]" at bounding box center [220, 379] width 83 height 13
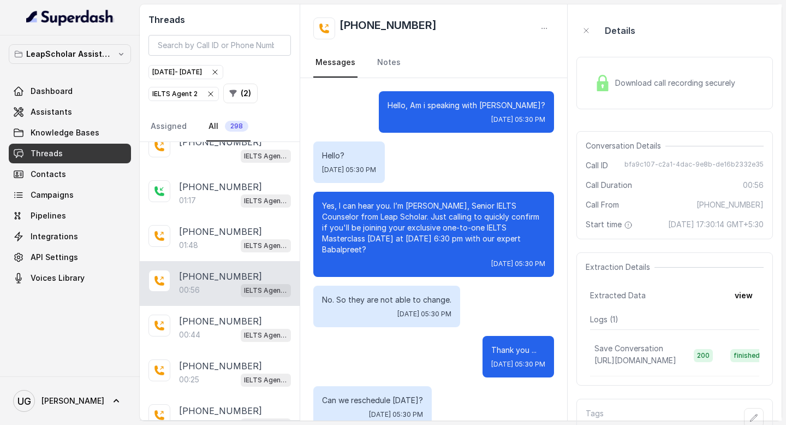
scroll to position [2763, 0]
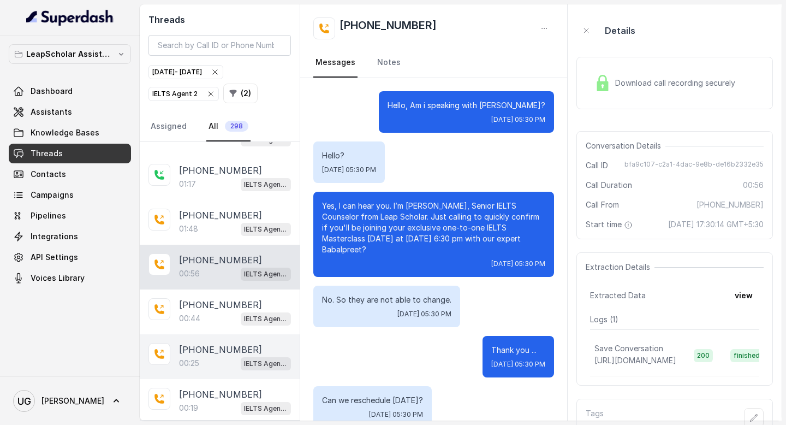
click at [204, 334] on div "[PHONE_NUMBER]:25 IELTS Agent 2" at bounding box center [220, 356] width 160 height 45
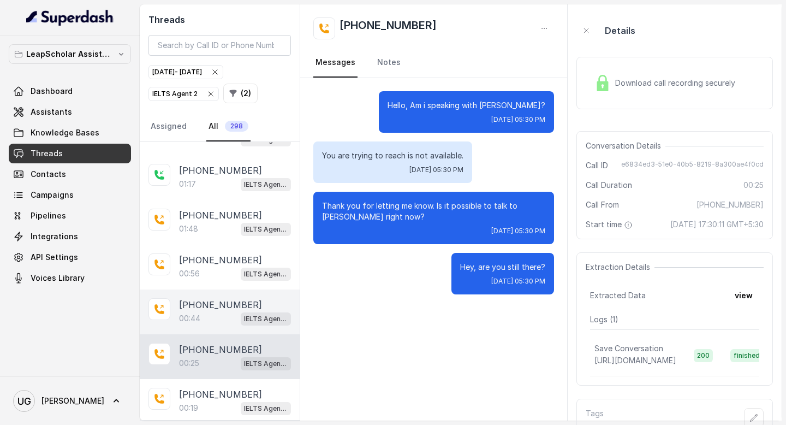
click at [207, 311] on div "00:44 IELTS Agent 2" at bounding box center [235, 318] width 112 height 14
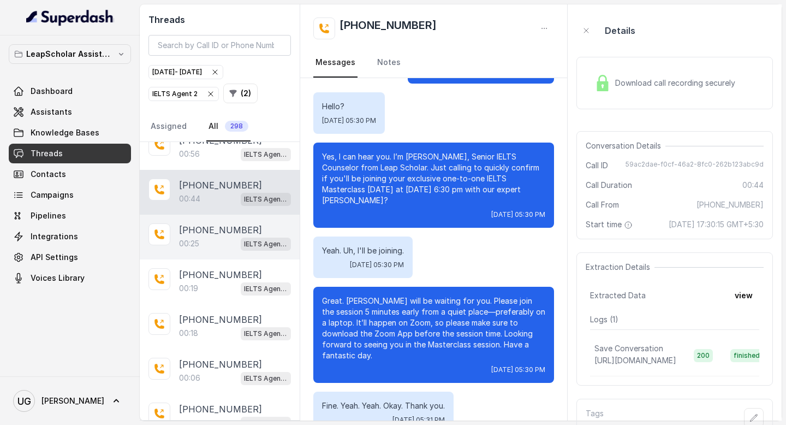
scroll to position [2883, 0]
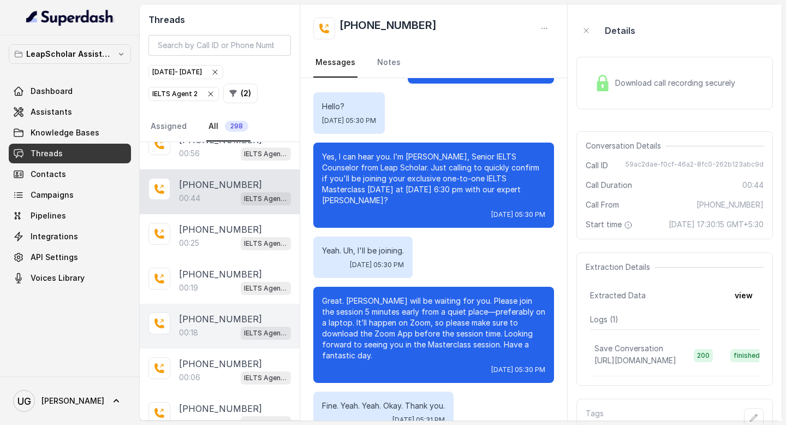
click at [212, 312] on p "[PHONE_NUMBER]" at bounding box center [220, 318] width 83 height 13
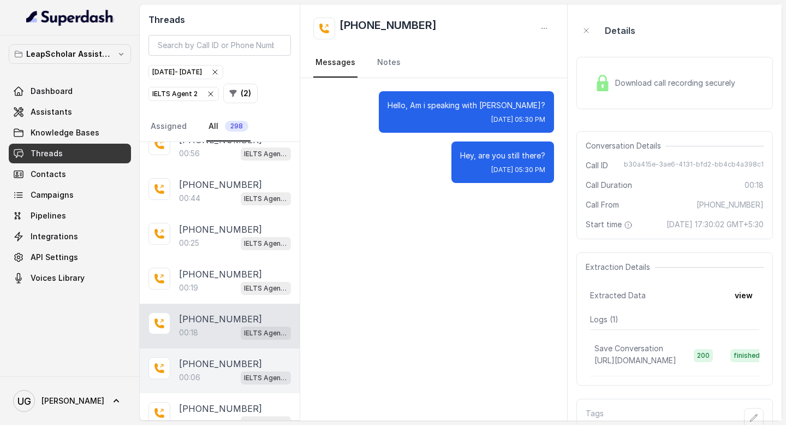
click at [204, 370] on div "00:06 IELTS Agent 2" at bounding box center [235, 377] width 112 height 14
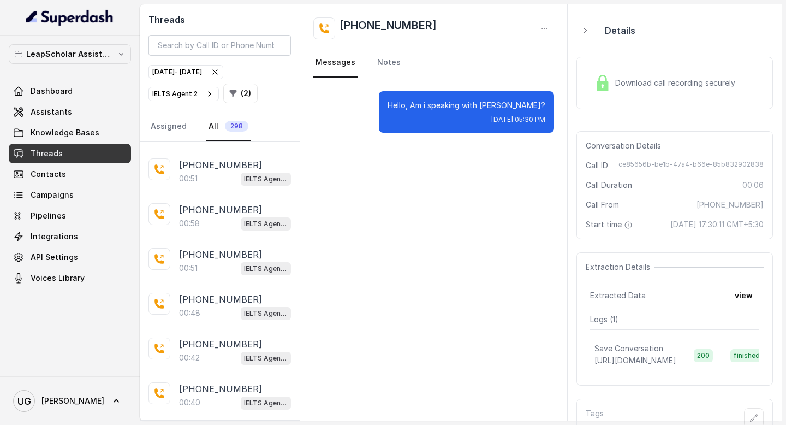
scroll to position [3961, 0]
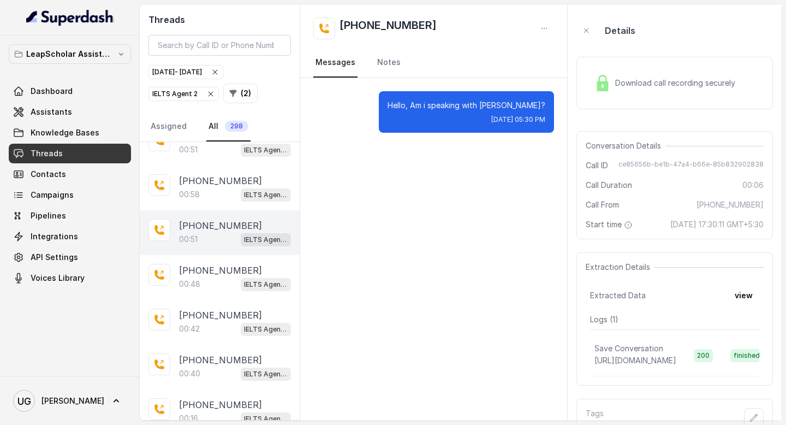
click at [210, 232] on div "00:51 IELTS Agent 2" at bounding box center [235, 239] width 112 height 14
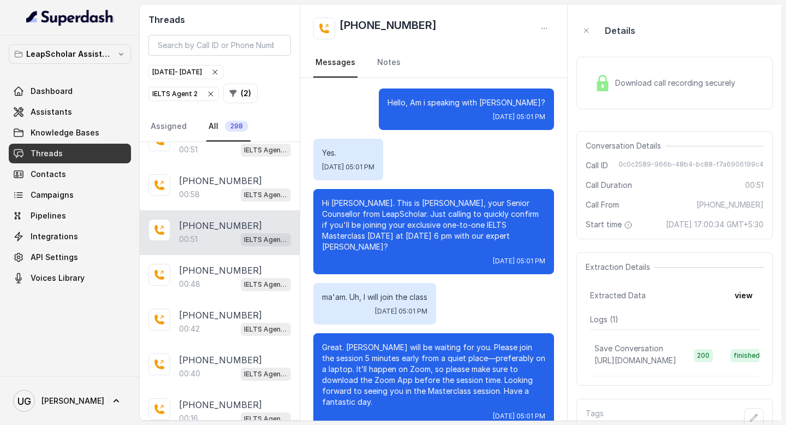
scroll to position [9, 0]
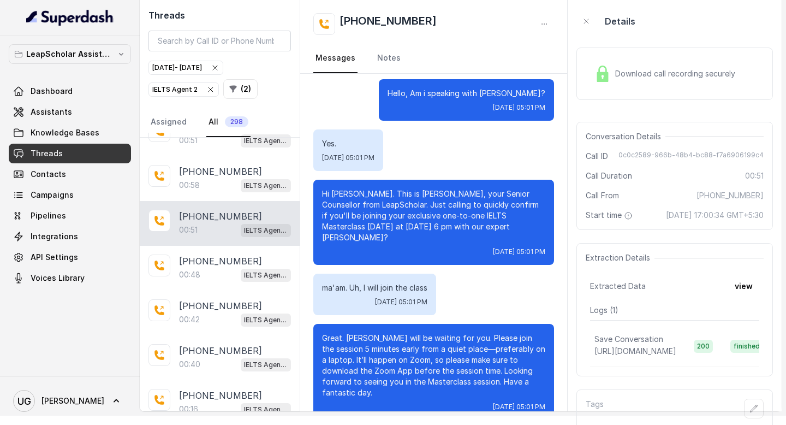
click at [170, 84] on div "IELTS Agent 2" at bounding box center [183, 89] width 63 height 11
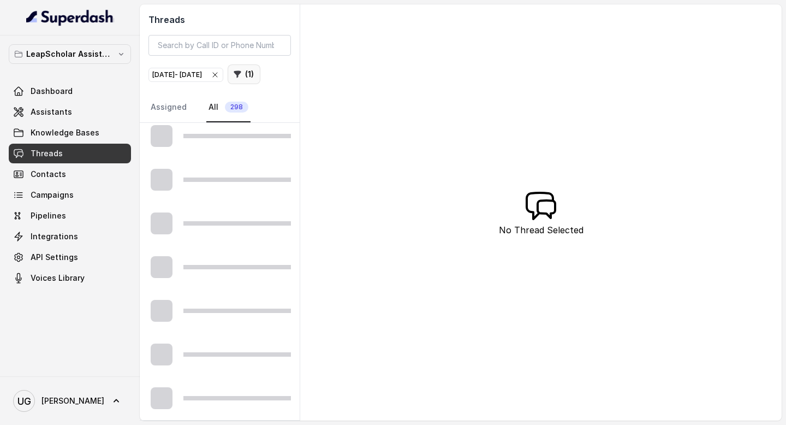
scroll to position [595, 0]
click at [228, 84] on button "( 1 )" at bounding box center [244, 74] width 33 height 20
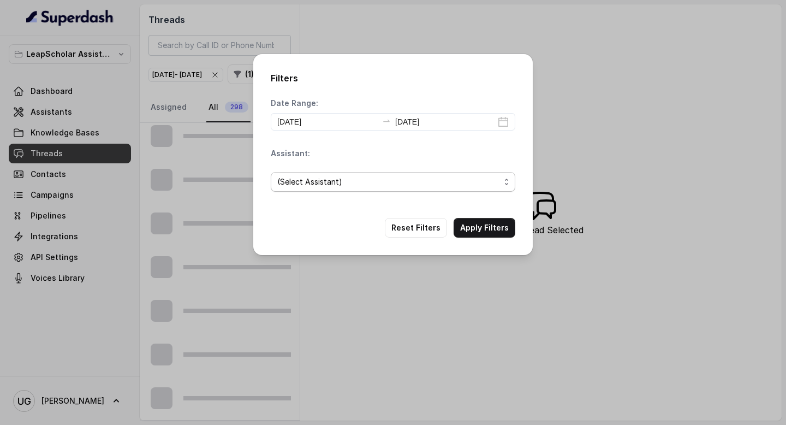
click at [344, 180] on span "(Select Assistant)" at bounding box center [388, 181] width 223 height 13
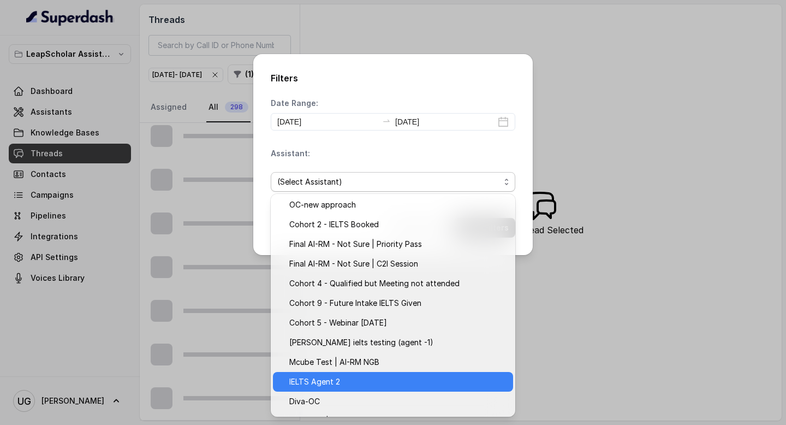
scroll to position [175, 0]
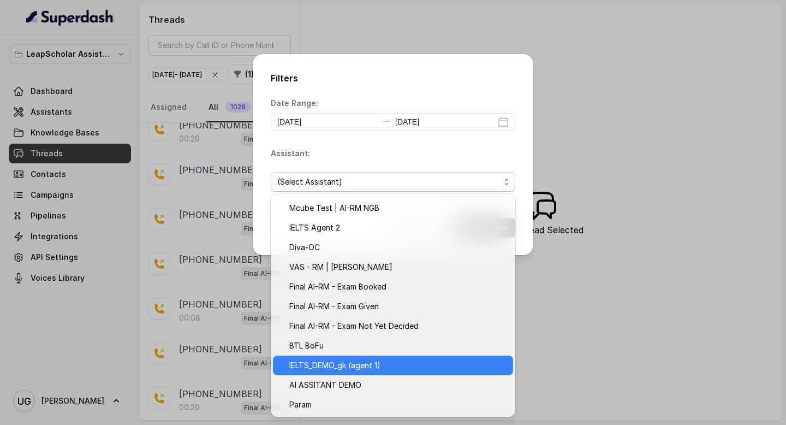
click at [364, 363] on span "IELTS_DEMO_gk (agent 1)" at bounding box center [397, 365] width 217 height 13
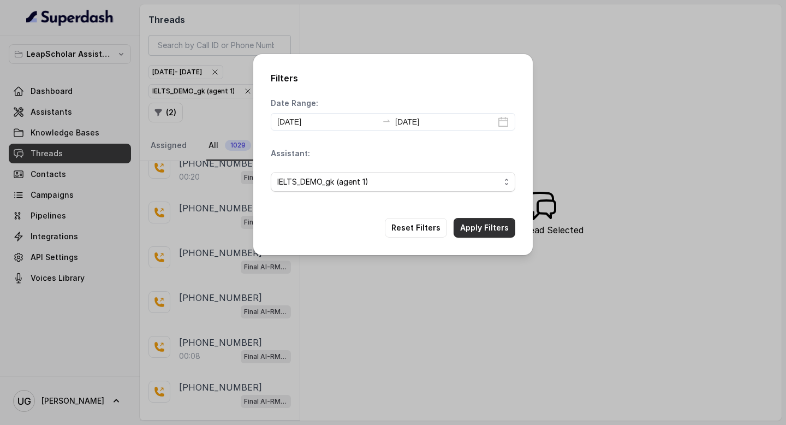
click at [488, 223] on button "Apply Filters" at bounding box center [485, 228] width 62 height 20
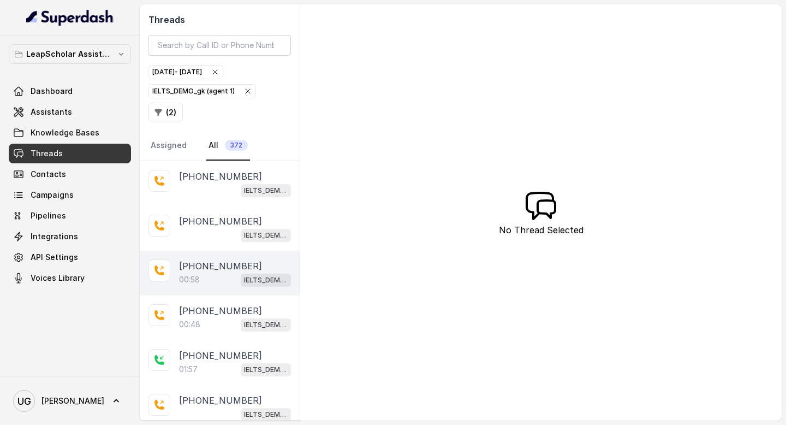
click at [217, 278] on div "00:58 IELTS_DEMO_gk (agent 1)" at bounding box center [235, 279] width 112 height 14
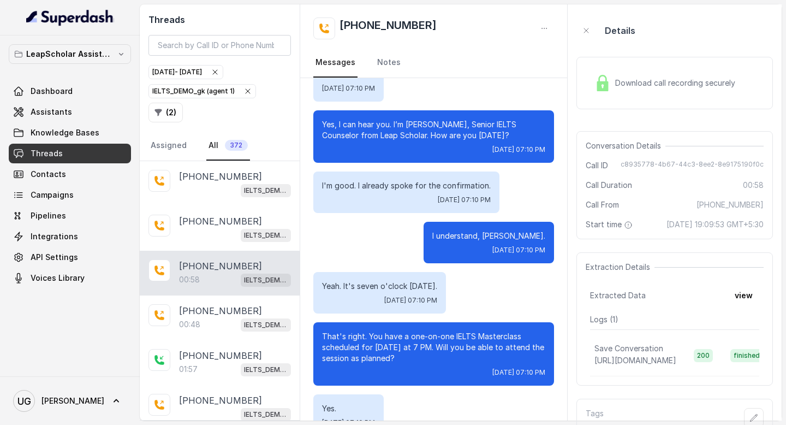
scroll to position [68, 0]
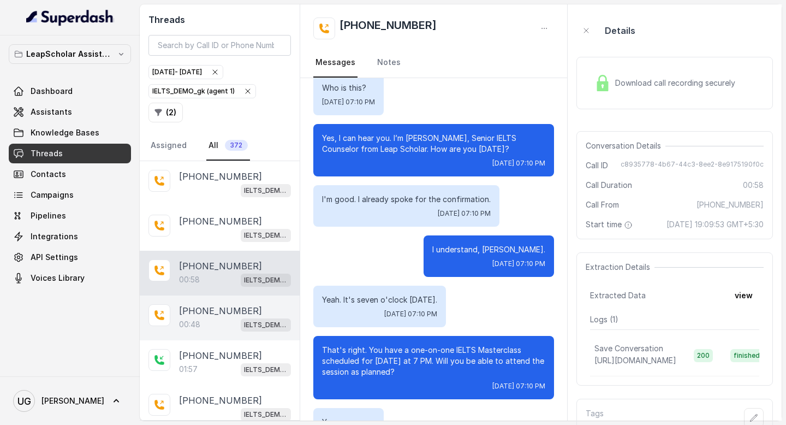
click at [192, 319] on p "00:48" at bounding box center [189, 324] width 21 height 11
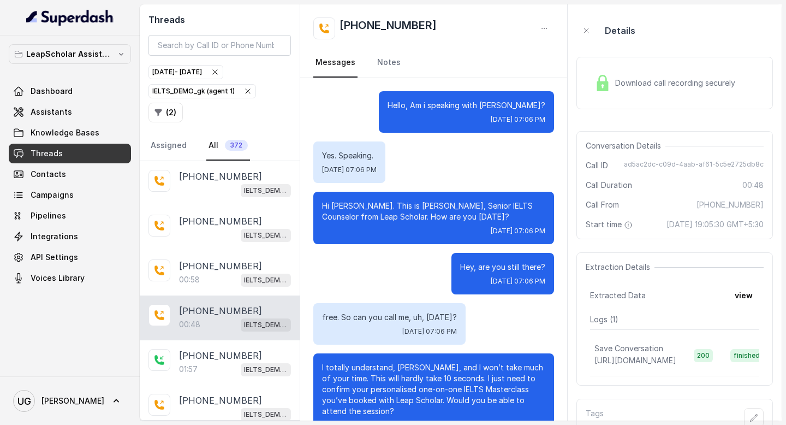
scroll to position [142, 0]
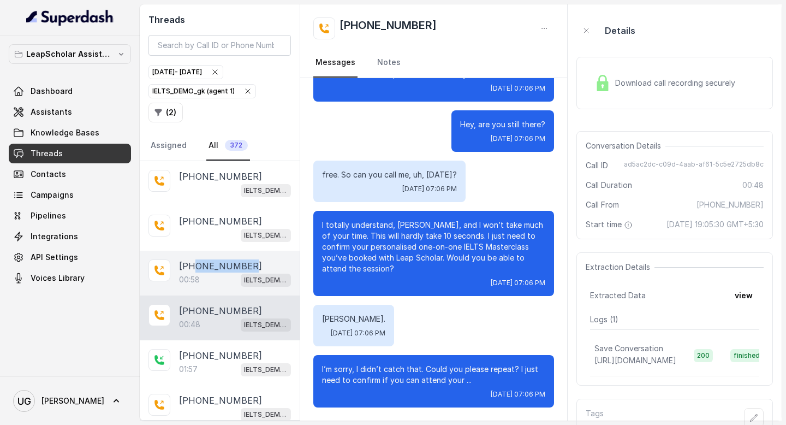
drag, startPoint x: 251, startPoint y: 262, endPoint x: 194, endPoint y: 263, distance: 56.8
click at [194, 263] on div "[PHONE_NUMBER]" at bounding box center [235, 265] width 112 height 13
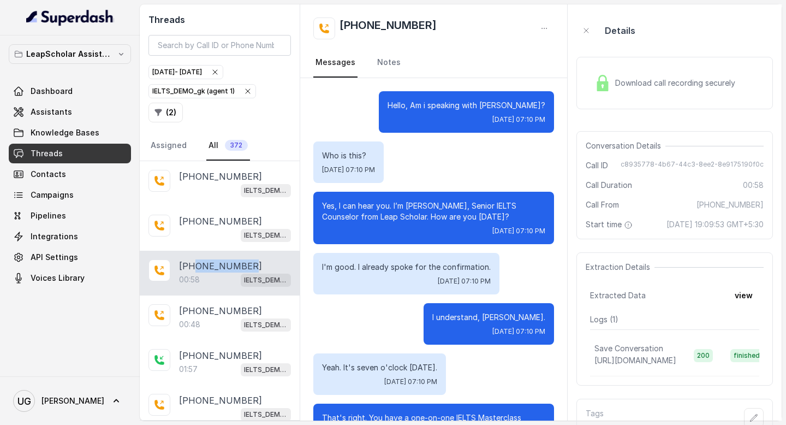
scroll to position [265, 0]
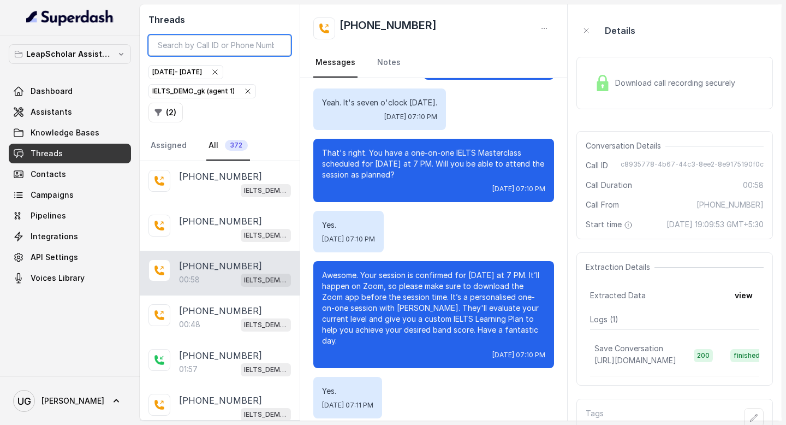
click at [206, 47] on input "search" at bounding box center [219, 45] width 142 height 21
paste input "9008430156"
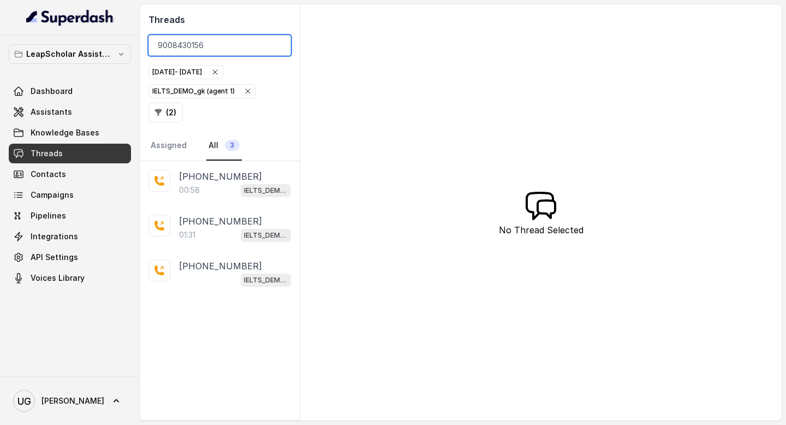
click at [159, 45] on input "9008430156" at bounding box center [219, 45] width 142 height 21
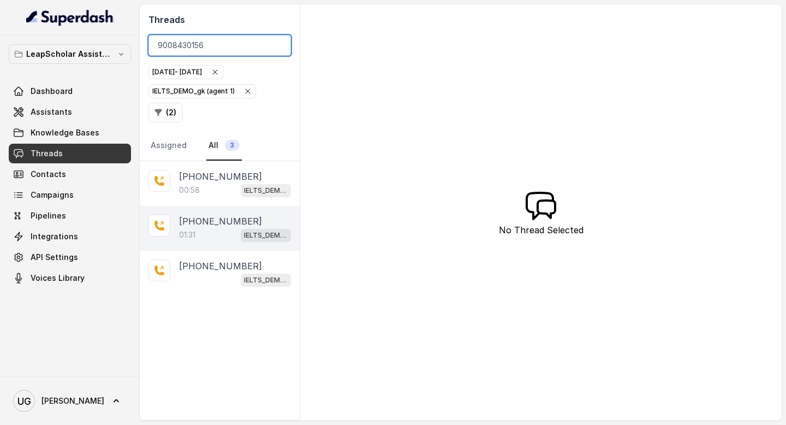
type input "9008430156"
click at [216, 234] on div "01:31 IELTS_DEMO_gk (agent 1)" at bounding box center [235, 235] width 112 height 14
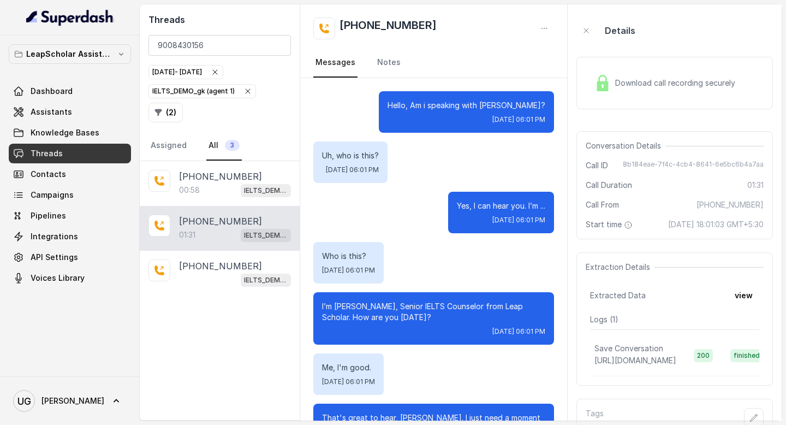
scroll to position [782, 0]
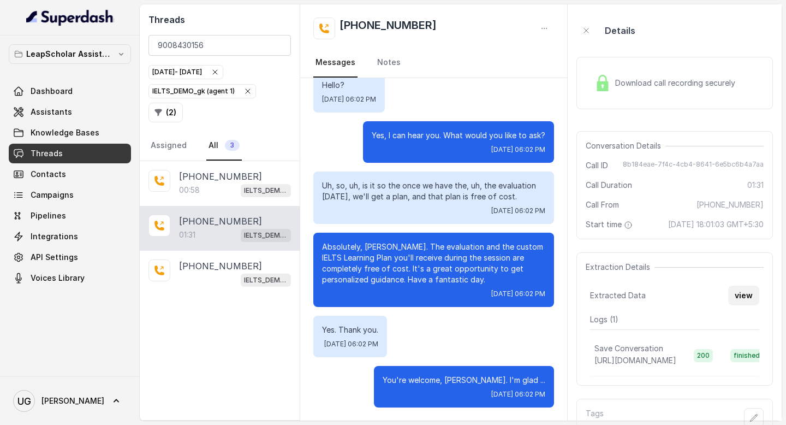
click at [751, 305] on button "view" at bounding box center [743, 296] width 31 height 20
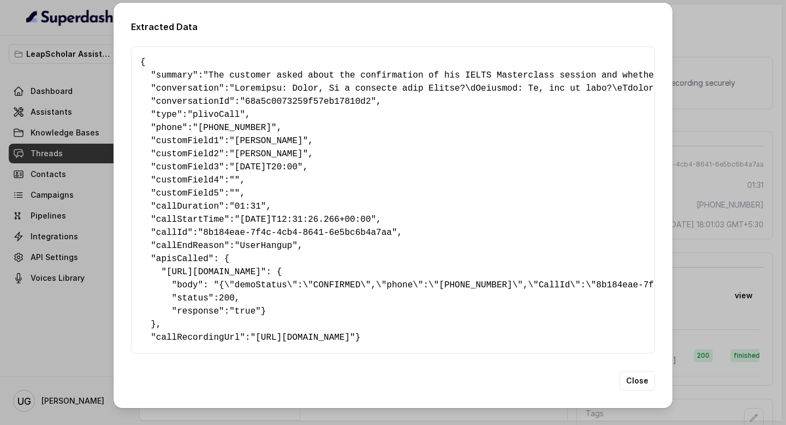
click at [686, 296] on div "Extracted Data { " summary ": "The customer asked about the confirmation of his…" at bounding box center [393, 212] width 786 height 425
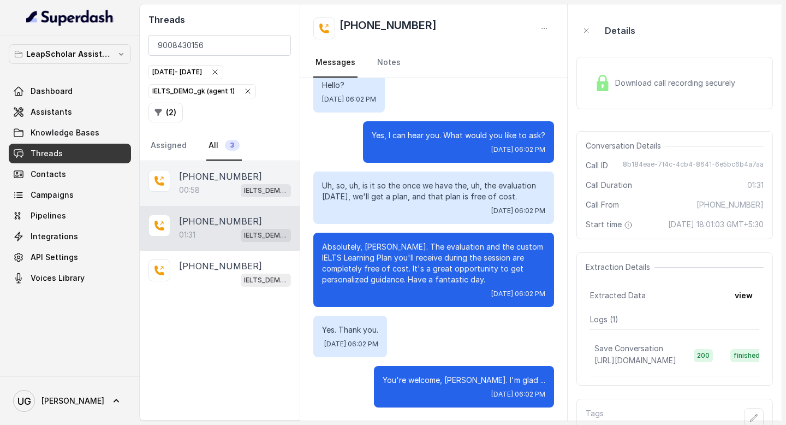
click at [222, 174] on p "[PHONE_NUMBER]" at bounding box center [220, 176] width 83 height 13
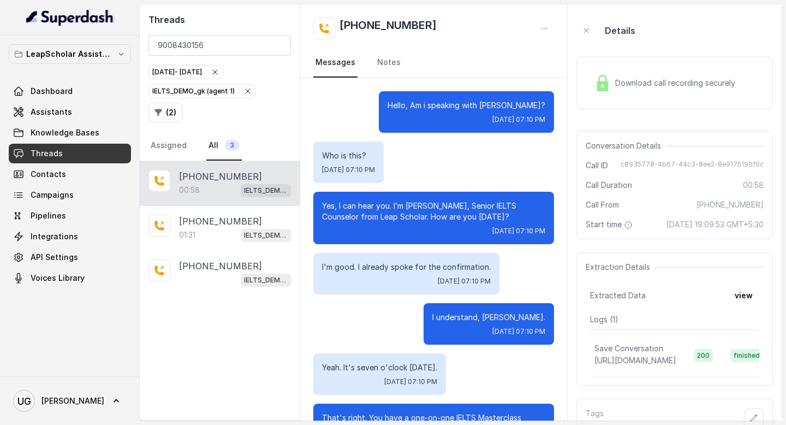
scroll to position [265, 0]
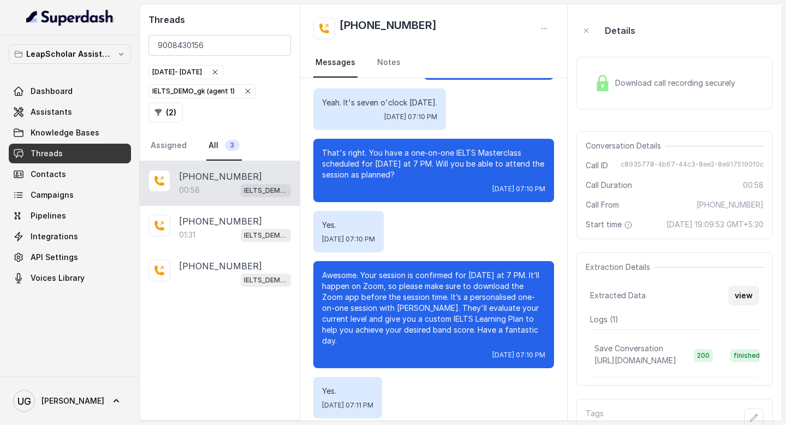
click at [736, 305] on button "view" at bounding box center [743, 296] width 31 height 20
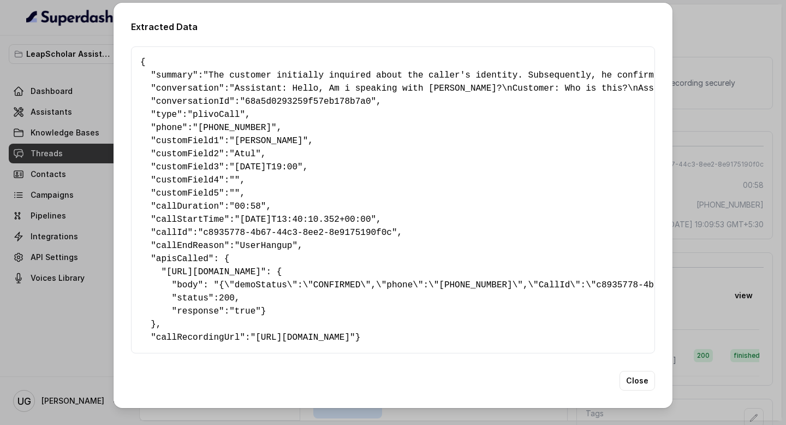
click at [718, 277] on div "Extracted Data { " summary ": "The customer initially inquired about the caller…" at bounding box center [393, 212] width 786 height 425
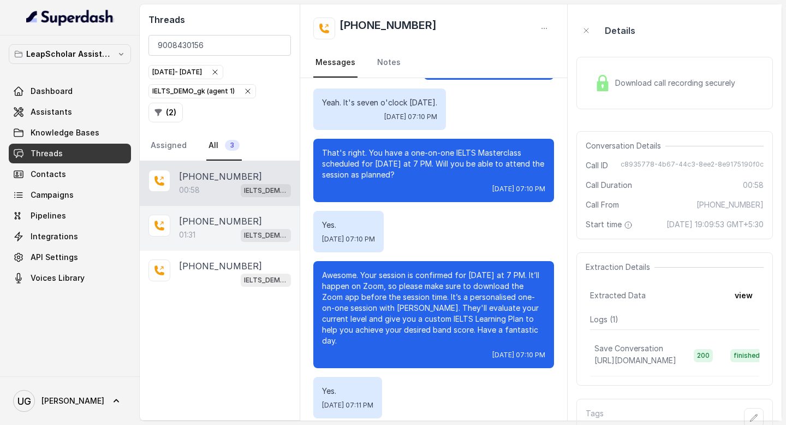
click at [217, 230] on div "01:31 IELTS_DEMO_gk (agent 1)" at bounding box center [235, 235] width 112 height 14
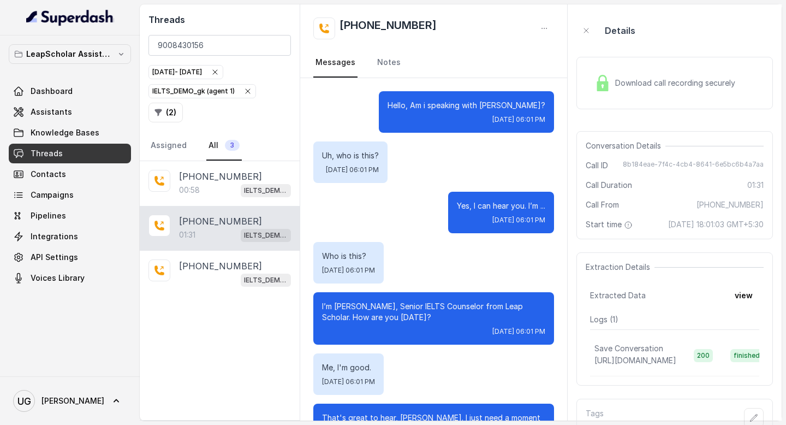
scroll to position [782, 0]
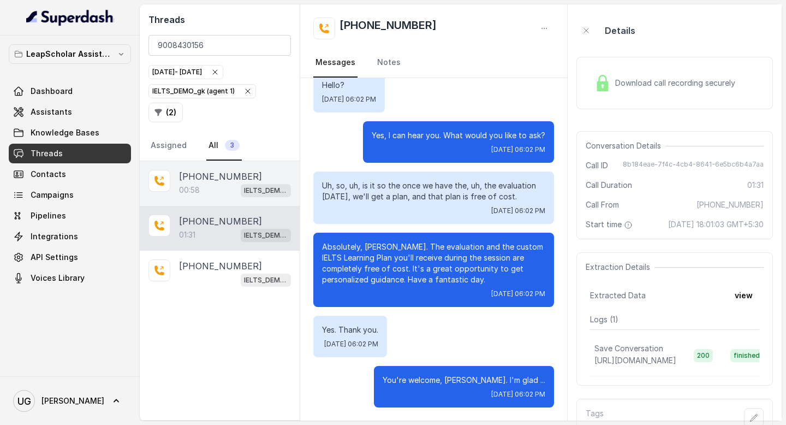
click at [228, 186] on div "00:58 IELTS_DEMO_gk (agent 1)" at bounding box center [235, 190] width 112 height 14
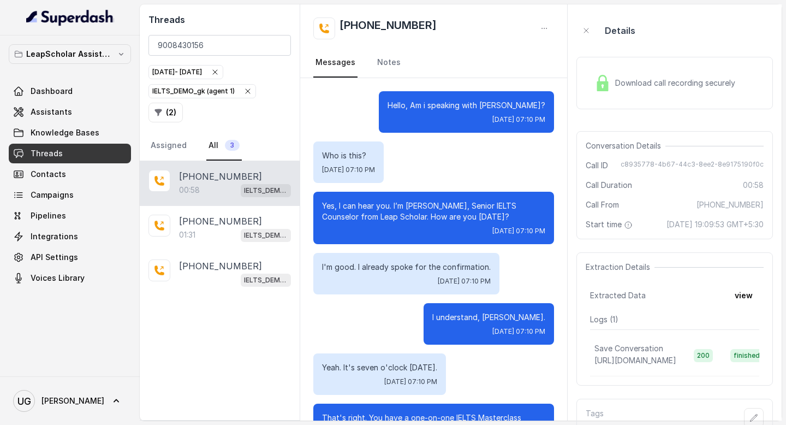
scroll to position [265, 0]
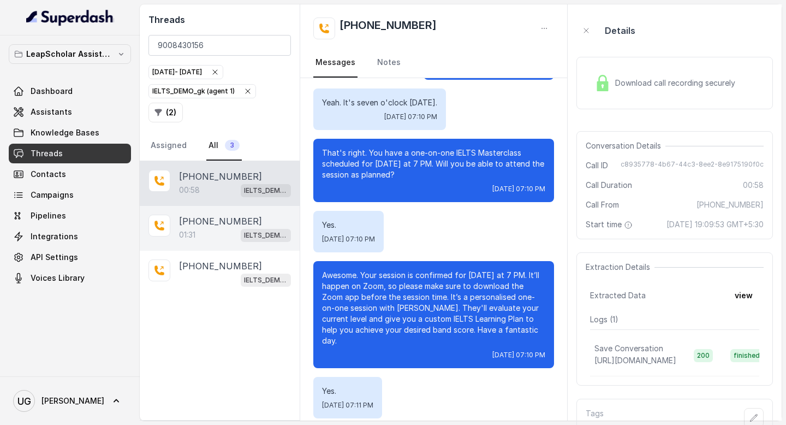
click at [218, 236] on div "01:31 IELTS_DEMO_gk (agent 1)" at bounding box center [235, 235] width 112 height 14
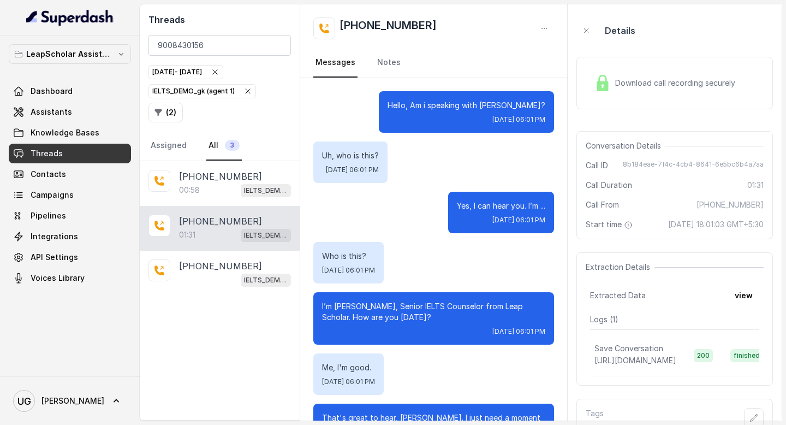
scroll to position [782, 0]
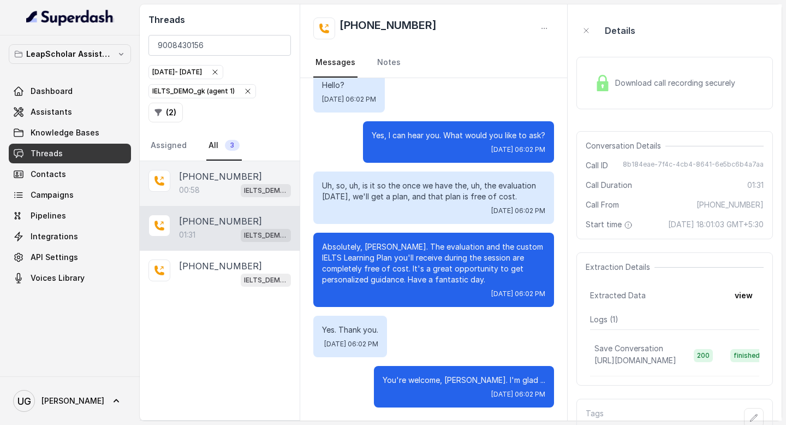
click at [220, 183] on div "00:58 IELTS_DEMO_gk (agent 1)" at bounding box center [235, 190] width 112 height 14
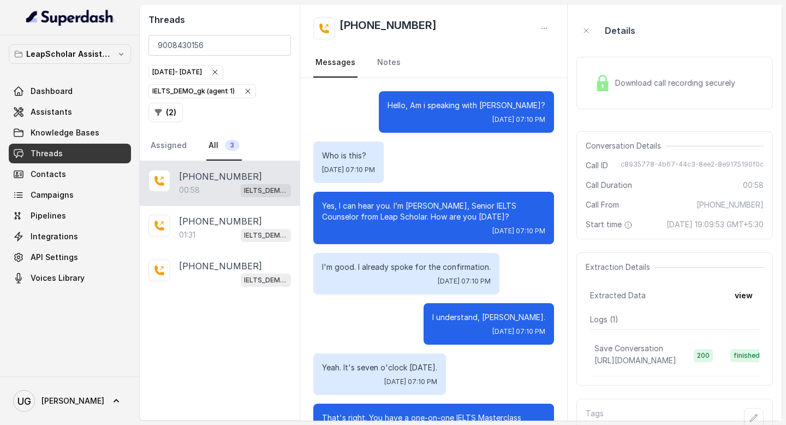
scroll to position [265, 0]
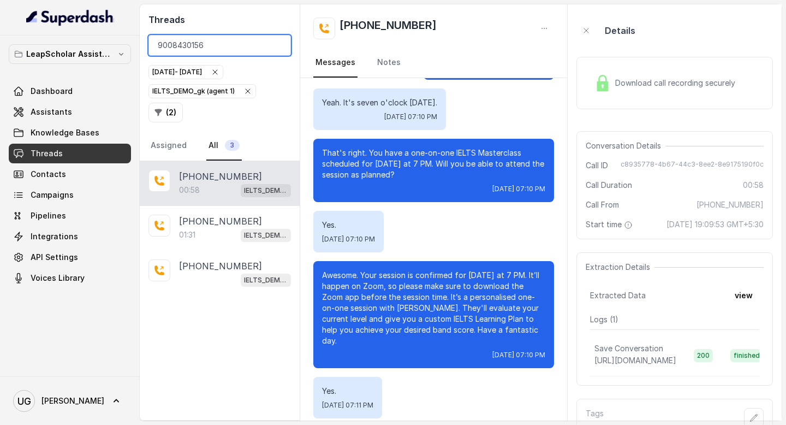
click at [217, 50] on input "9008430156" at bounding box center [219, 45] width 142 height 21
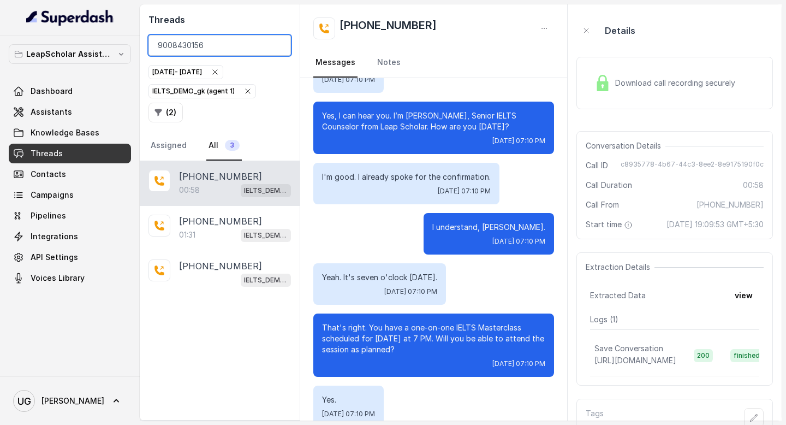
scroll to position [0, 0]
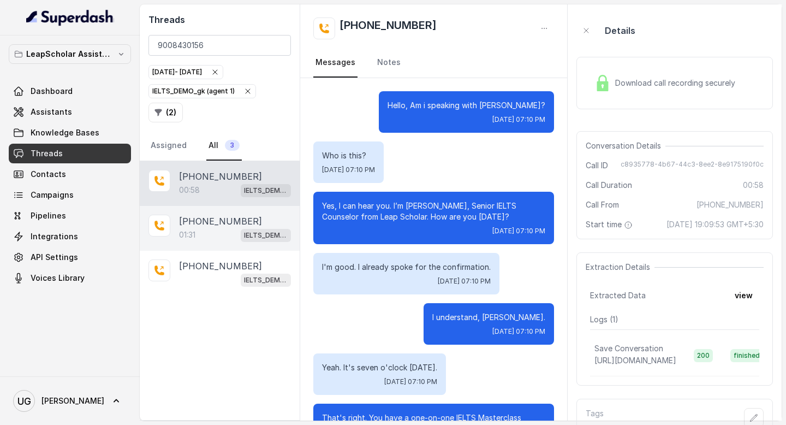
click at [214, 228] on div "01:31 IELTS_DEMO_gk (agent 1)" at bounding box center [235, 235] width 112 height 14
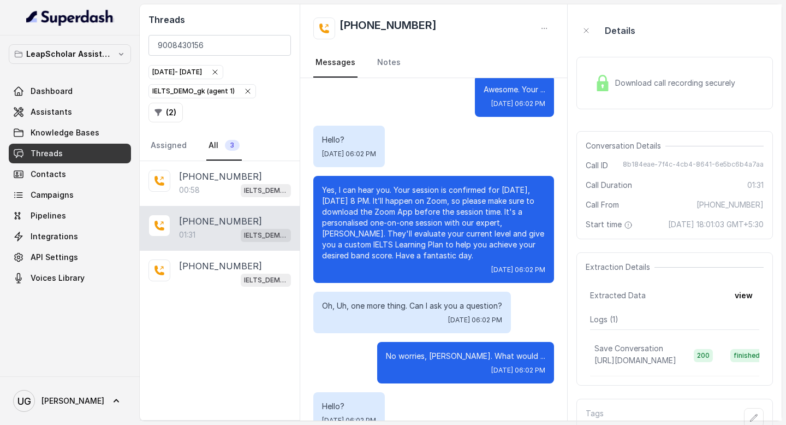
scroll to position [782, 0]
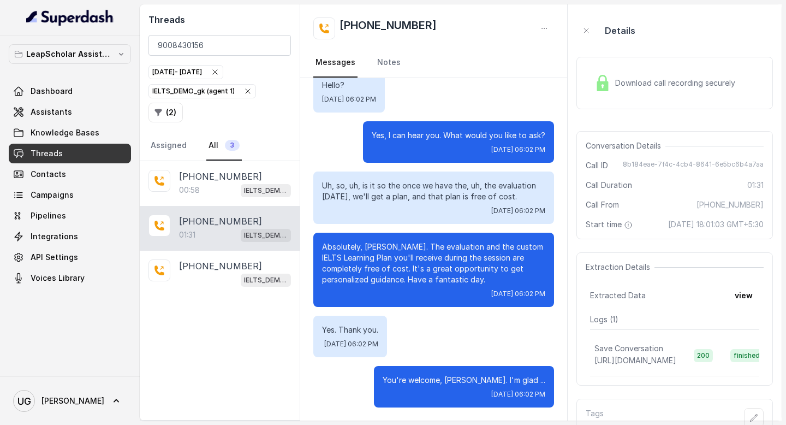
click at [667, 167] on span "8b184eae-7f4c-4cb4-8641-6e5bc6b4a7aa" at bounding box center [693, 165] width 141 height 11
copy span "8b184eae-7f4c-4cb4-8641-6e5bc6b4a7aa"
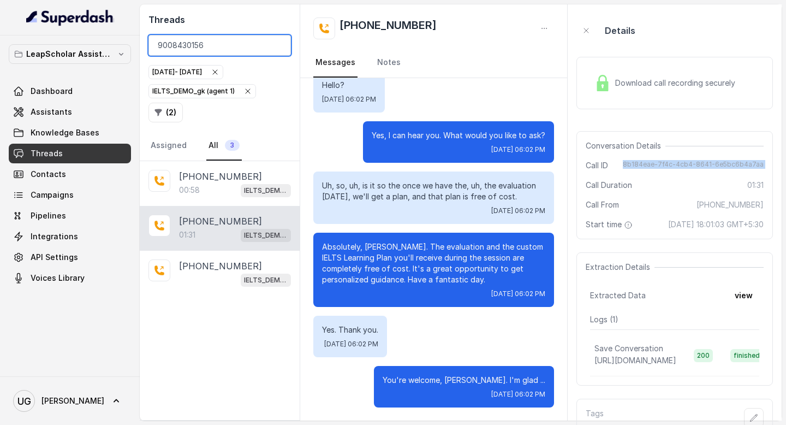
click at [191, 49] on input "9008430156" at bounding box center [219, 45] width 142 height 21
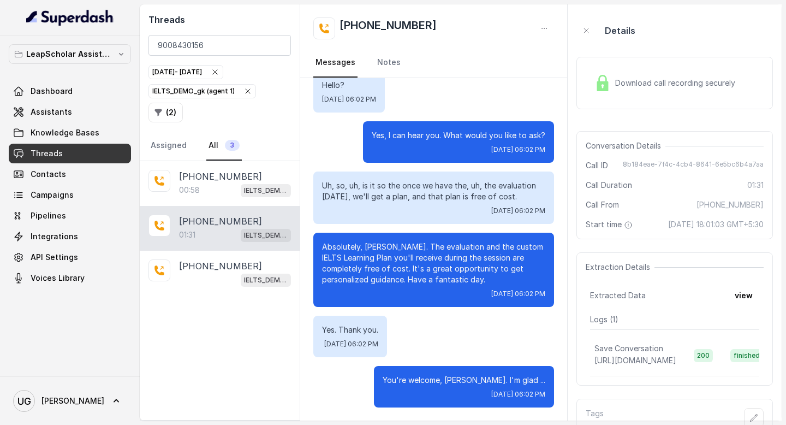
click at [70, 154] on link "Threads" at bounding box center [70, 154] width 122 height 20
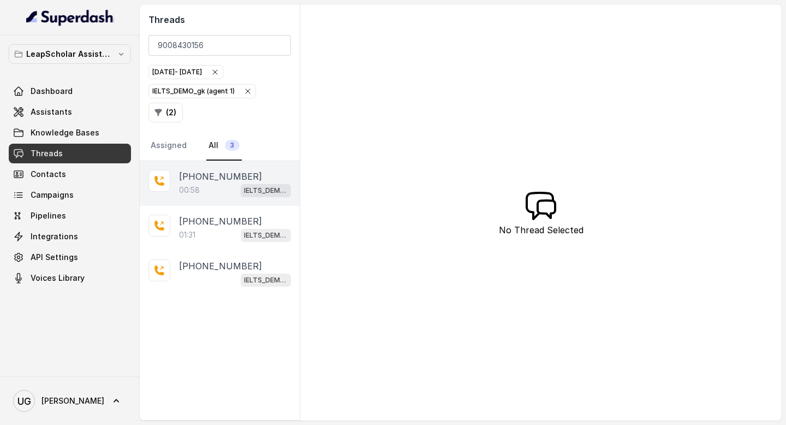
click at [206, 186] on div "00:58 IELTS_DEMO_gk (agent 1)" at bounding box center [235, 190] width 112 height 14
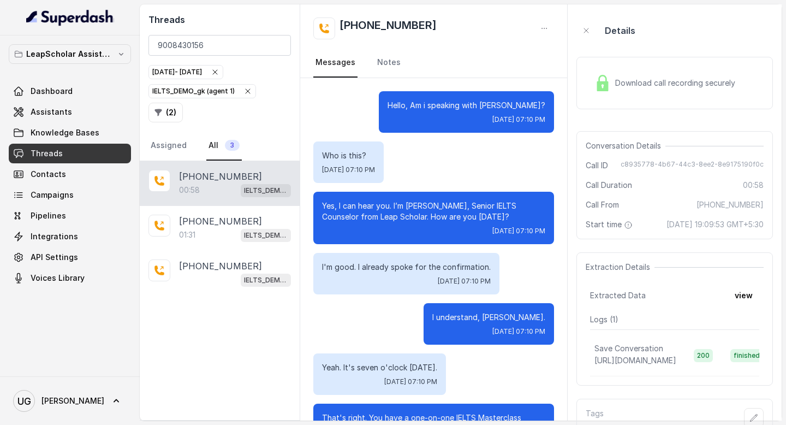
scroll to position [265, 0]
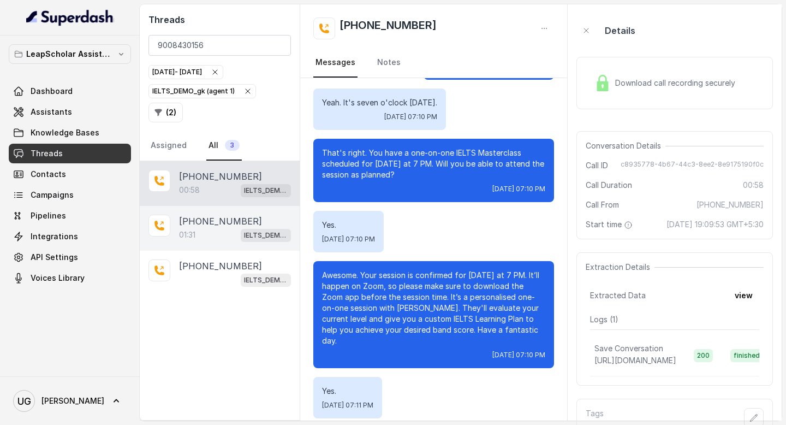
click at [203, 229] on div "01:31 IELTS_DEMO_gk (agent 1)" at bounding box center [235, 235] width 112 height 14
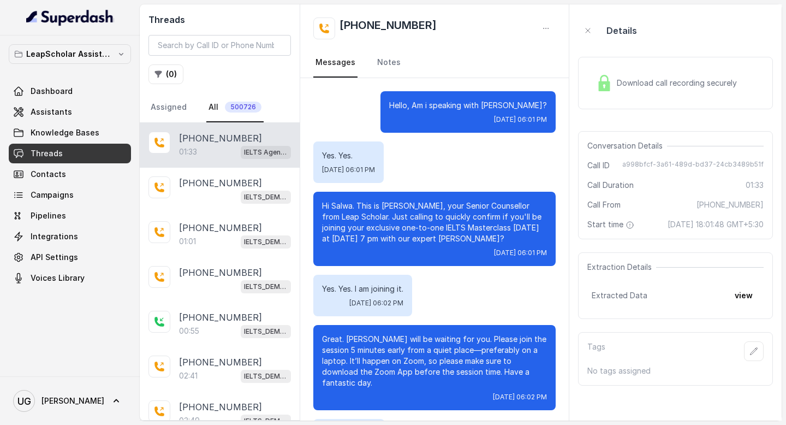
scroll to position [872, 0]
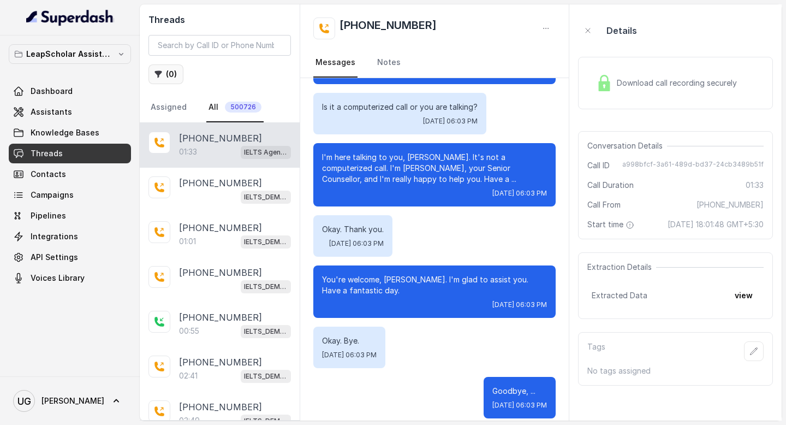
click at [164, 70] on button "( 0 )" at bounding box center [165, 74] width 35 height 20
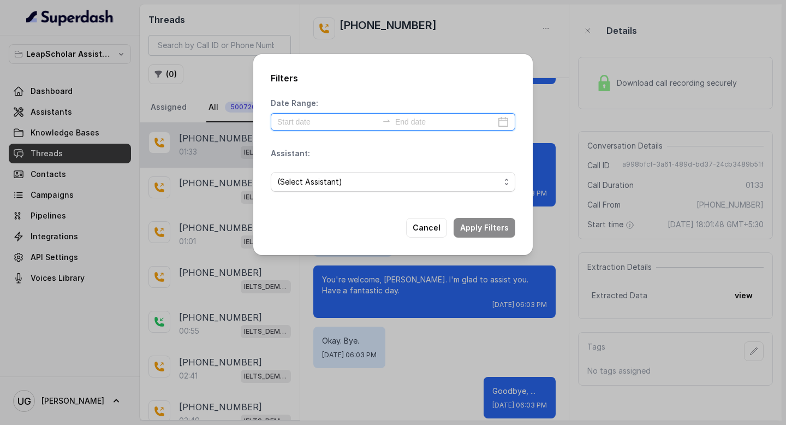
click at [325, 127] on input at bounding box center [327, 122] width 100 height 12
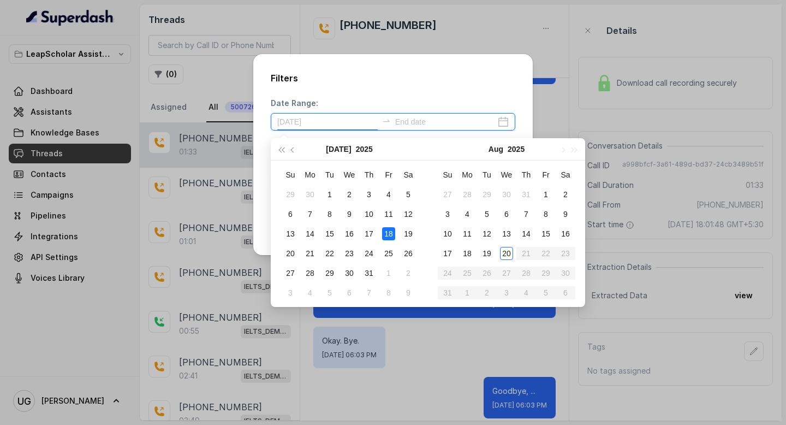
type input "[DATE]"
click at [500, 255] on td "20" at bounding box center [507, 253] width 20 height 20
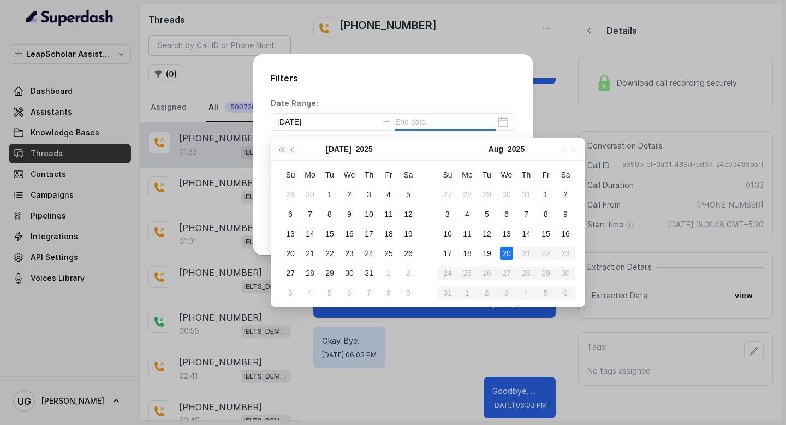
click at [501, 252] on div "20" at bounding box center [506, 253] width 13 height 13
type input "[DATE]"
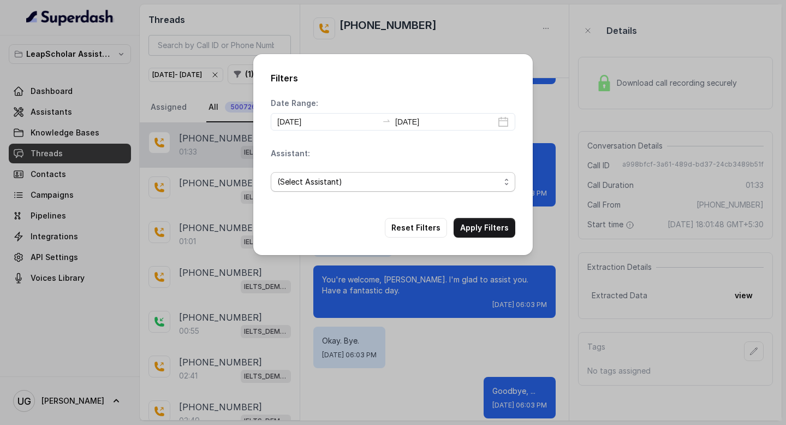
click at [384, 182] on span "(Select Assistant)" at bounding box center [388, 181] width 223 height 13
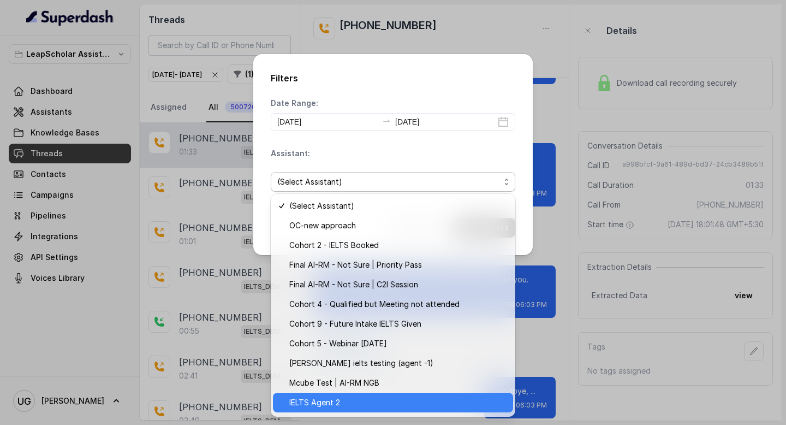
click at [355, 402] on span "IELTS Agent 2" at bounding box center [397, 402] width 217 height 13
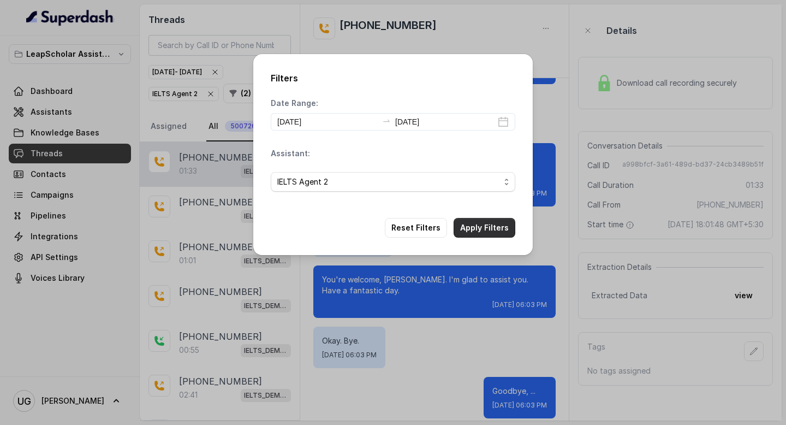
click at [484, 229] on button "Apply Filters" at bounding box center [485, 228] width 62 height 20
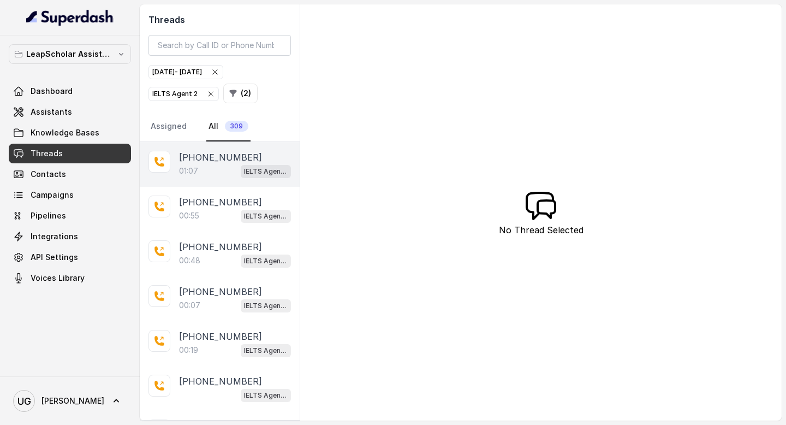
click at [219, 158] on p "[PHONE_NUMBER]" at bounding box center [220, 157] width 83 height 13
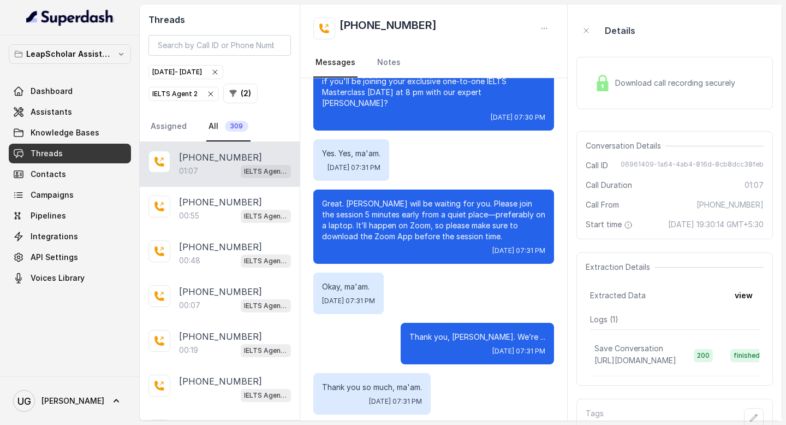
scroll to position [196, 0]
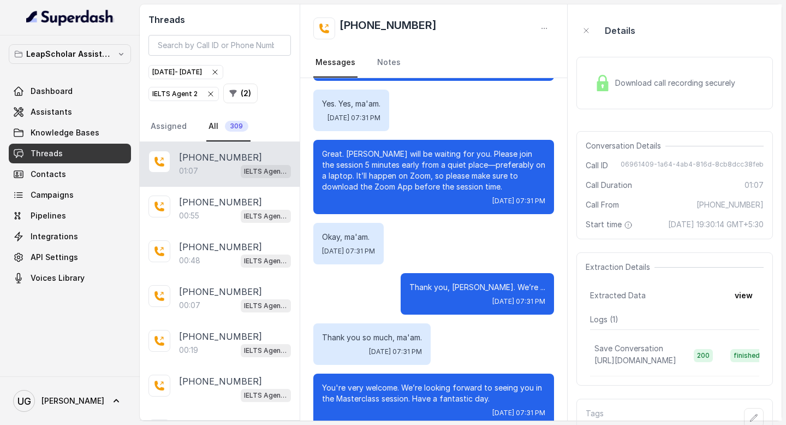
click at [187, 92] on div "IELTS Agent 2" at bounding box center [183, 93] width 63 height 11
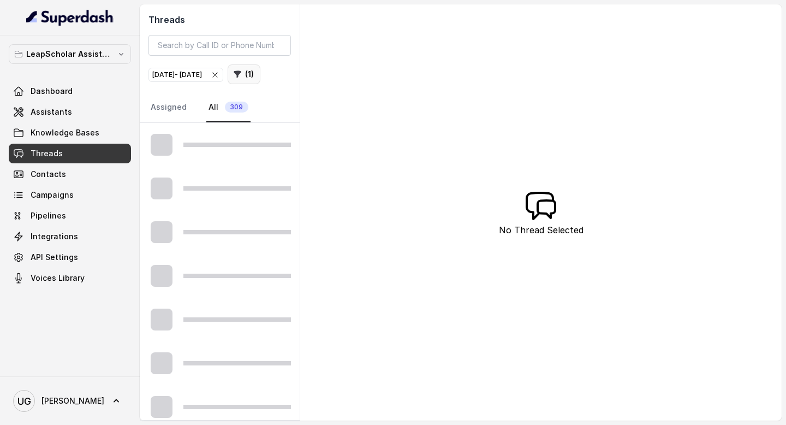
click at [228, 84] on button "( 1 )" at bounding box center [244, 74] width 33 height 20
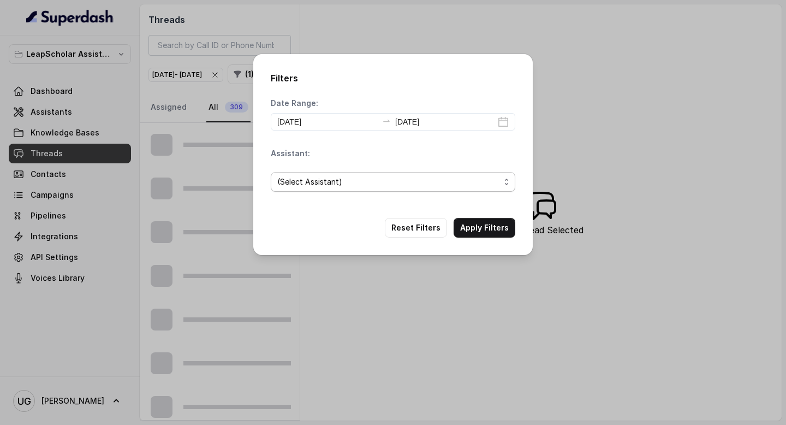
click at [336, 174] on span "(Select Assistant)" at bounding box center [393, 182] width 245 height 20
click at [336, 179] on span "(Select Assistant)" at bounding box center [388, 181] width 223 height 13
click at [341, 167] on div "(Select Assistant)" at bounding box center [393, 181] width 245 height 37
click at [340, 185] on span "(Select Assistant)" at bounding box center [388, 181] width 223 height 13
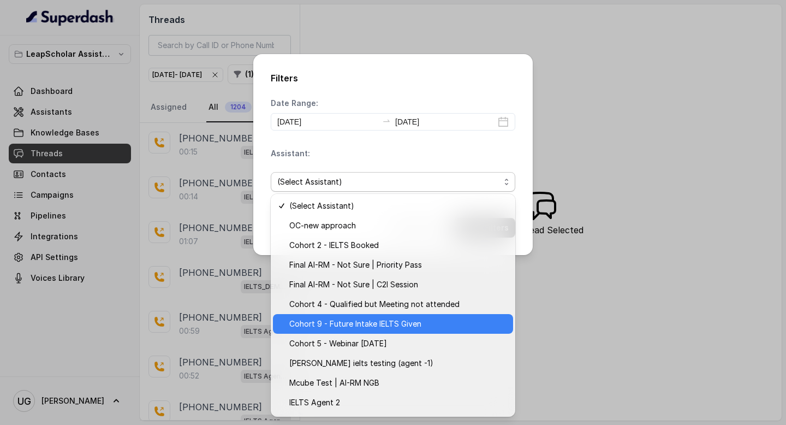
scroll to position [175, 0]
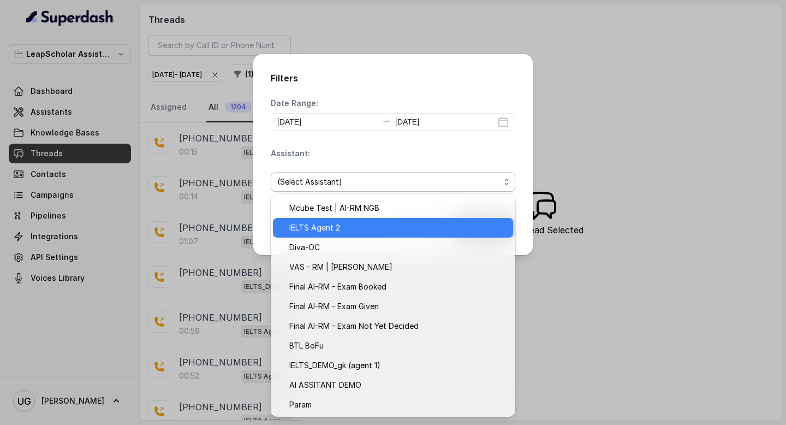
click at [349, 223] on span "IELTS Agent 2" at bounding box center [397, 227] width 217 height 13
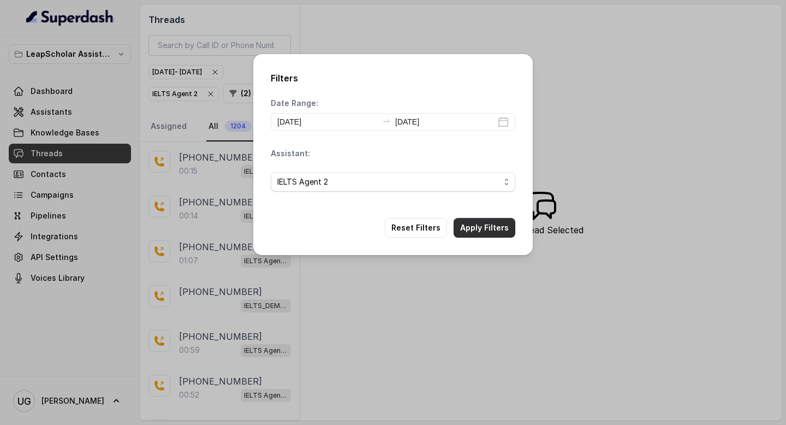
click at [507, 226] on button "Apply Filters" at bounding box center [485, 228] width 62 height 20
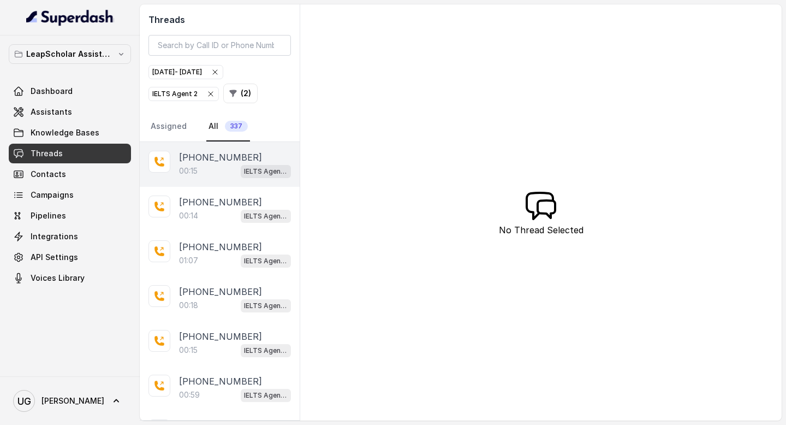
click at [182, 159] on p "+919611217810" at bounding box center [220, 157] width 83 height 13
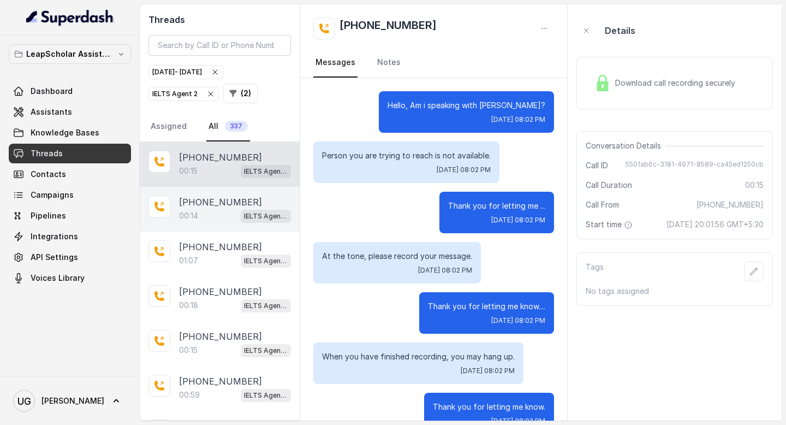
click at [192, 216] on p "00:14" at bounding box center [188, 215] width 19 height 11
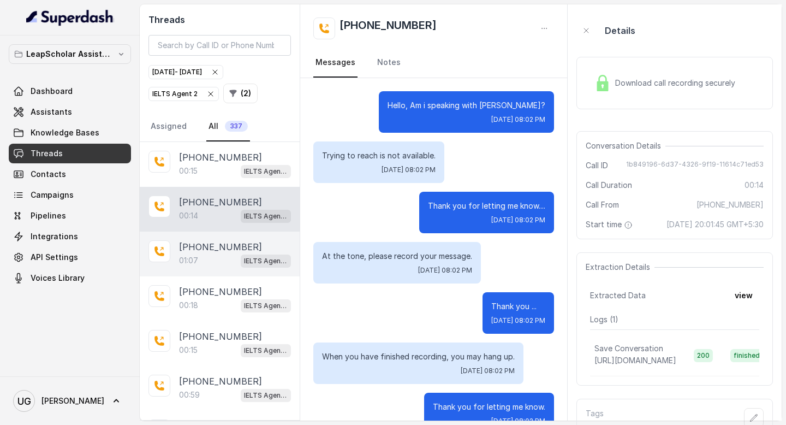
click at [195, 266] on div "01:07 IELTS Agent 2" at bounding box center [235, 260] width 112 height 14
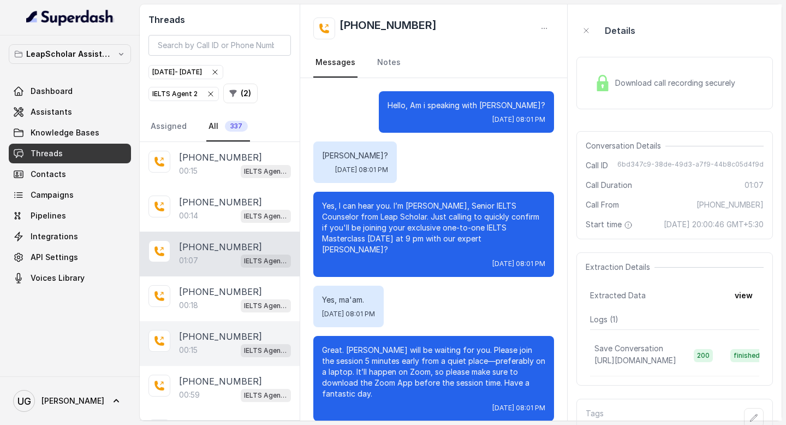
click at [213, 343] on div "00:15 IELTS Agent 2" at bounding box center [235, 350] width 112 height 14
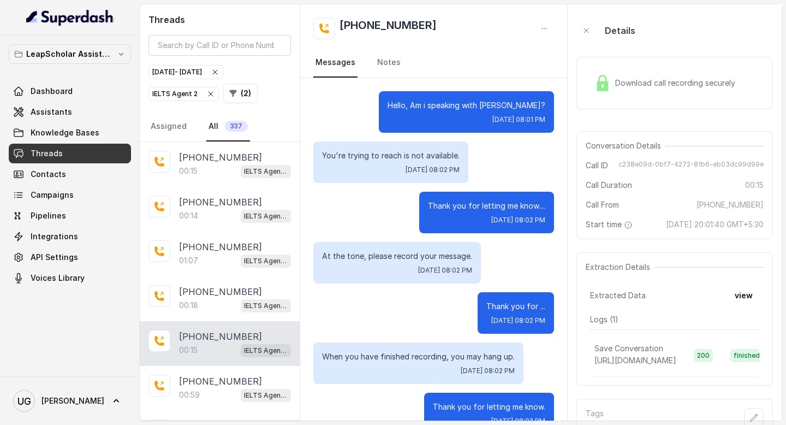
scroll to position [27, 0]
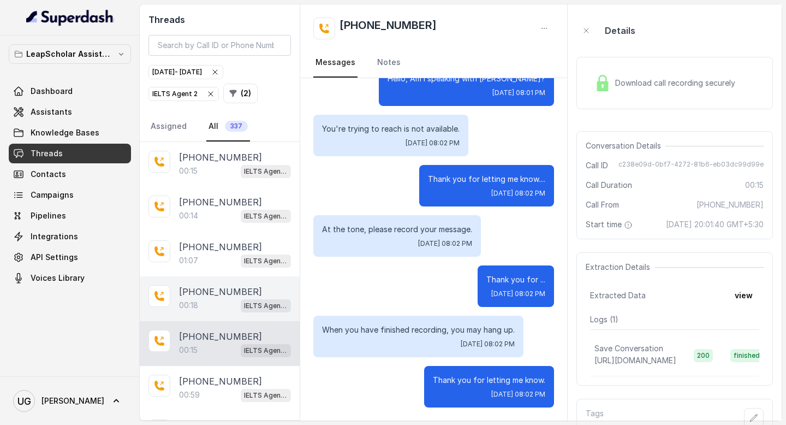
click at [215, 296] on p "+918888885720" at bounding box center [220, 291] width 83 height 13
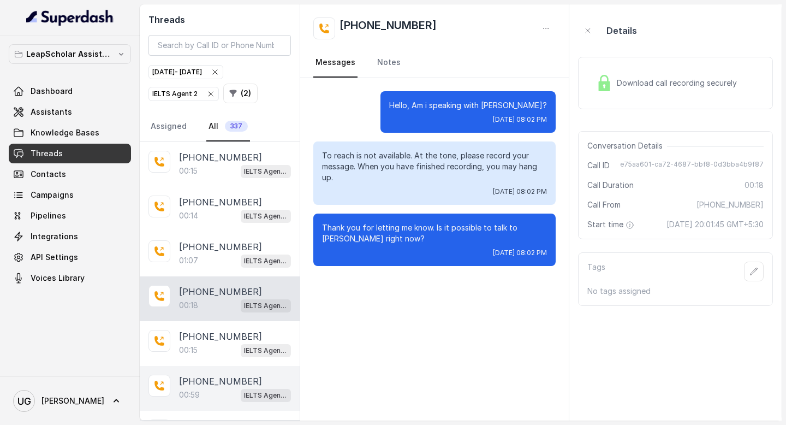
scroll to position [18, 0]
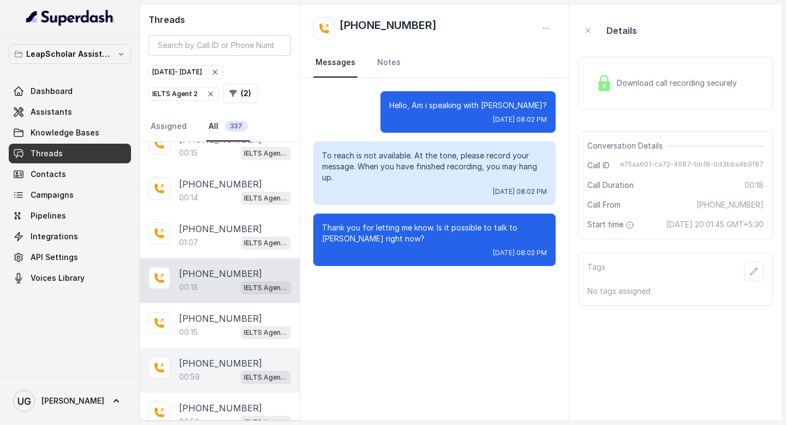
click at [210, 370] on div "00:59 IELTS Agent 2" at bounding box center [235, 377] width 112 height 14
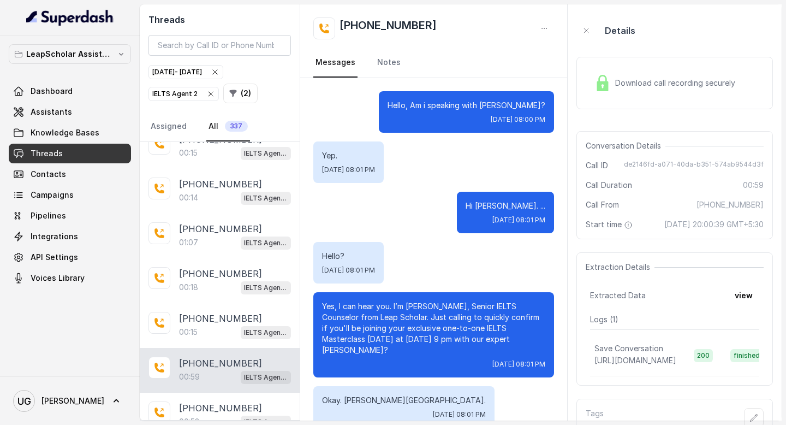
scroll to position [61, 0]
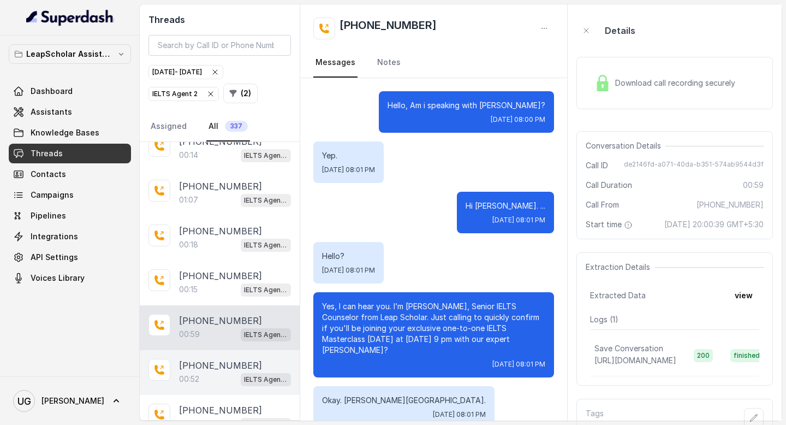
click at [201, 360] on p "+919990992590" at bounding box center [220, 365] width 83 height 13
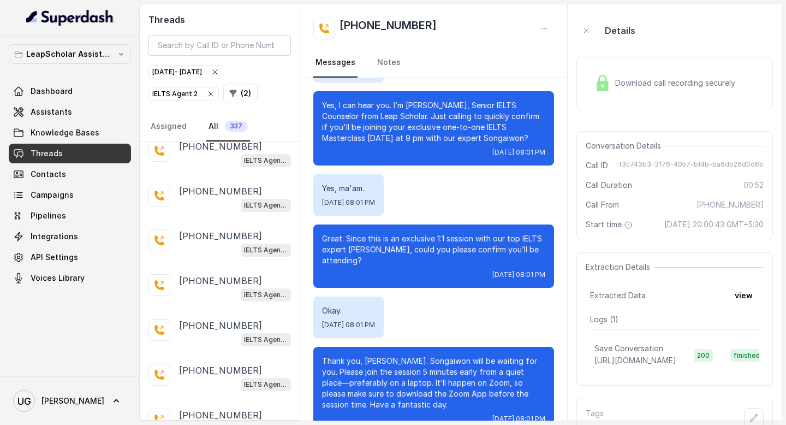
scroll to position [125, 0]
